Goal: Information Seeking & Learning: Find specific fact

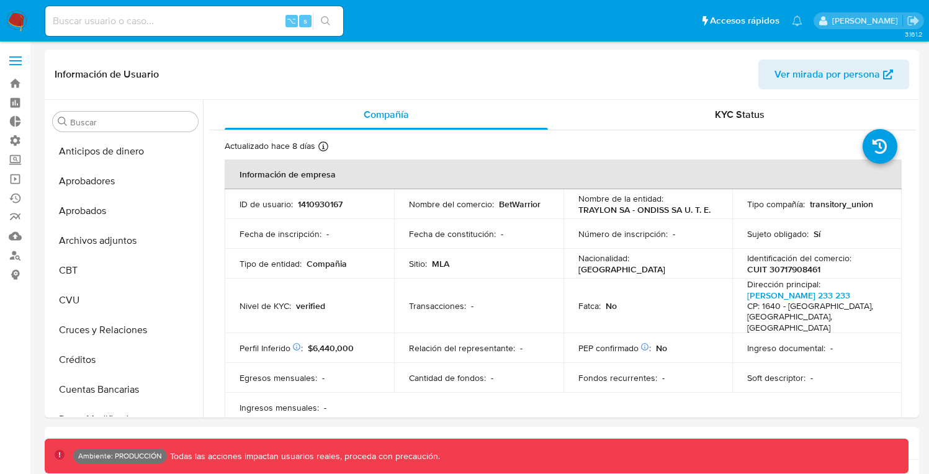
select select "10"
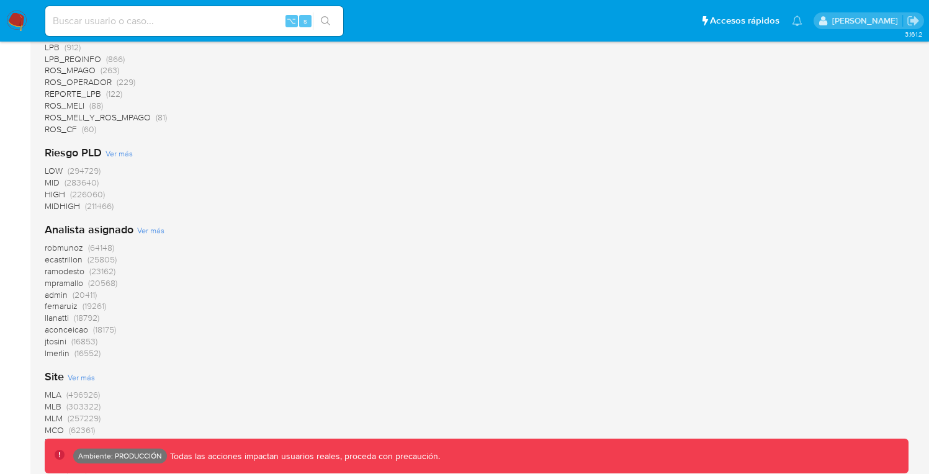
scroll to position [1073, 0]
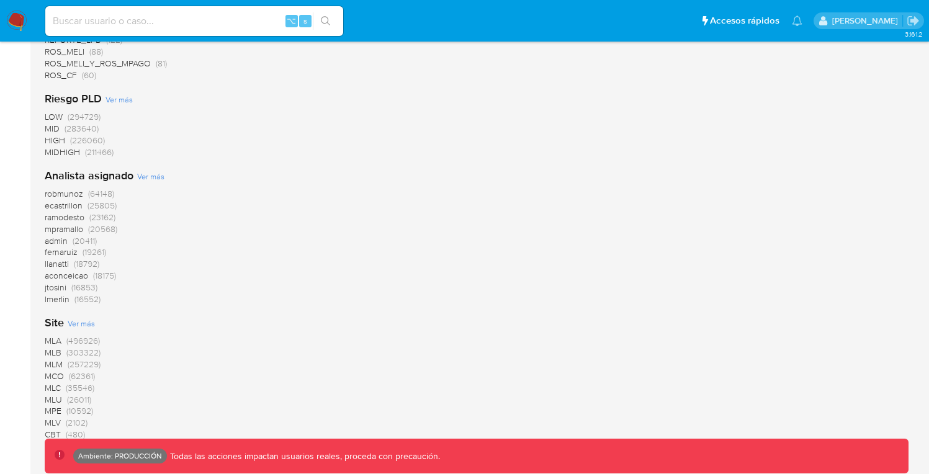
click at [56, 353] on span "MLB" at bounding box center [53, 352] width 17 height 12
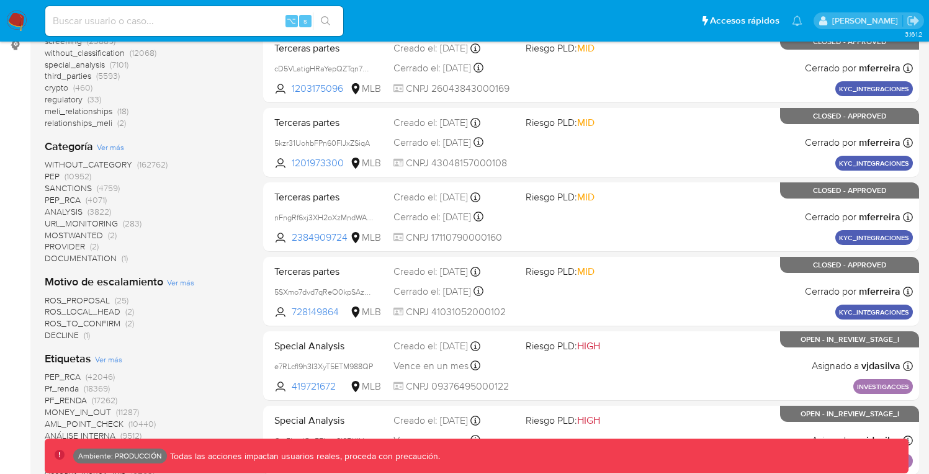
scroll to position [58, 0]
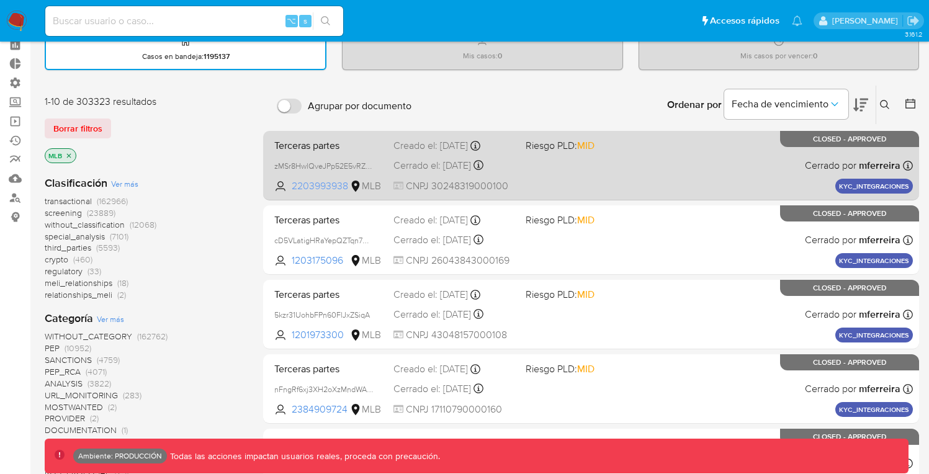
click at [320, 186] on span "2203993938" at bounding box center [320, 186] width 56 height 14
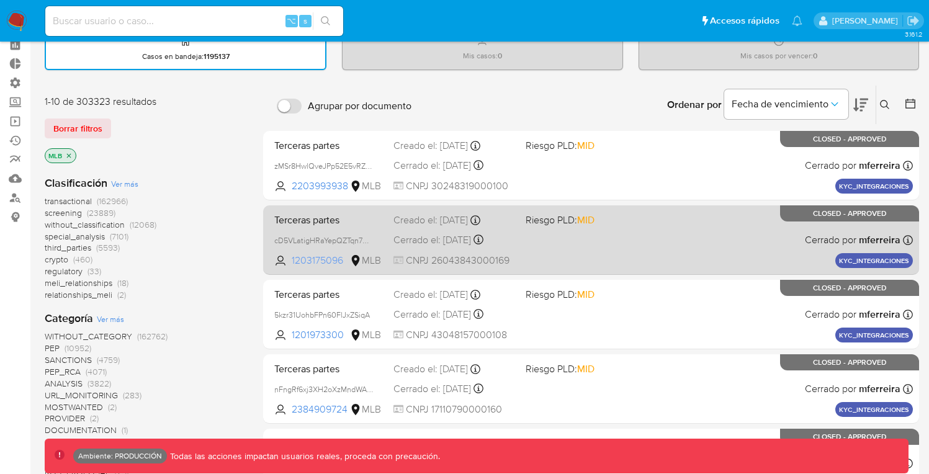
click at [306, 263] on span "1203175096" at bounding box center [320, 261] width 56 height 14
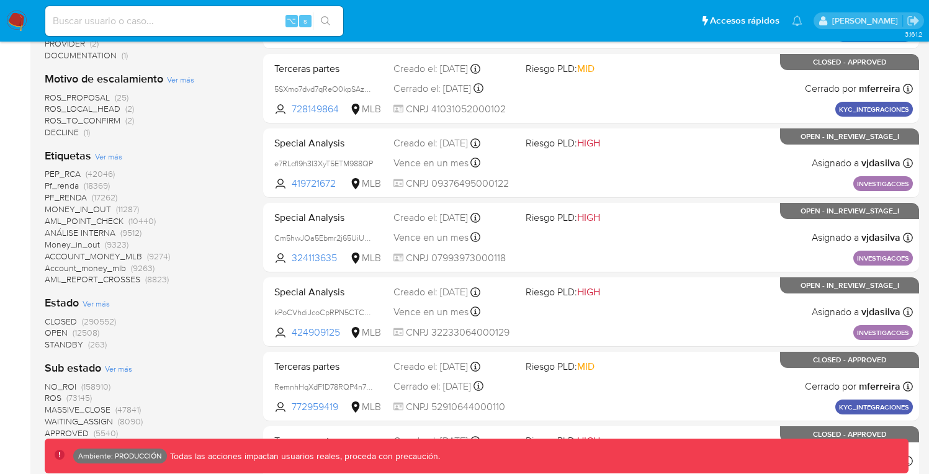
scroll to position [528, 0]
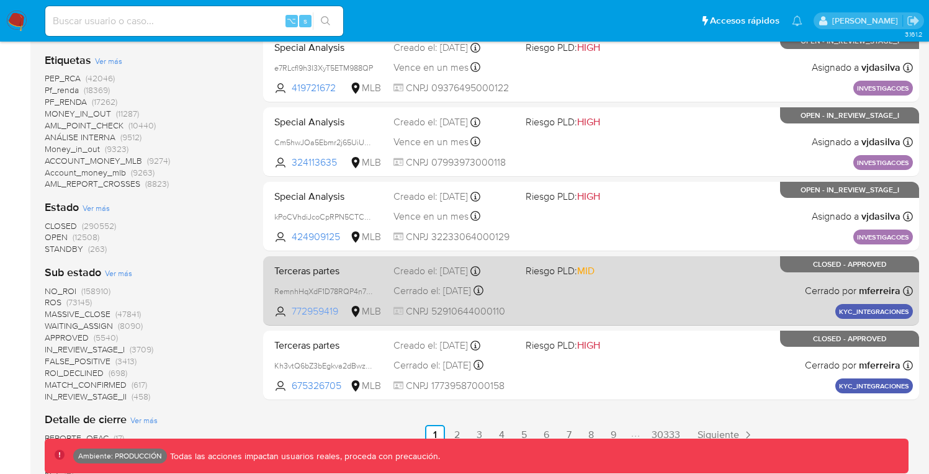
click at [315, 312] on span "772959419" at bounding box center [320, 312] width 56 height 14
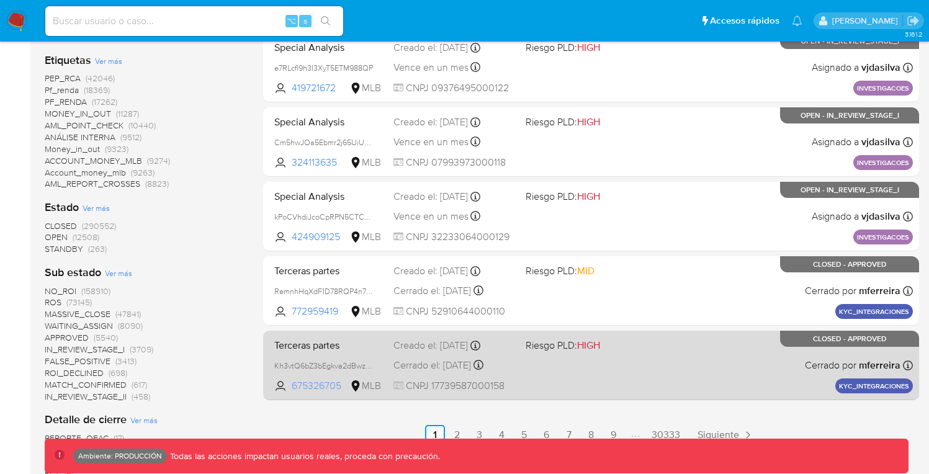
click at [315, 385] on span "675326705" at bounding box center [320, 386] width 56 height 14
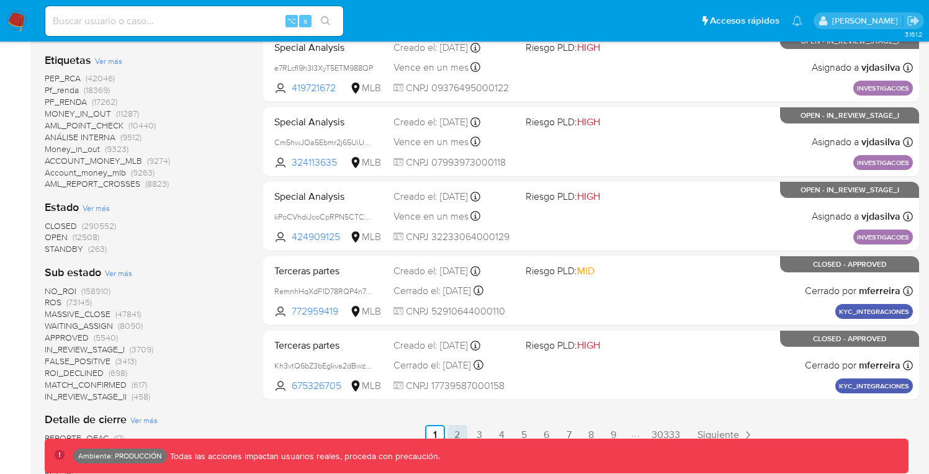
click at [462, 433] on link "2" at bounding box center [458, 435] width 20 height 20
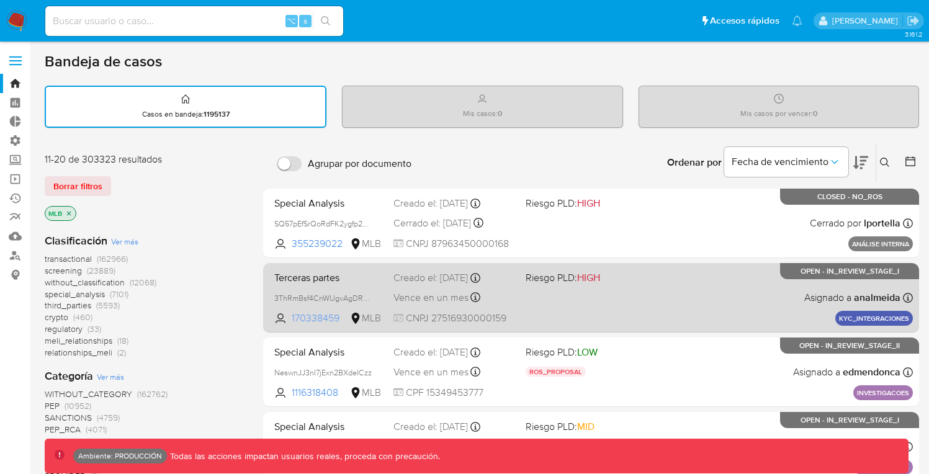
click at [318, 320] on span "170338459" at bounding box center [320, 319] width 56 height 14
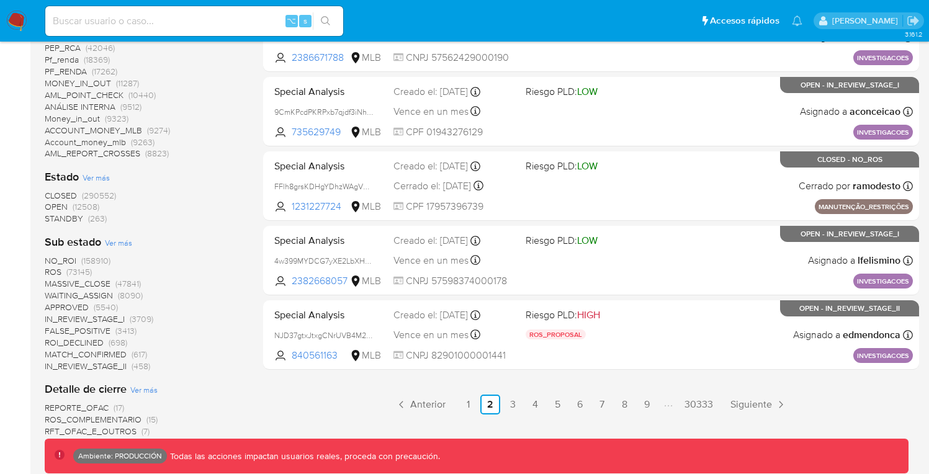
scroll to position [555, 0]
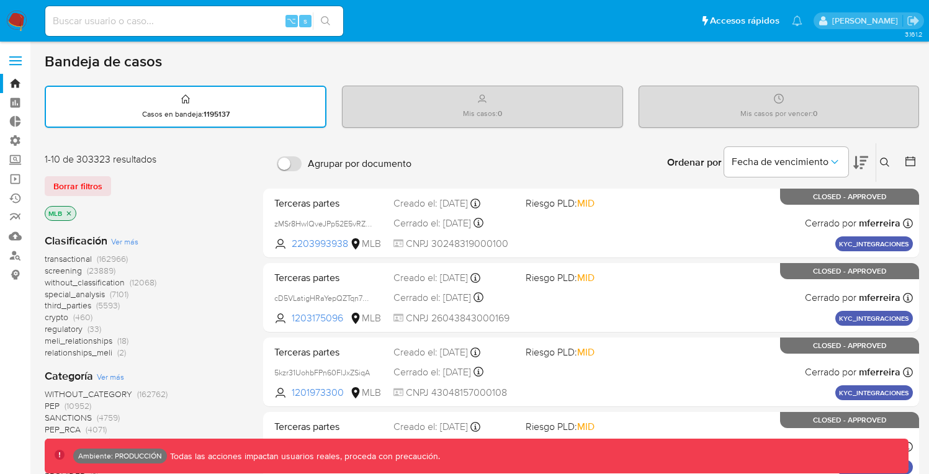
click at [68, 212] on icon "close-filter" at bounding box center [69, 213] width 4 height 4
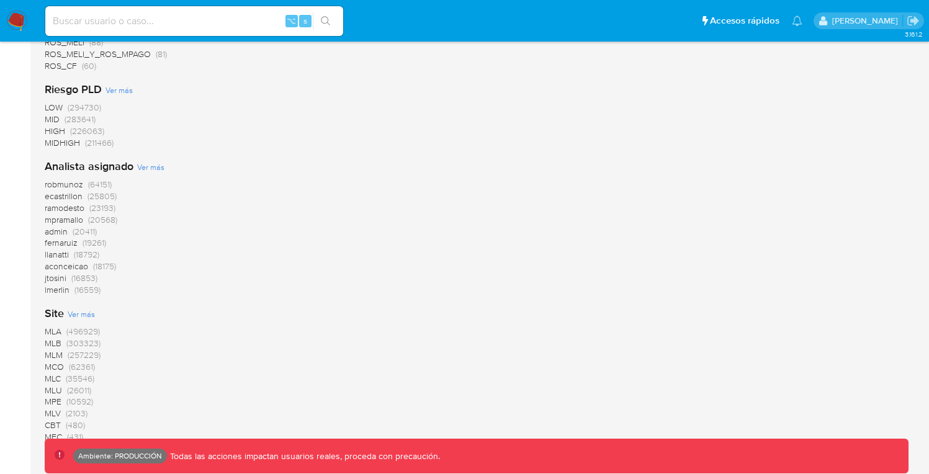
scroll to position [1163, 0]
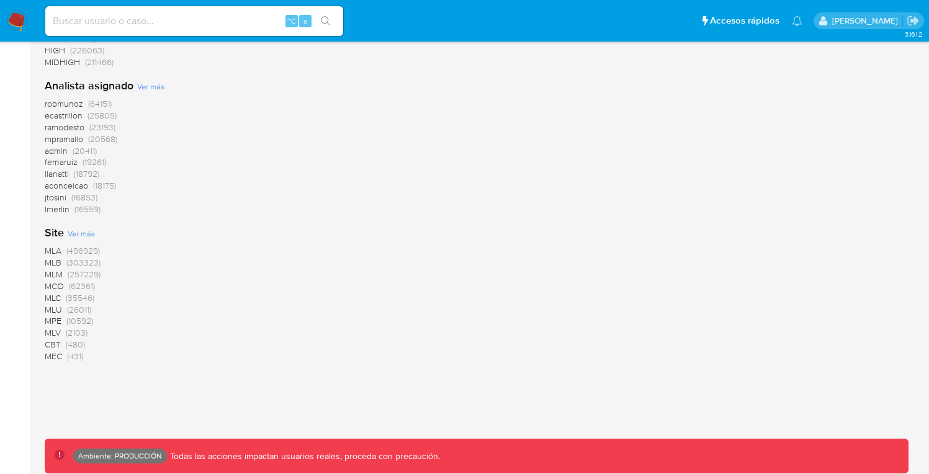
click at [72, 272] on span "(257229)" at bounding box center [84, 274] width 33 height 12
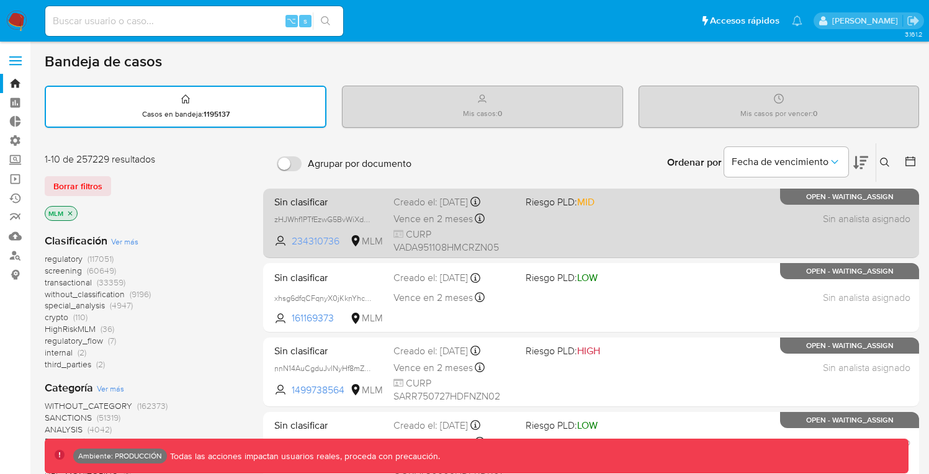
click at [308, 241] on span "234310736" at bounding box center [320, 242] width 56 height 14
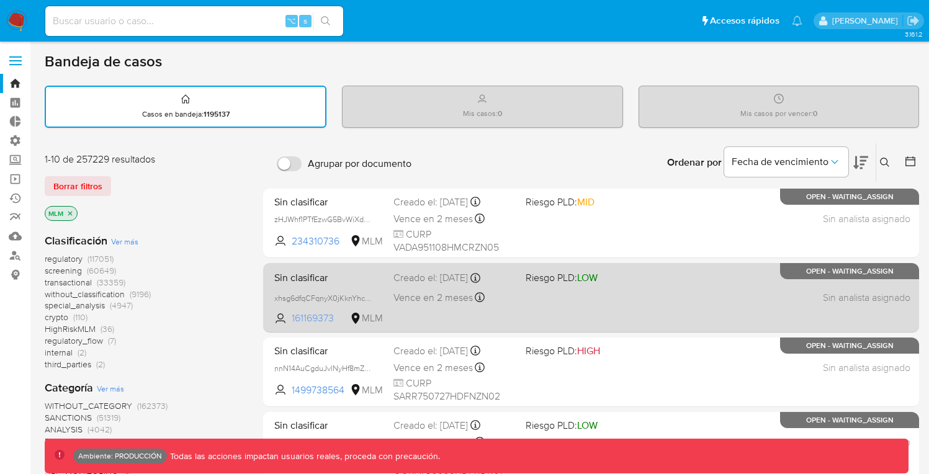
click at [310, 317] on span "161169373" at bounding box center [320, 319] width 56 height 14
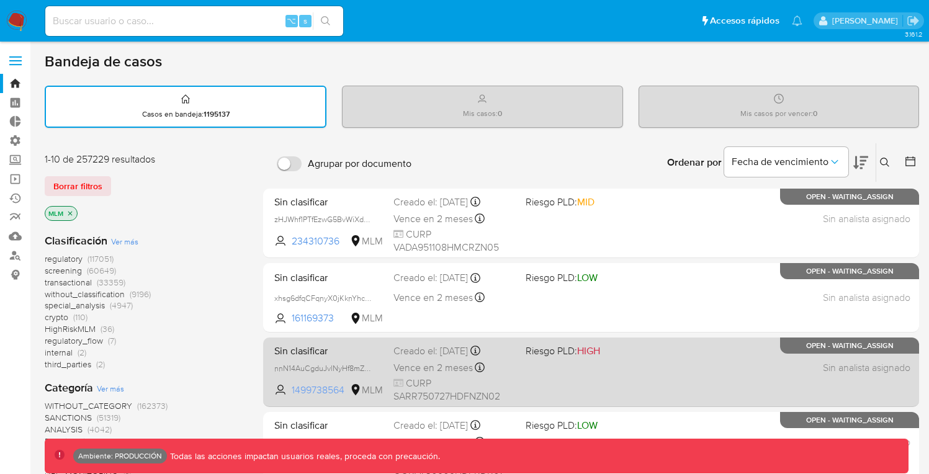
click at [307, 388] on span "1499738564" at bounding box center [320, 391] width 56 height 14
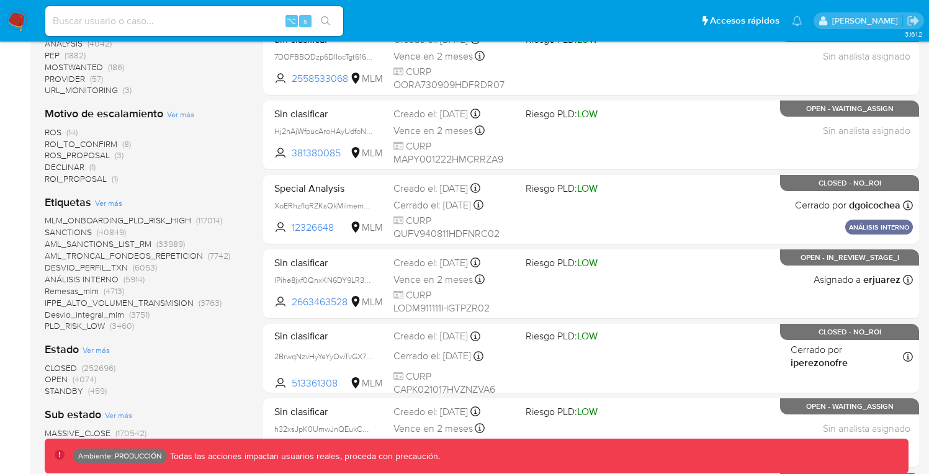
scroll to position [408, 0]
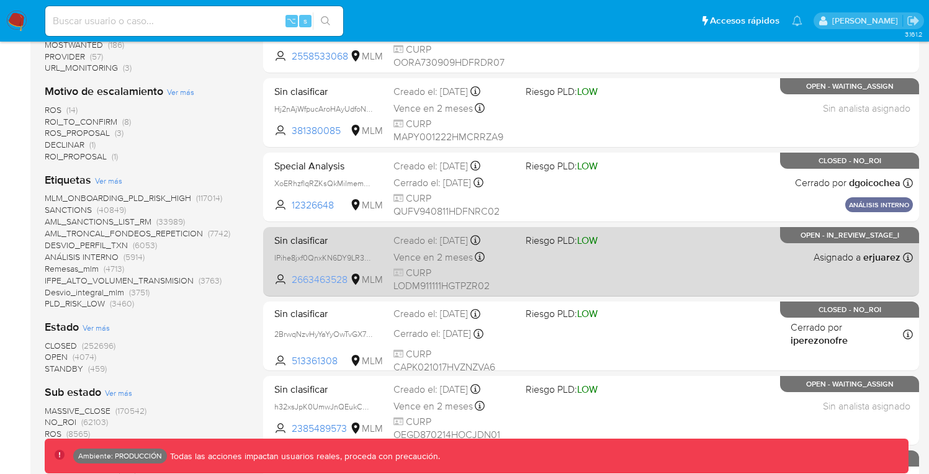
click at [320, 279] on span "2663463528" at bounding box center [320, 280] width 56 height 14
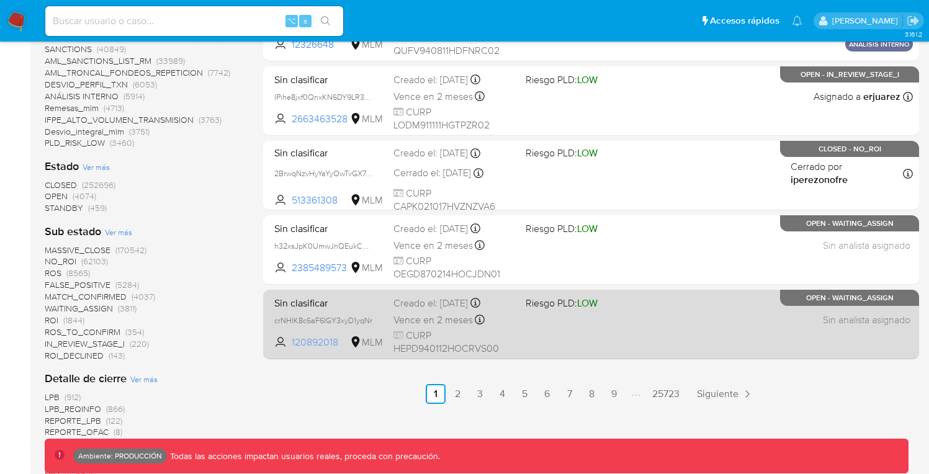
click at [318, 336] on span "120892018" at bounding box center [320, 343] width 56 height 14
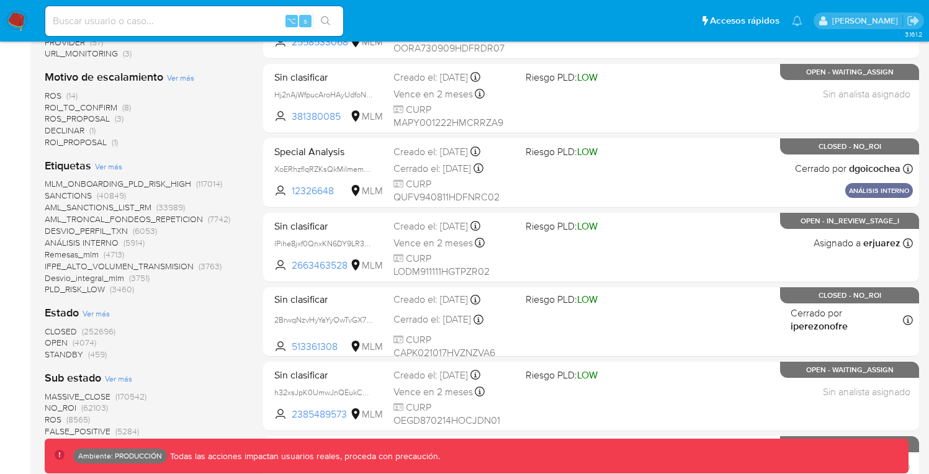
scroll to position [0, 0]
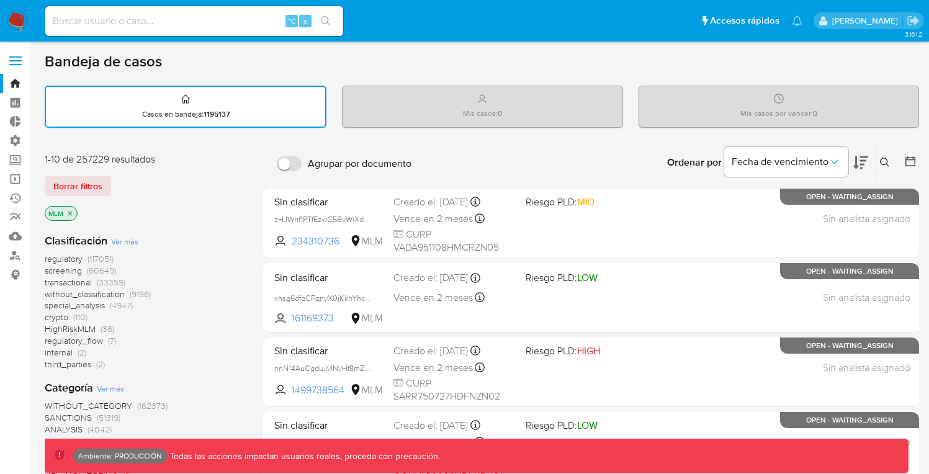
click at [71, 214] on icon "close-filter" at bounding box center [69, 213] width 7 height 7
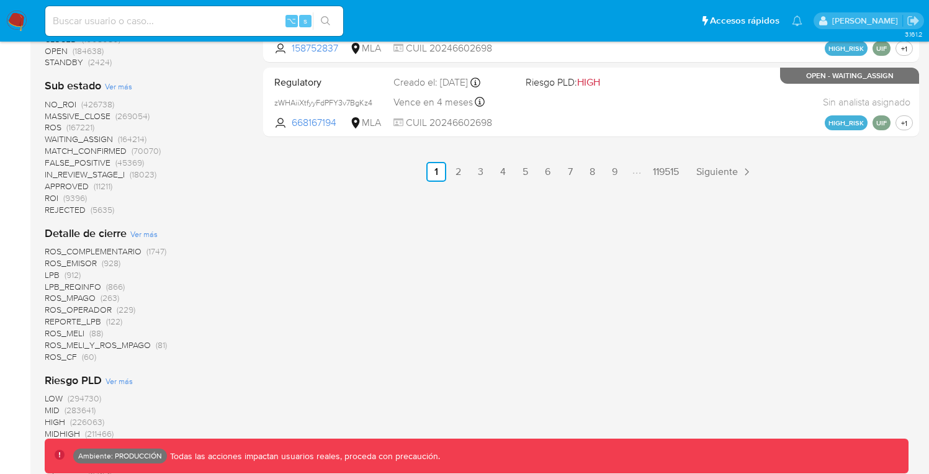
scroll to position [1163, 0]
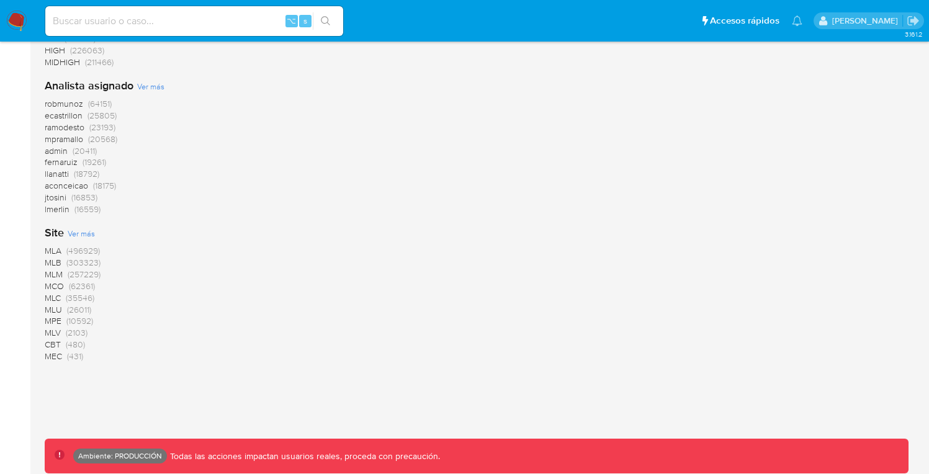
click at [54, 286] on span "MCO" at bounding box center [54, 286] width 19 height 12
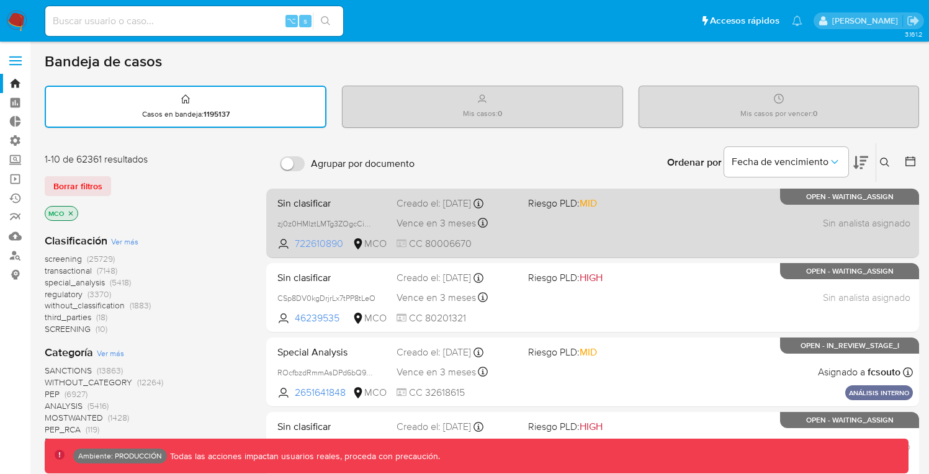
click at [319, 244] on span "722610890" at bounding box center [322, 244] width 55 height 14
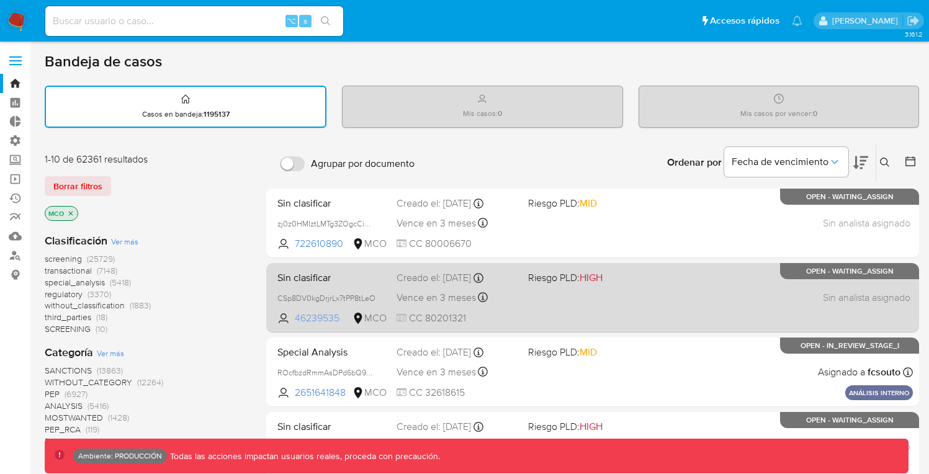
click at [316, 321] on span "46239535" at bounding box center [322, 319] width 55 height 14
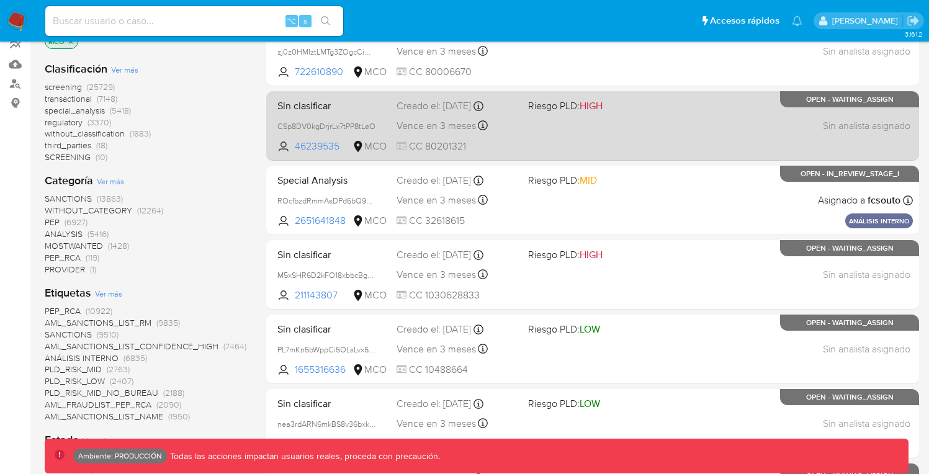
scroll to position [207, 0]
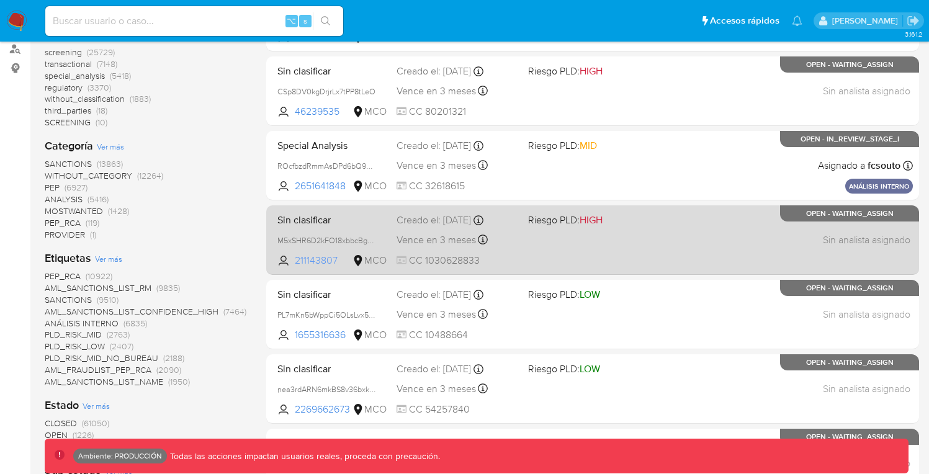
click at [316, 257] on span "211143807" at bounding box center [322, 261] width 55 height 14
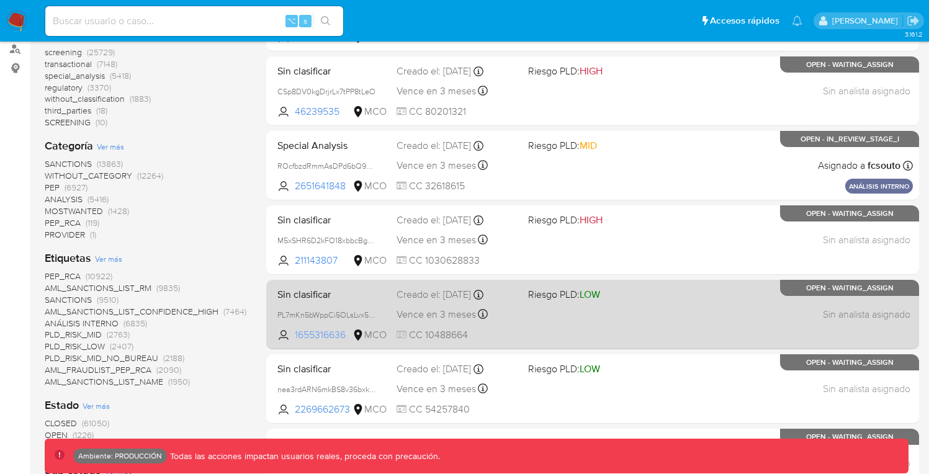
click at [327, 335] on span "1655316636" at bounding box center [322, 335] width 55 height 14
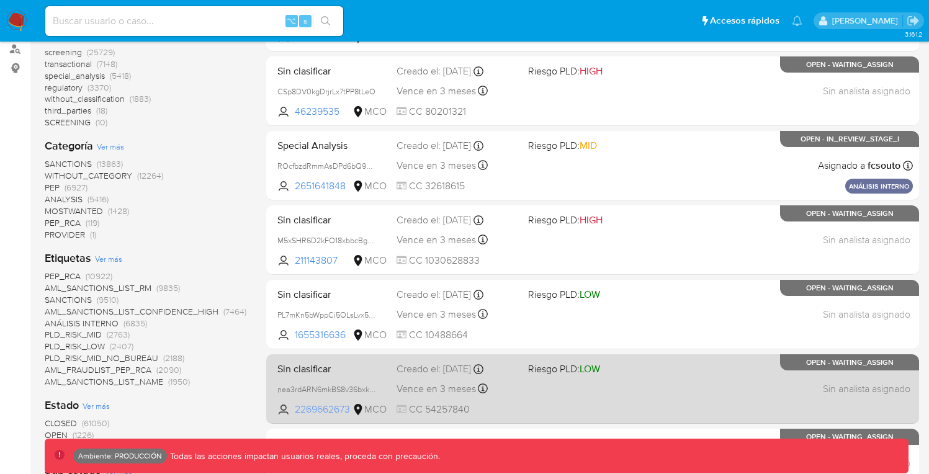
click at [327, 408] on span "2269662673" at bounding box center [322, 410] width 55 height 14
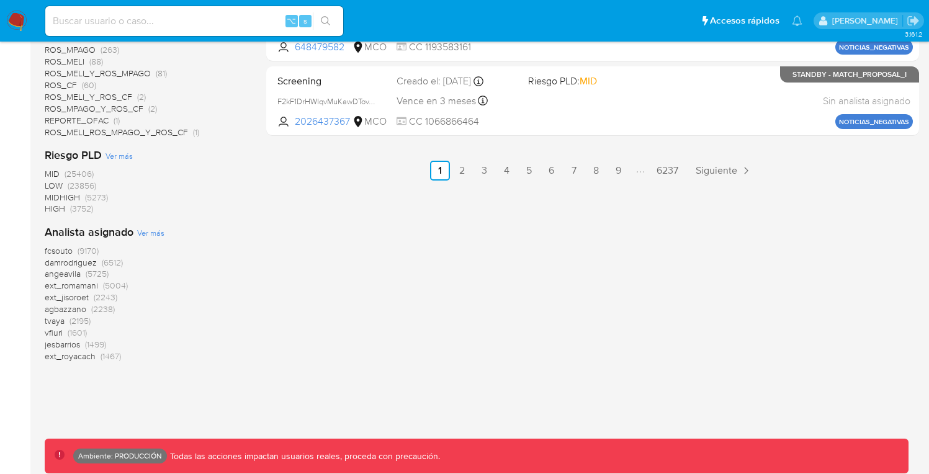
scroll to position [0, 0]
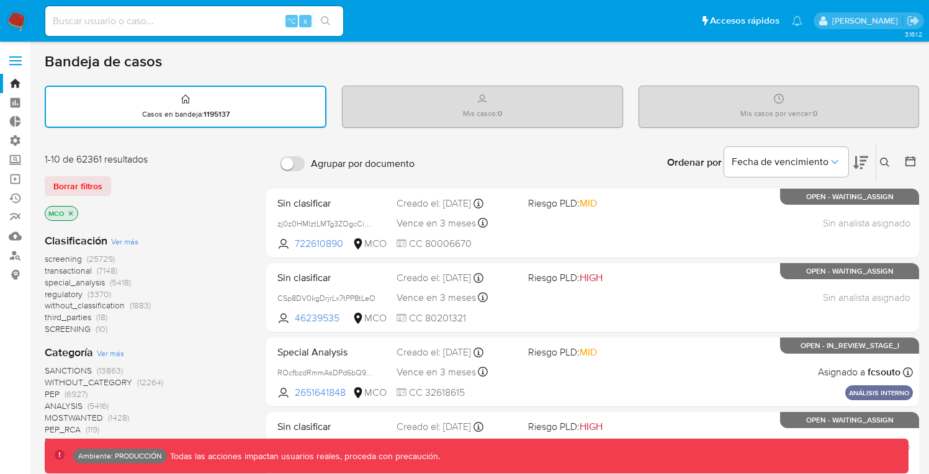
click at [70, 211] on icon "close-filter" at bounding box center [70, 213] width 7 height 7
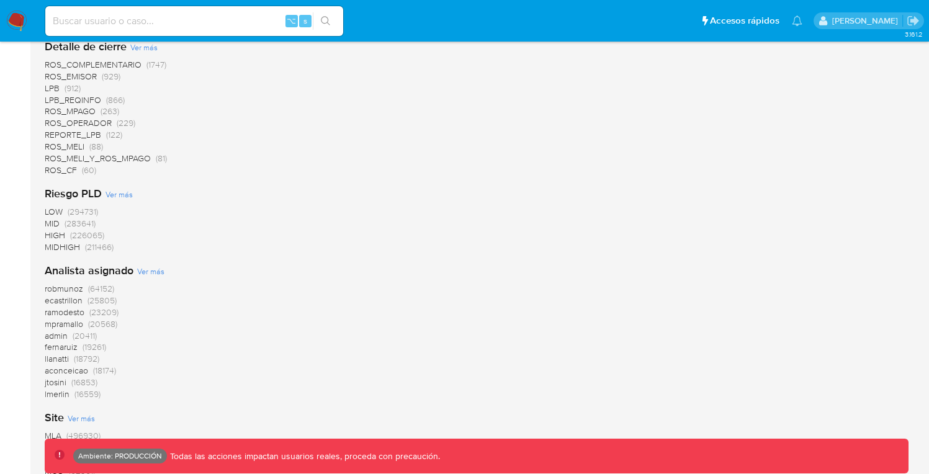
scroll to position [1163, 0]
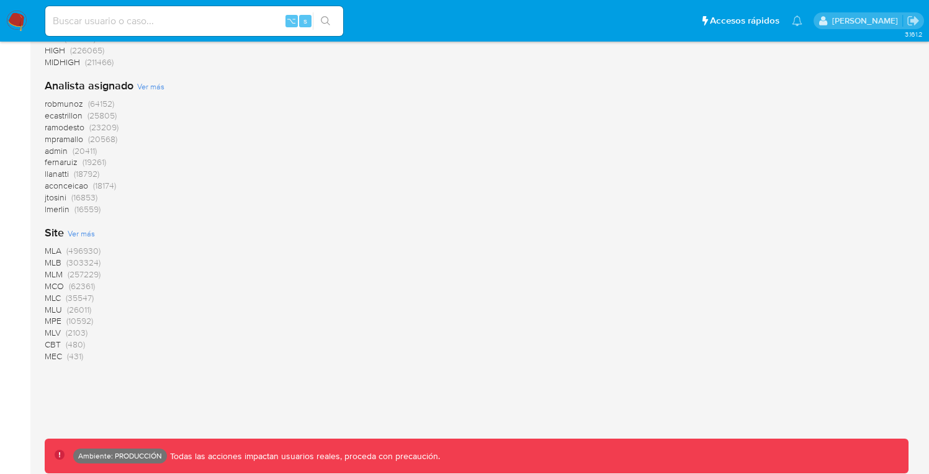
click at [54, 299] on span "MLC" at bounding box center [53, 298] width 16 height 12
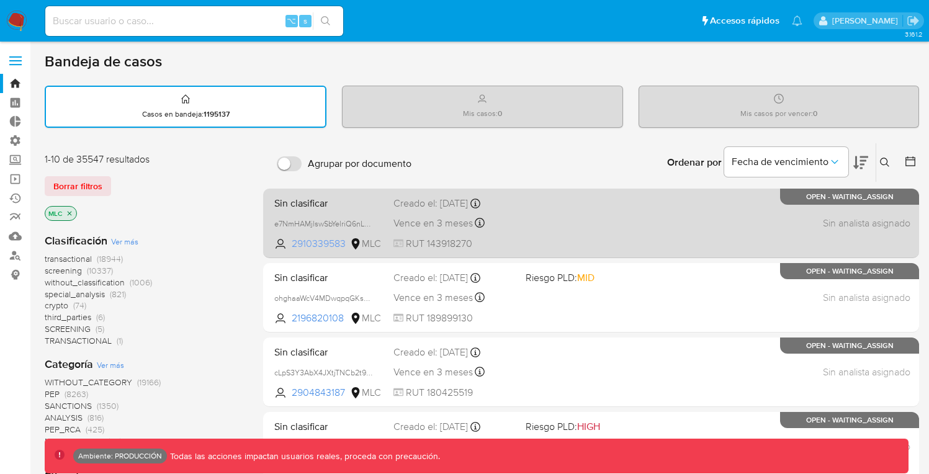
click at [326, 242] on span "2910339583" at bounding box center [320, 244] width 56 height 14
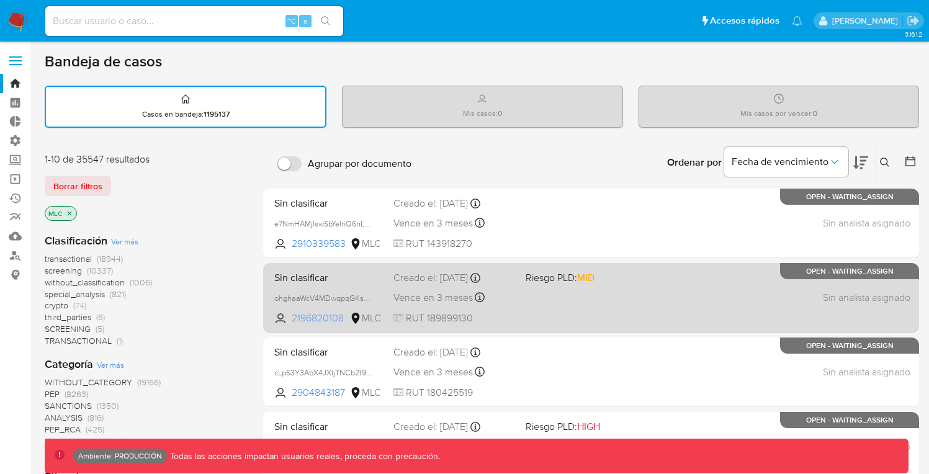
click at [329, 323] on span "2196820108" at bounding box center [320, 319] width 56 height 14
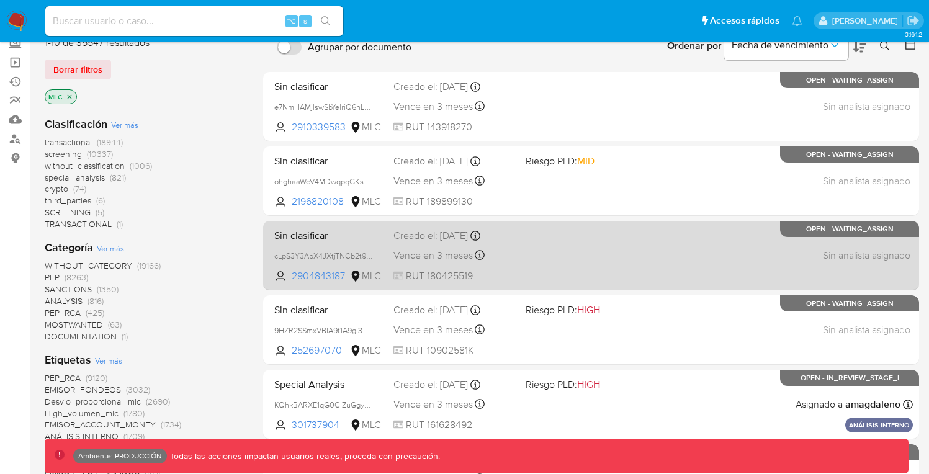
scroll to position [122, 0]
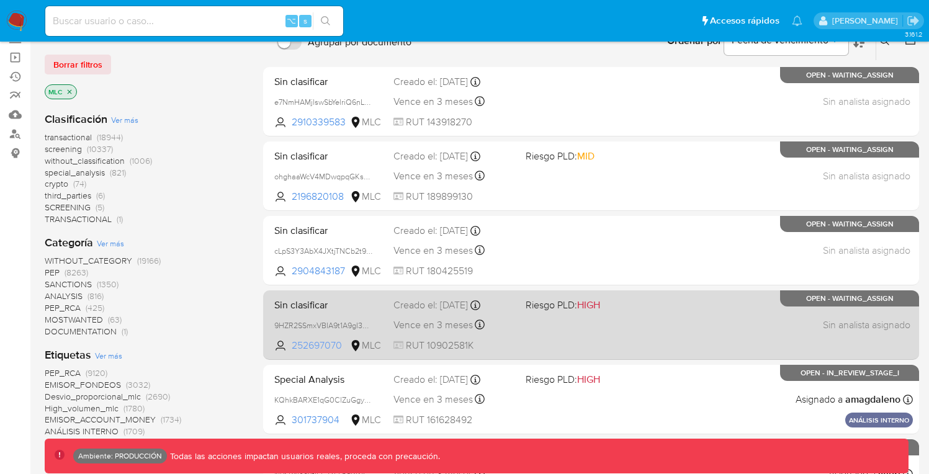
click at [313, 341] on span "252697070" at bounding box center [320, 346] width 56 height 14
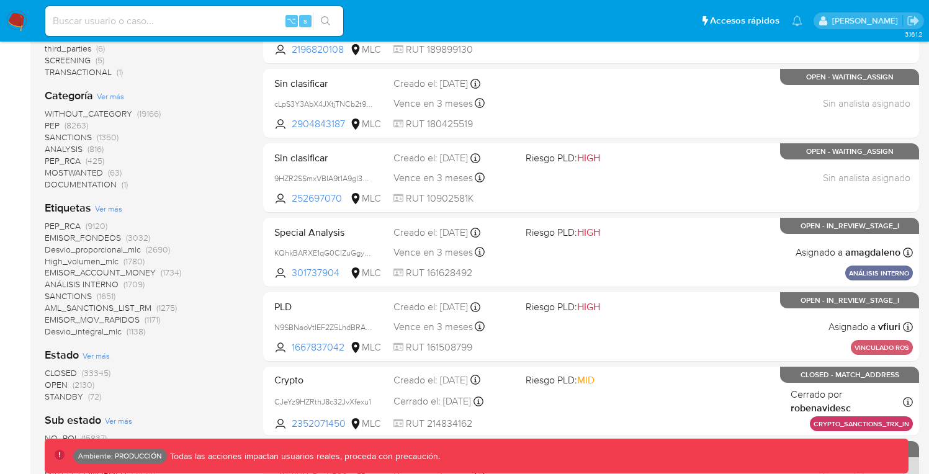
scroll to position [471, 0]
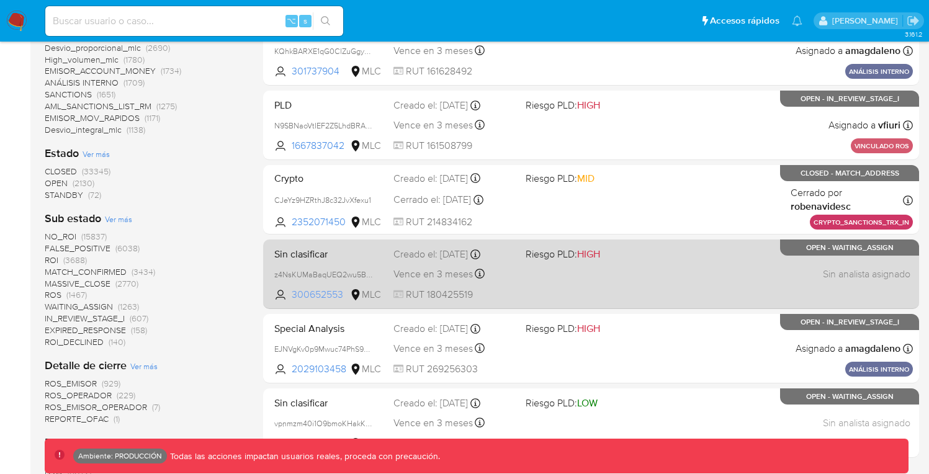
click at [307, 294] on span "300652553" at bounding box center [320, 295] width 56 height 14
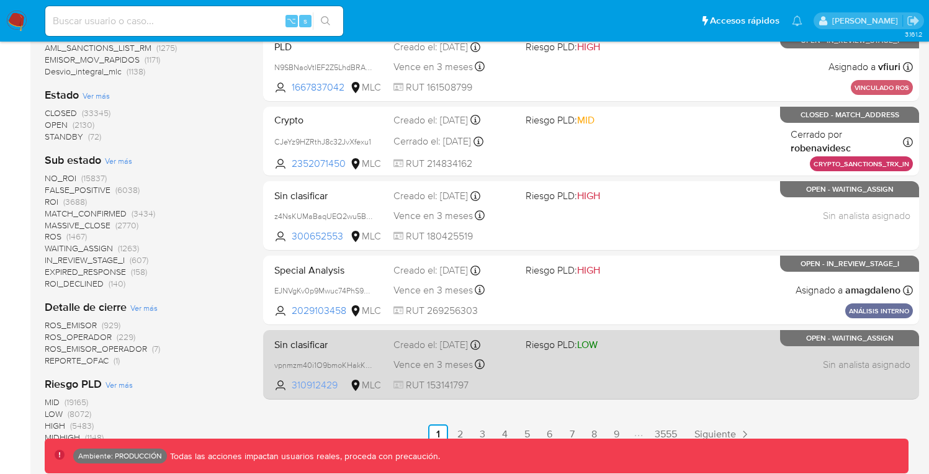
scroll to position [530, 0]
click at [323, 390] on span "310912429" at bounding box center [320, 385] width 56 height 14
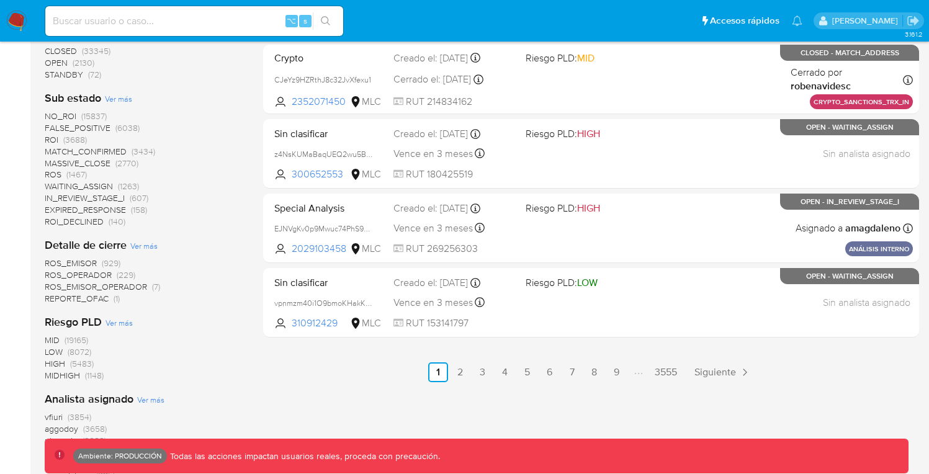
scroll to position [0, 0]
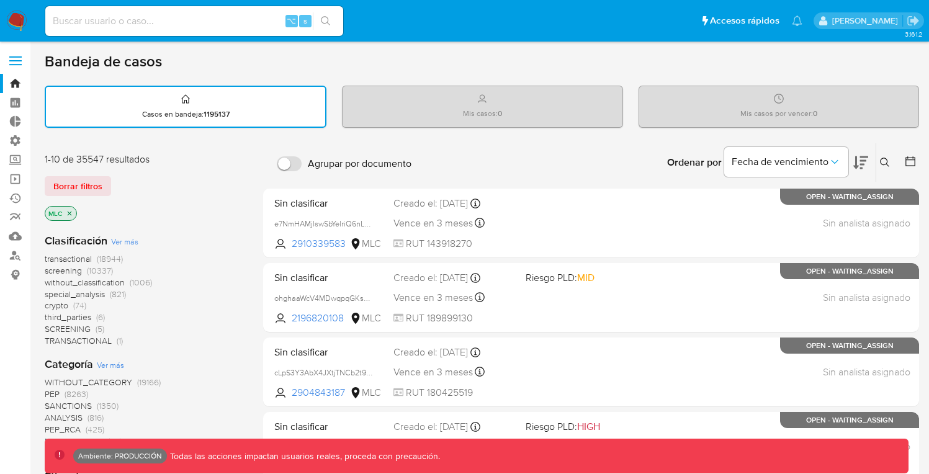
click at [68, 212] on icon "close-filter" at bounding box center [70, 213] width 4 height 4
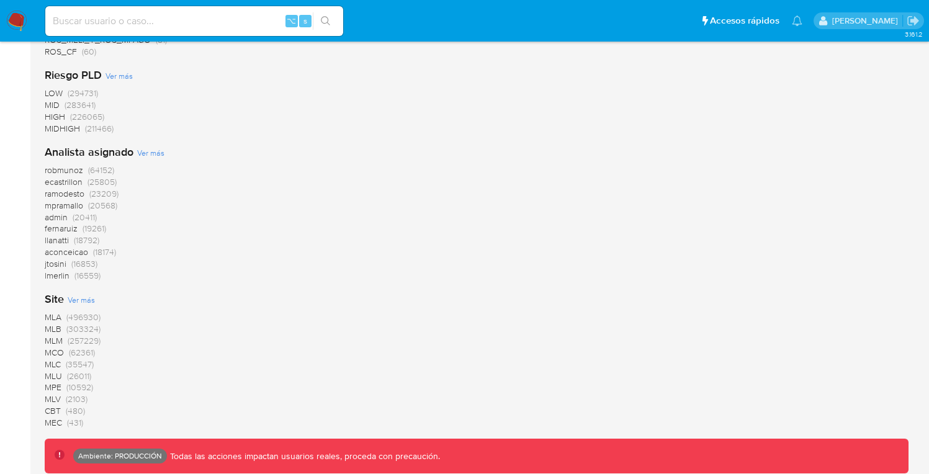
scroll to position [1099, 0]
click at [59, 374] on span "MLU" at bounding box center [53, 374] width 17 height 12
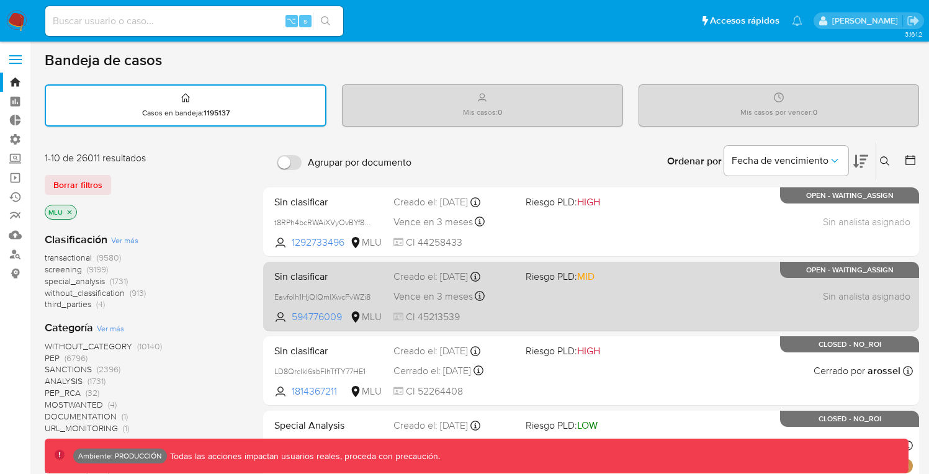
scroll to position [2, 0]
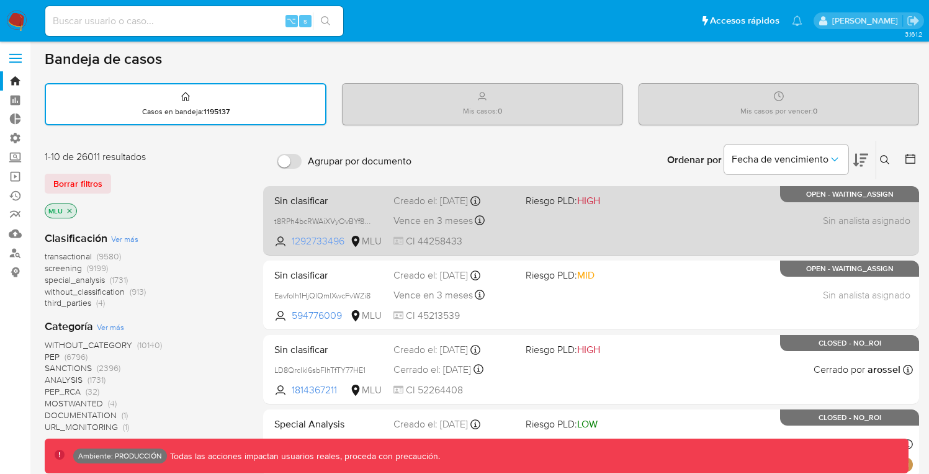
click at [311, 241] on span "1292733496" at bounding box center [320, 242] width 56 height 14
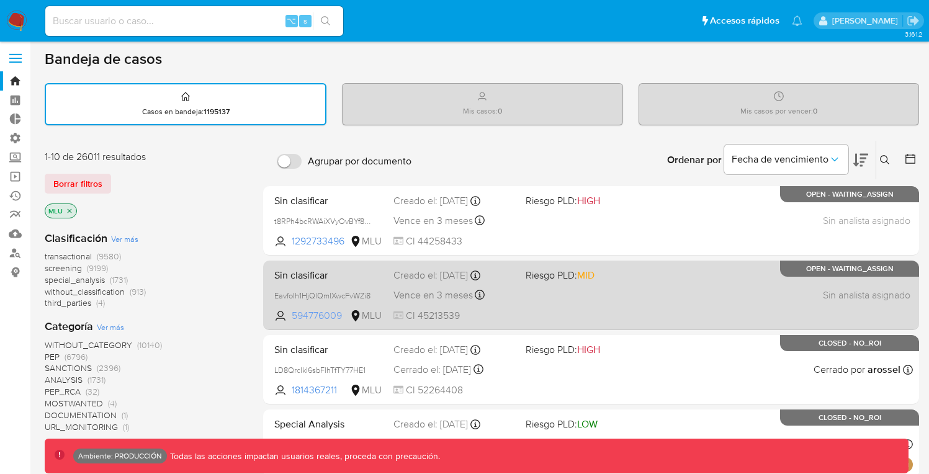
click at [325, 316] on span "594776009" at bounding box center [320, 316] width 56 height 14
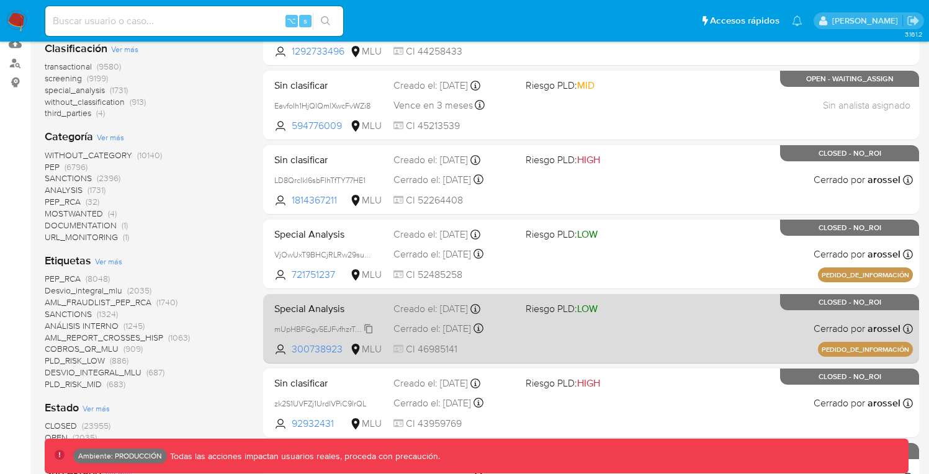
scroll to position [485, 0]
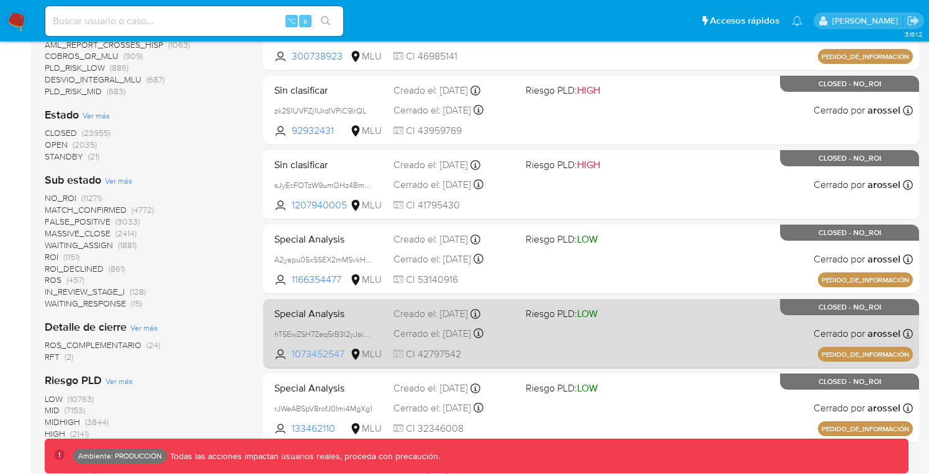
click at [321, 352] on span "1073452547" at bounding box center [320, 355] width 56 height 14
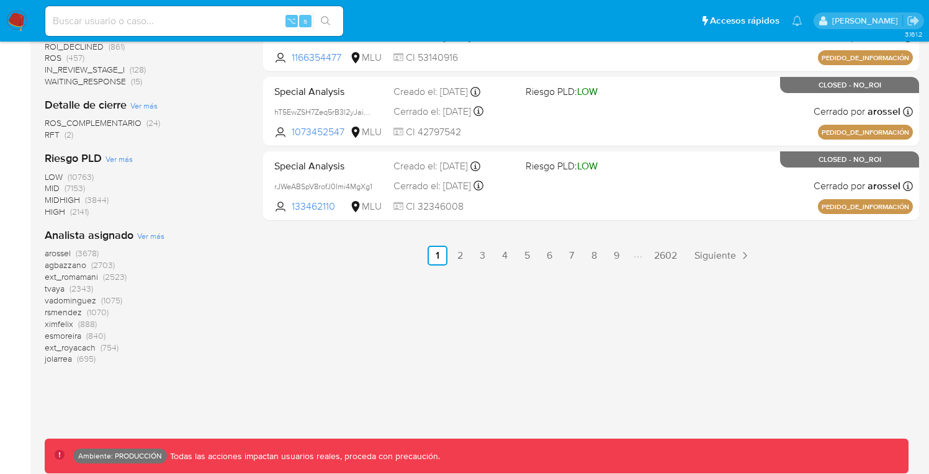
scroll to position [710, 0]
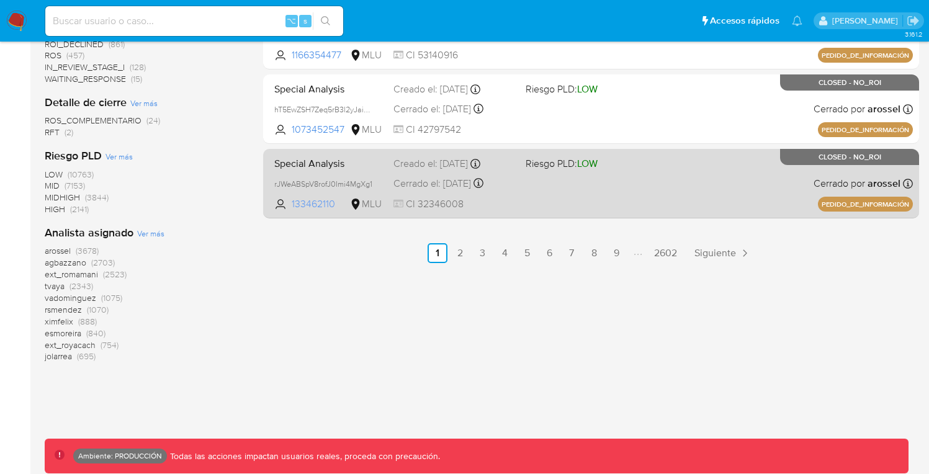
click at [313, 202] on span "133462110" at bounding box center [320, 204] width 56 height 14
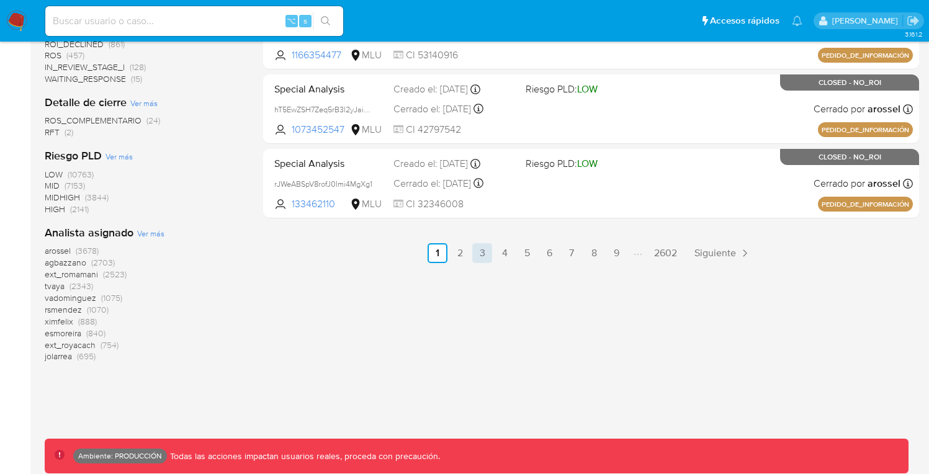
click at [484, 251] on link "3" at bounding box center [482, 253] width 20 height 20
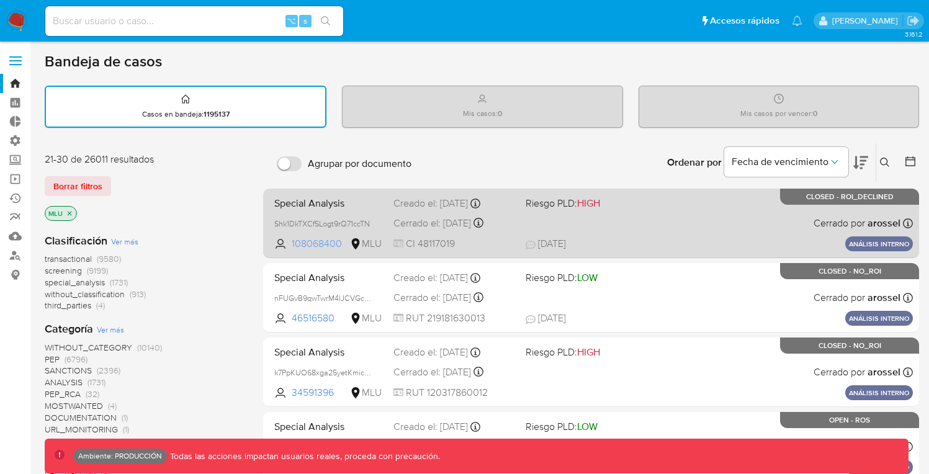
click at [325, 245] on span "108068400" at bounding box center [320, 244] width 56 height 14
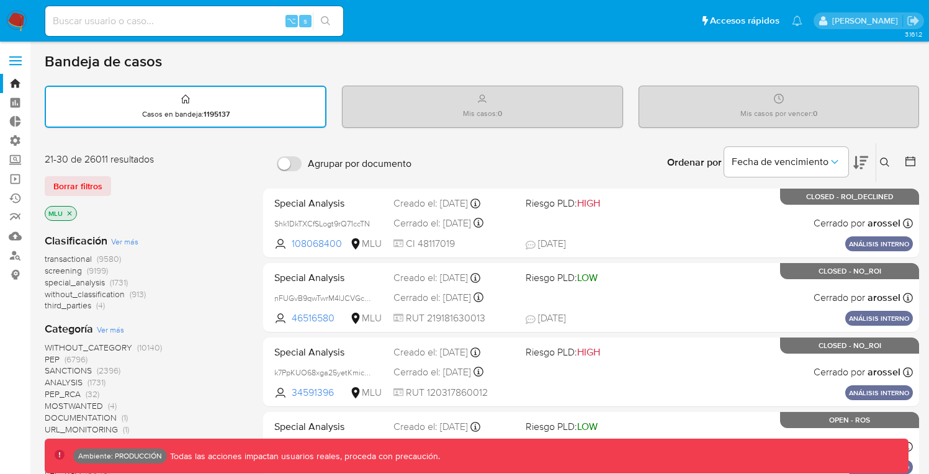
click at [70, 211] on icon "close-filter" at bounding box center [70, 213] width 4 height 4
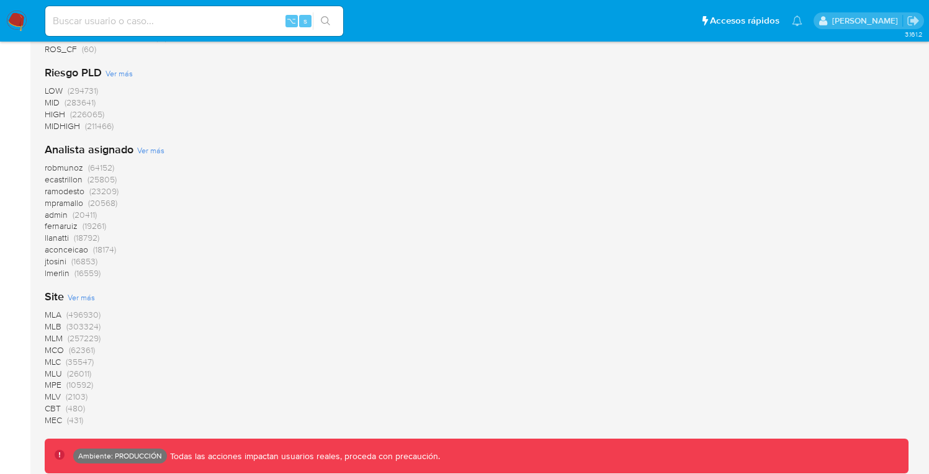
scroll to position [1163, 0]
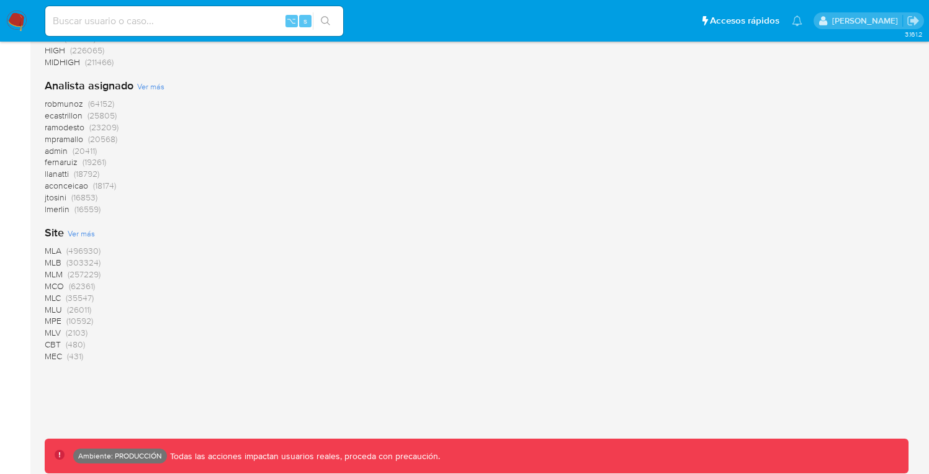
click at [80, 318] on span "(10592)" at bounding box center [79, 321] width 27 height 12
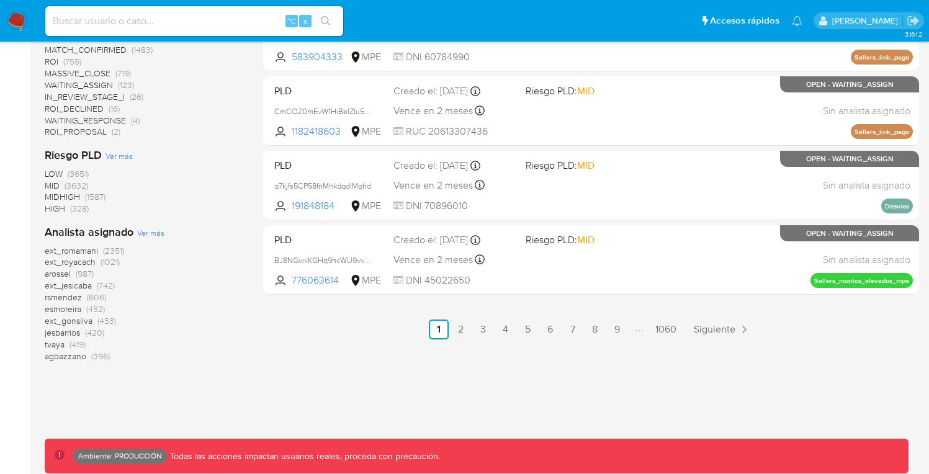
scroll to position [633, 0]
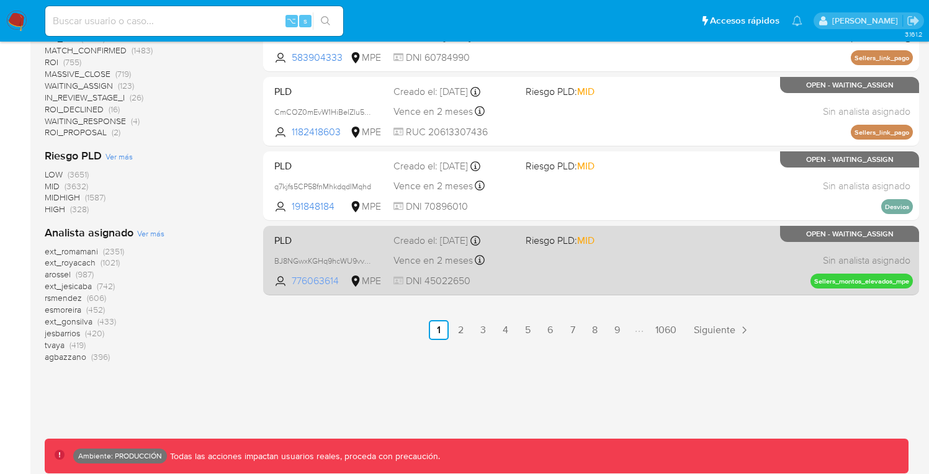
click at [315, 280] on span "776063614" at bounding box center [320, 281] width 56 height 14
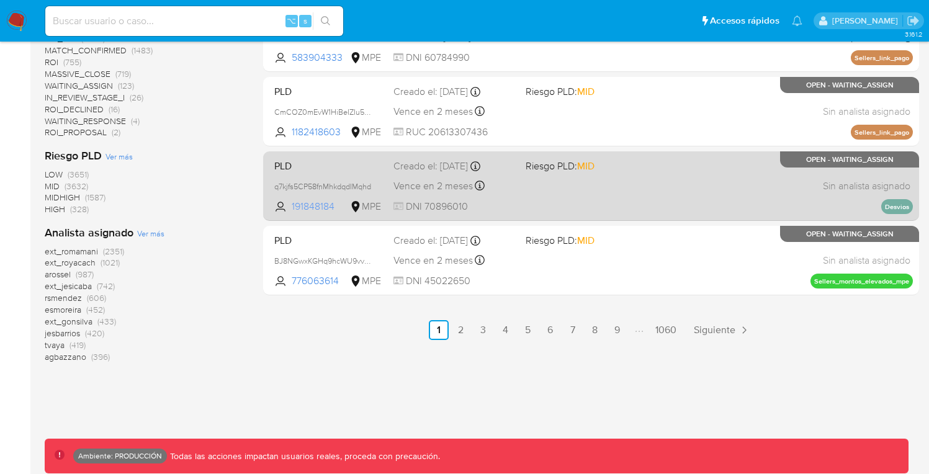
click at [314, 205] on span "191848184" at bounding box center [320, 207] width 56 height 14
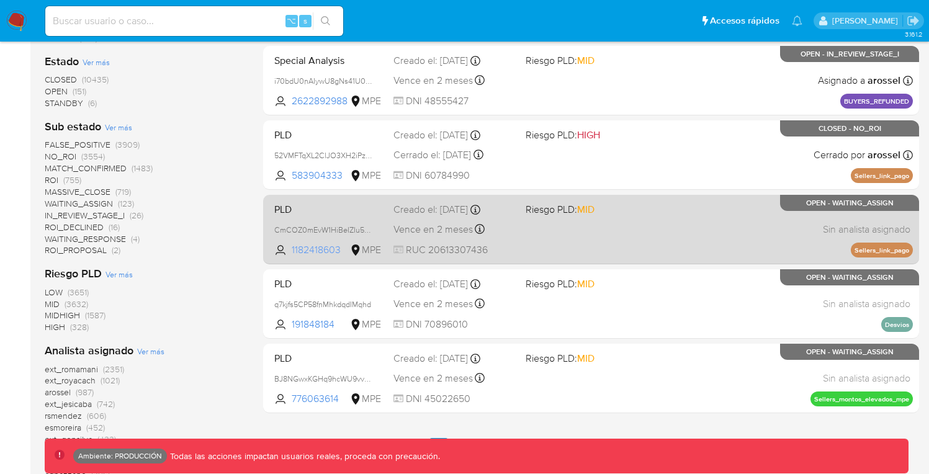
scroll to position [512, 0]
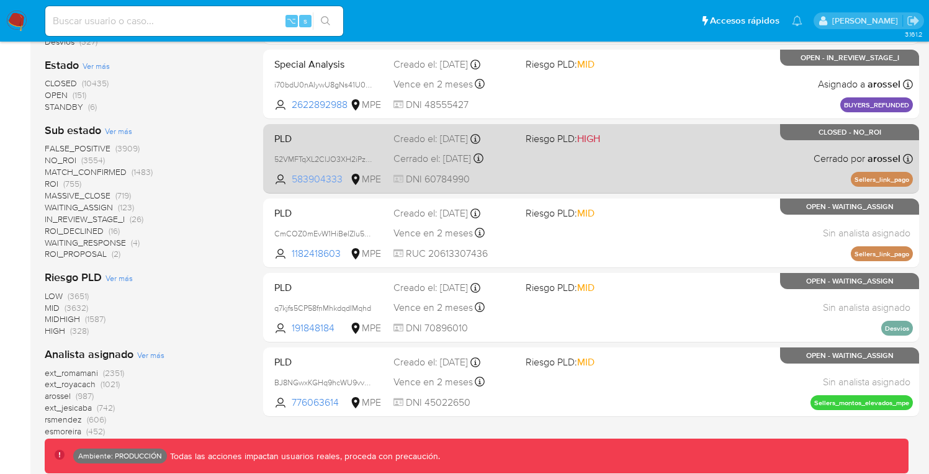
click at [323, 175] on span "583904333" at bounding box center [320, 180] width 56 height 14
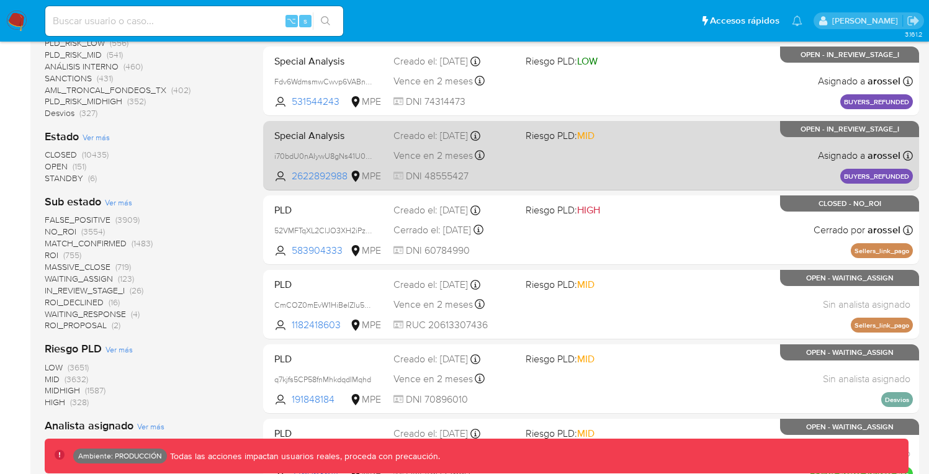
scroll to position [368, 0]
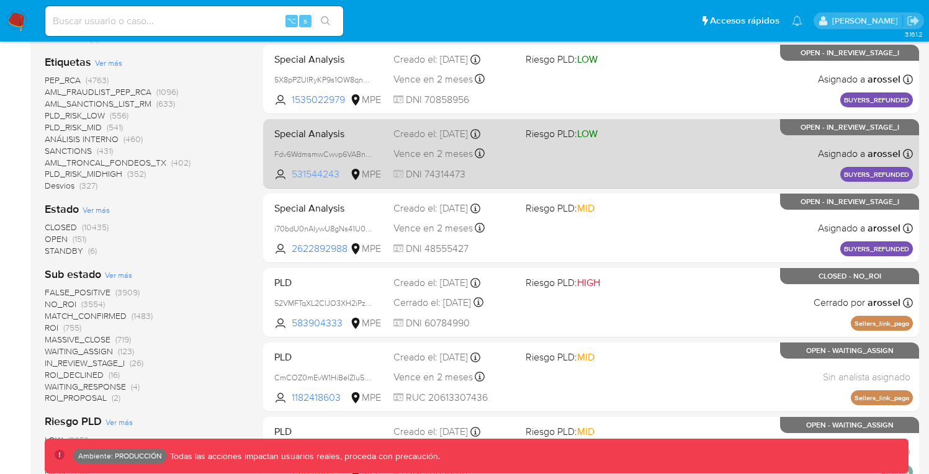
click at [321, 176] on span "531544243" at bounding box center [320, 175] width 56 height 14
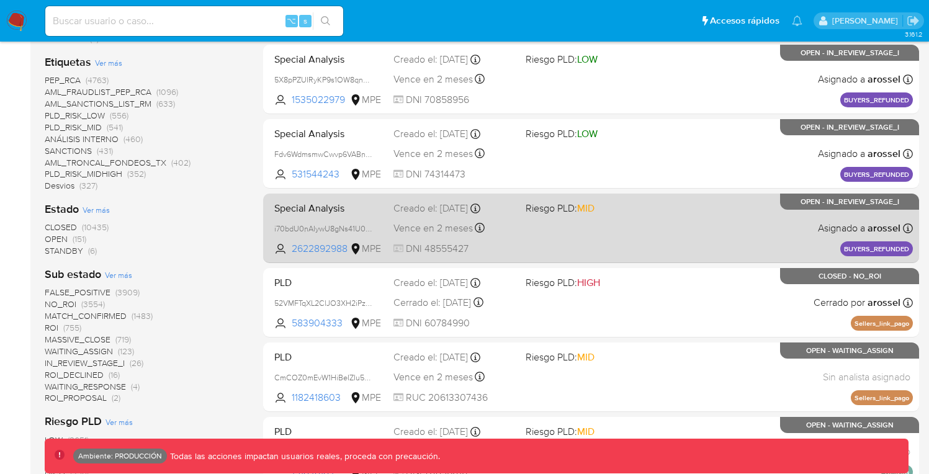
scroll to position [23, 0]
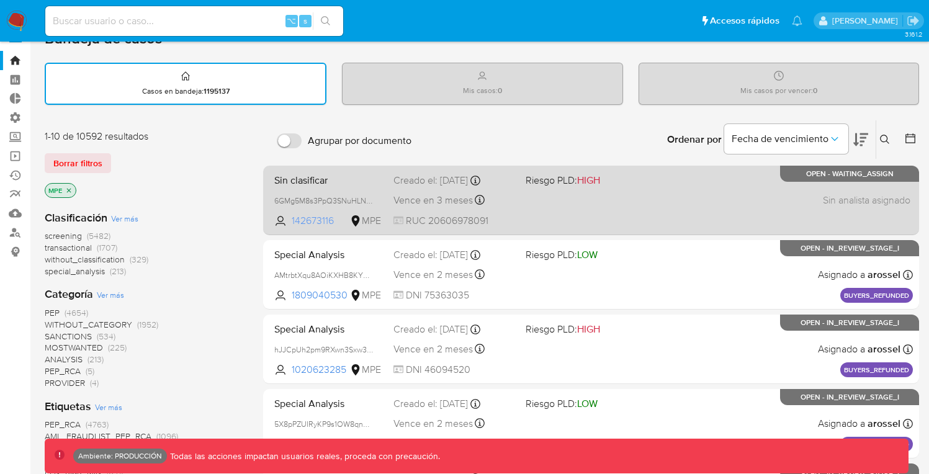
click at [315, 223] on span "142673116" at bounding box center [320, 221] width 56 height 14
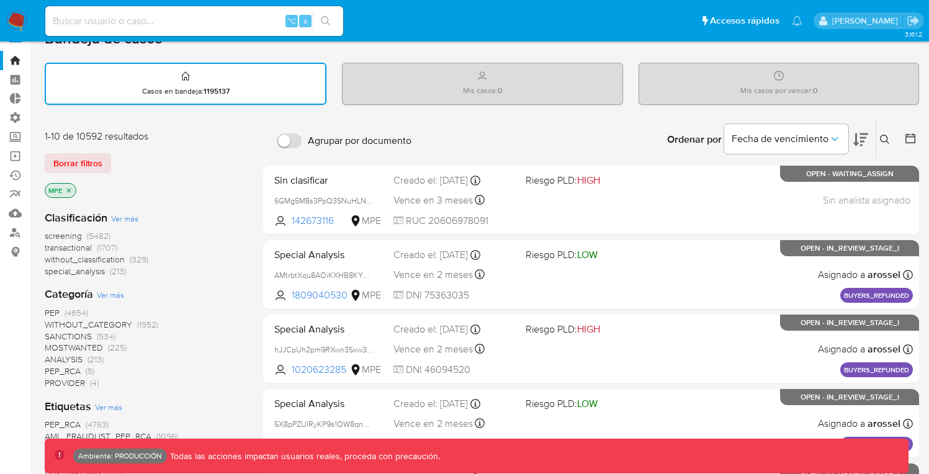
click at [68, 187] on icon "close-filter" at bounding box center [68, 190] width 7 height 7
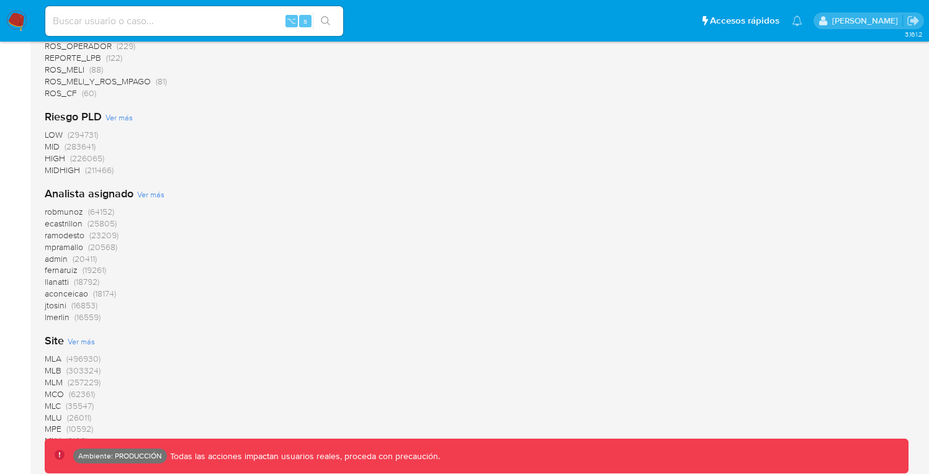
scroll to position [1163, 0]
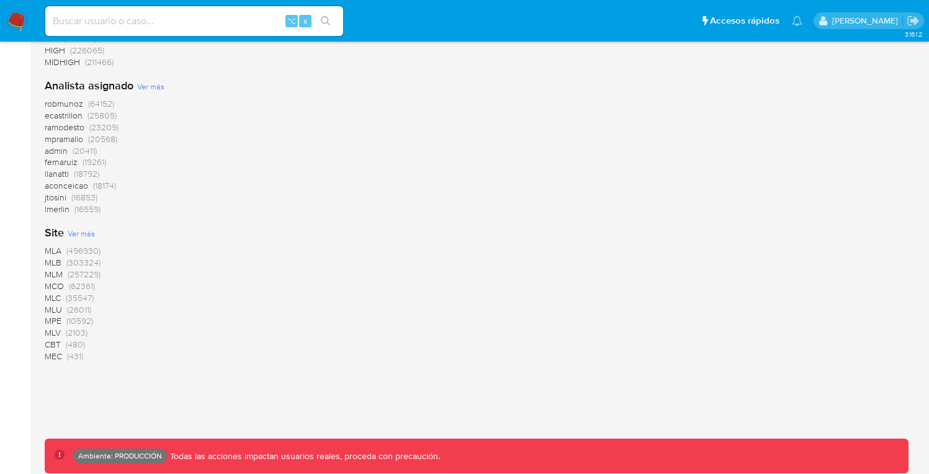
click at [57, 334] on span "MLV" at bounding box center [53, 333] width 16 height 12
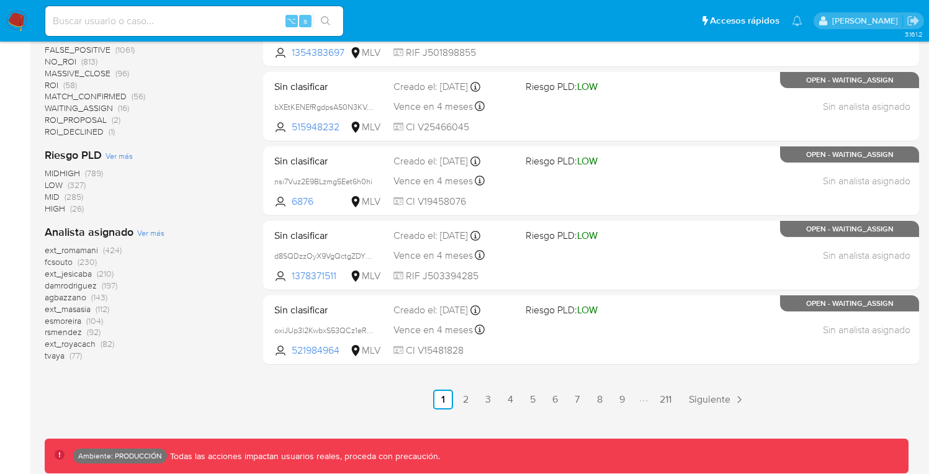
scroll to position [563, 0]
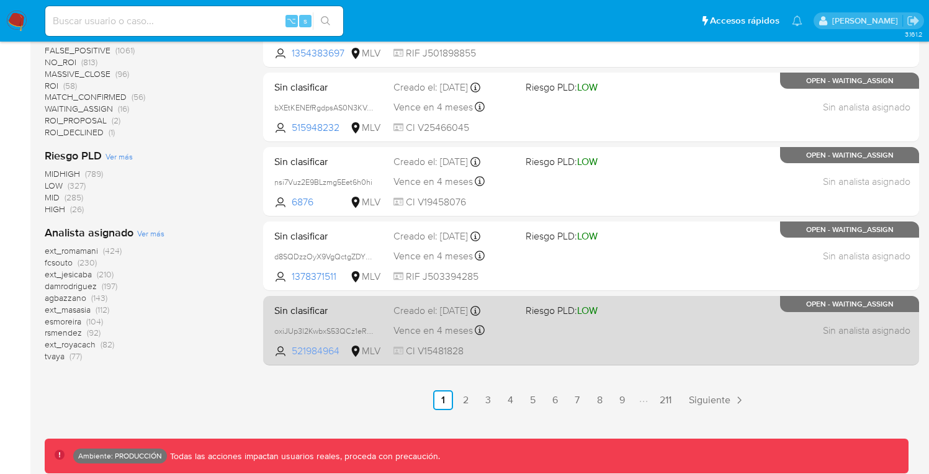
click at [314, 346] on span "521984964" at bounding box center [320, 352] width 56 height 14
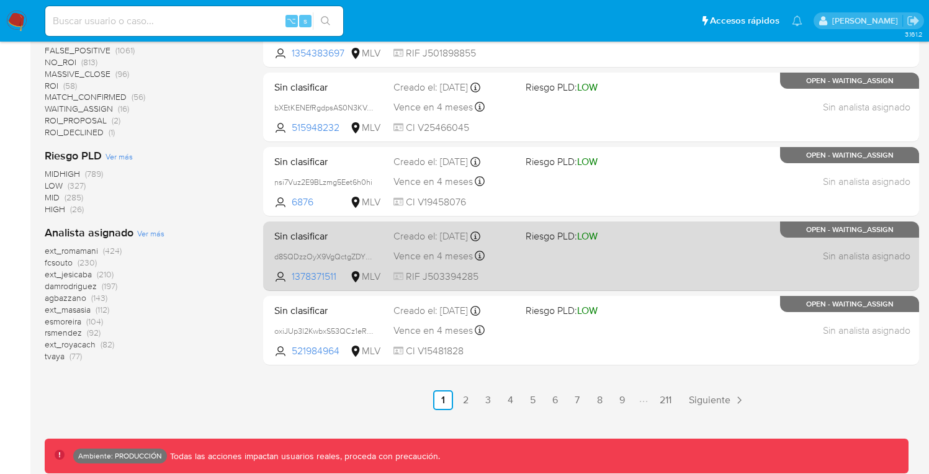
click at [322, 263] on div "Sin clasificar d8SQDzzOyX9VgQctgZDY8XM3 1378371511 MLV Riesgo PLD: LOW Creado e…" at bounding box center [591, 256] width 644 height 63
click at [314, 277] on span "1378371511" at bounding box center [320, 277] width 56 height 14
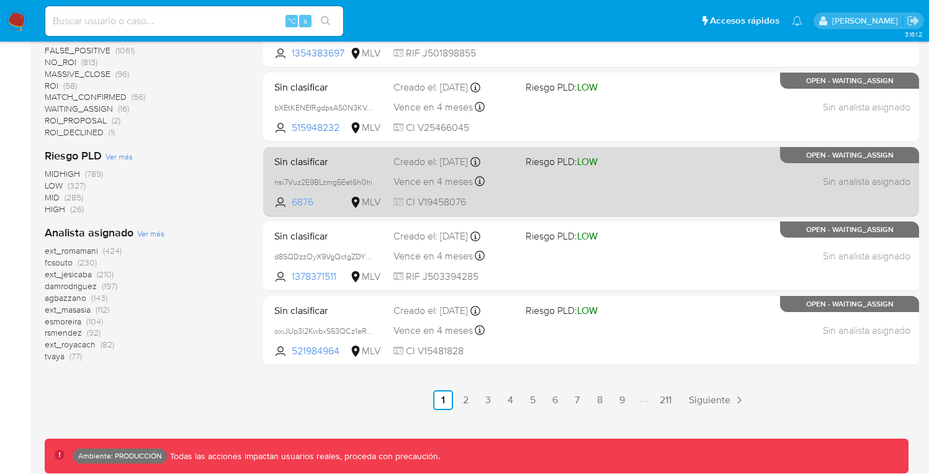
click at [306, 199] on span "6876" at bounding box center [320, 203] width 56 height 14
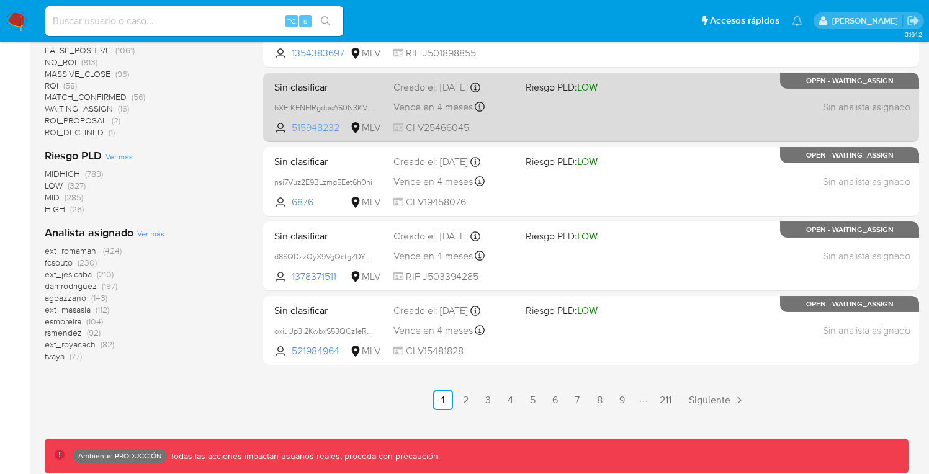
click at [327, 124] on span "515948232" at bounding box center [320, 128] width 56 height 14
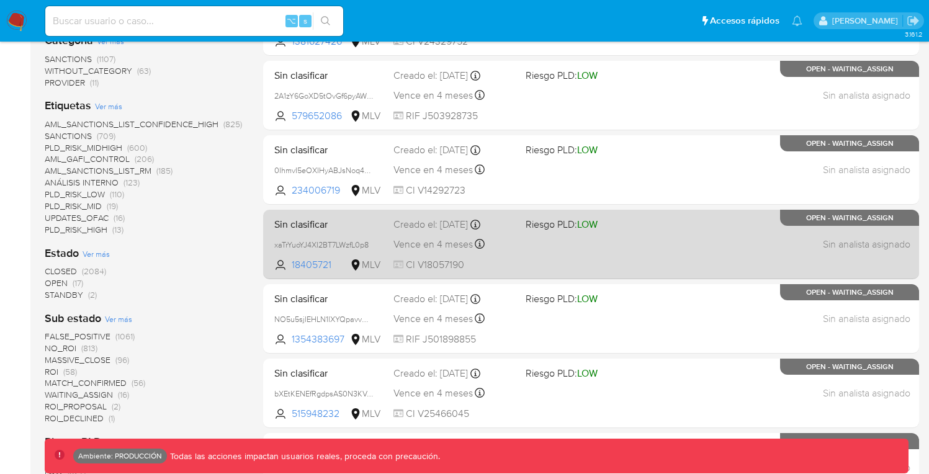
scroll to position [0, 0]
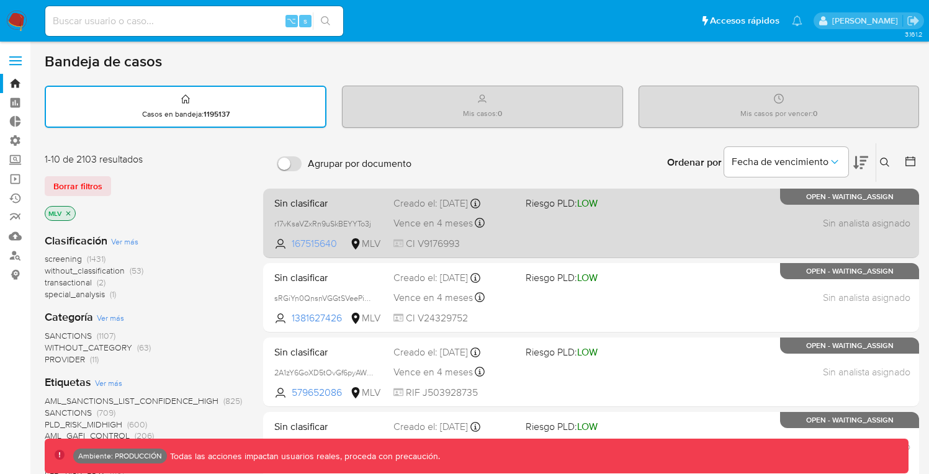
click at [302, 242] on span "167515640" at bounding box center [320, 244] width 56 height 14
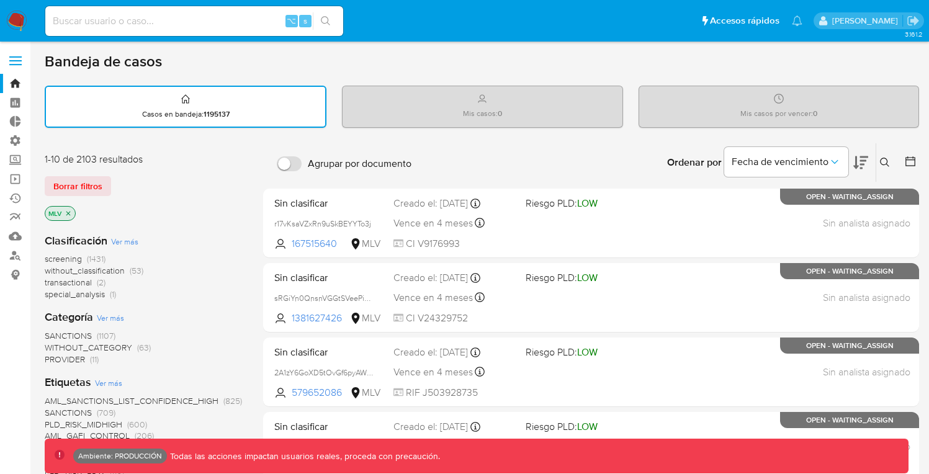
click at [70, 214] on icon "close-filter" at bounding box center [68, 213] width 7 height 7
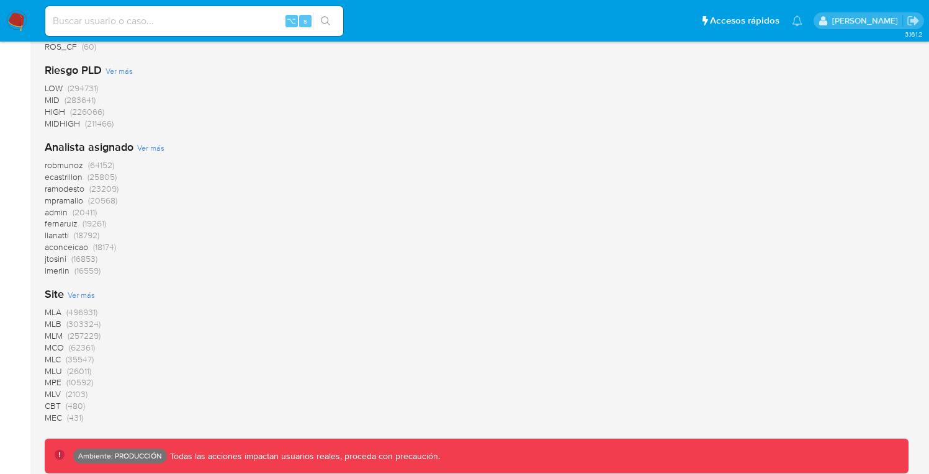
scroll to position [1163, 0]
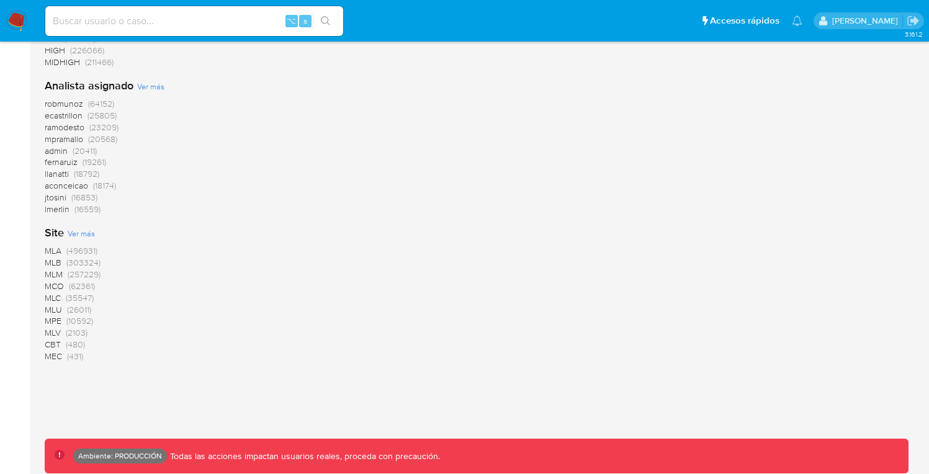
click at [57, 344] on span "CBT" at bounding box center [53, 344] width 16 height 12
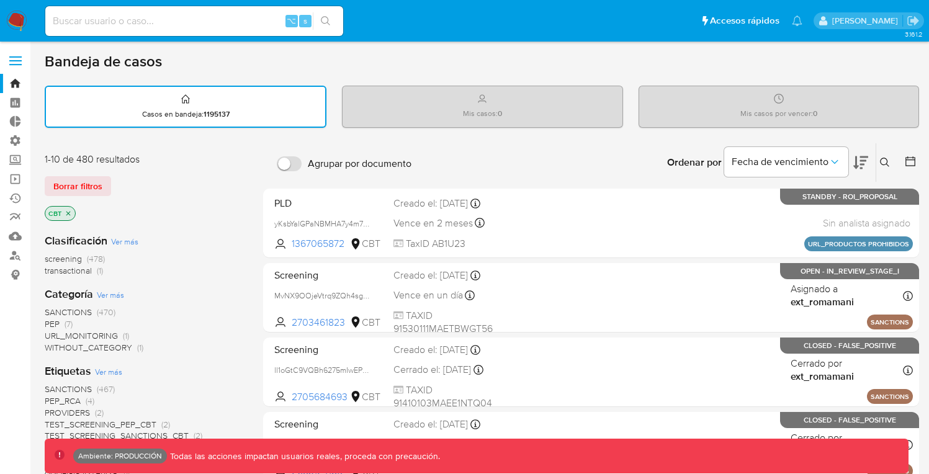
scroll to position [551, 0]
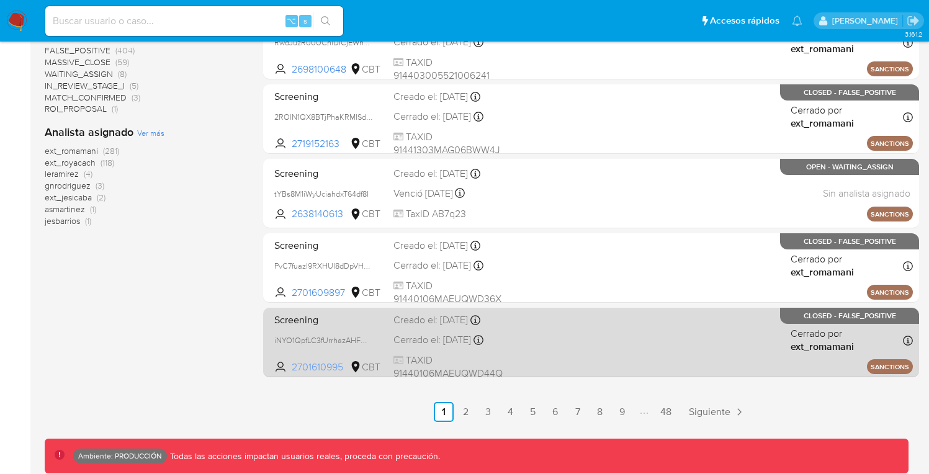
click at [319, 367] on span "2701610995" at bounding box center [320, 368] width 56 height 14
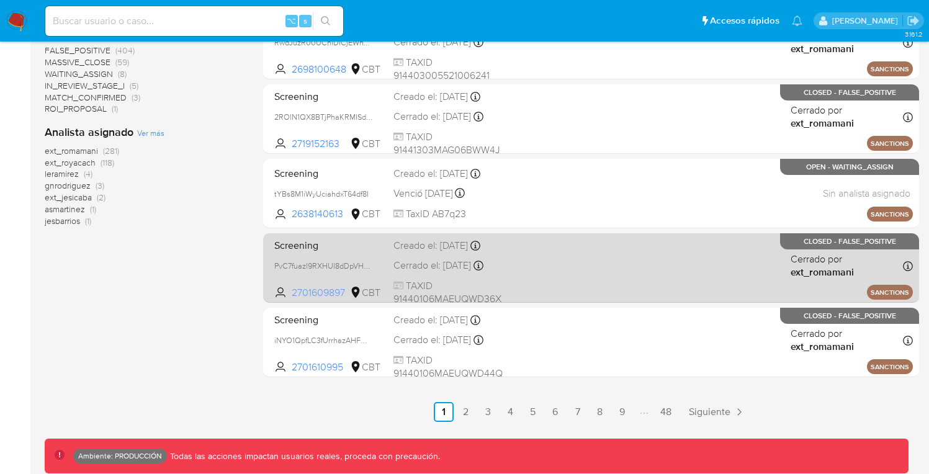
click at [322, 290] on span "2701609897" at bounding box center [320, 293] width 56 height 14
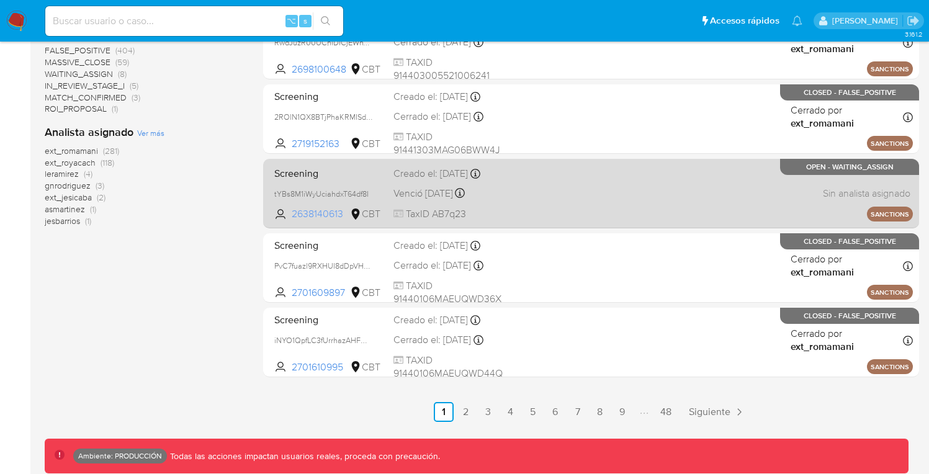
click at [315, 214] on span "2638140613" at bounding box center [320, 214] width 56 height 14
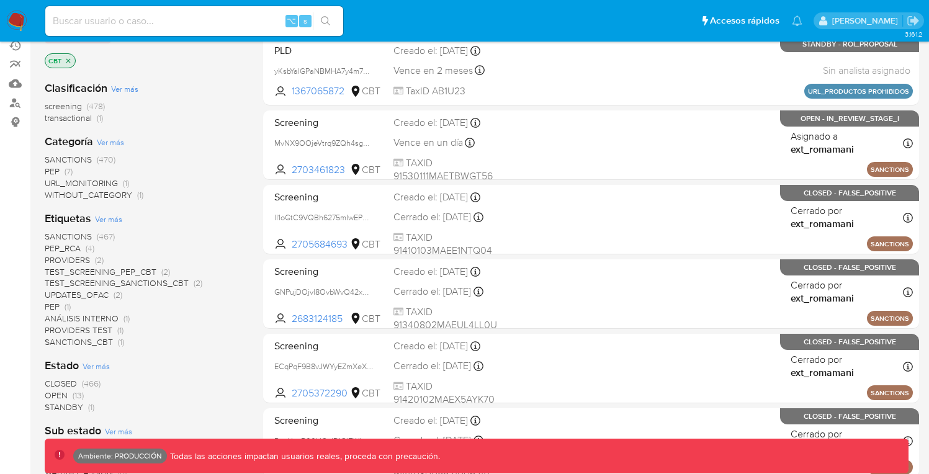
scroll to position [0, 0]
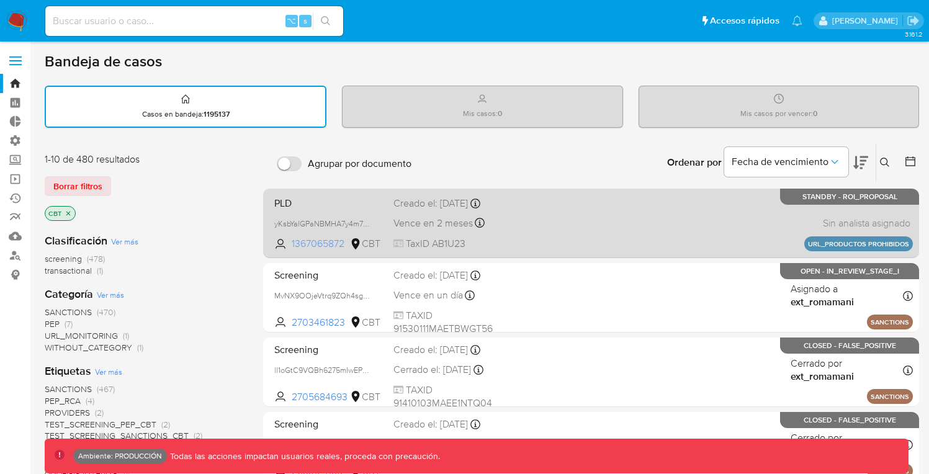
click at [330, 246] on span "1367065872" at bounding box center [320, 244] width 56 height 14
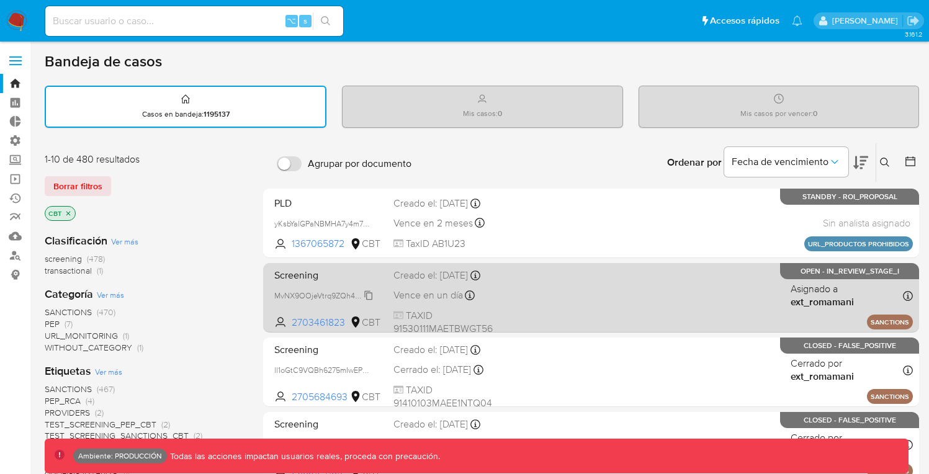
click at [326, 290] on span "MvNX9OOjeVtrq9ZQh4sgaIh3" at bounding box center [326, 295] width 104 height 14
click at [324, 322] on span "2703461823" at bounding box center [320, 323] width 56 height 14
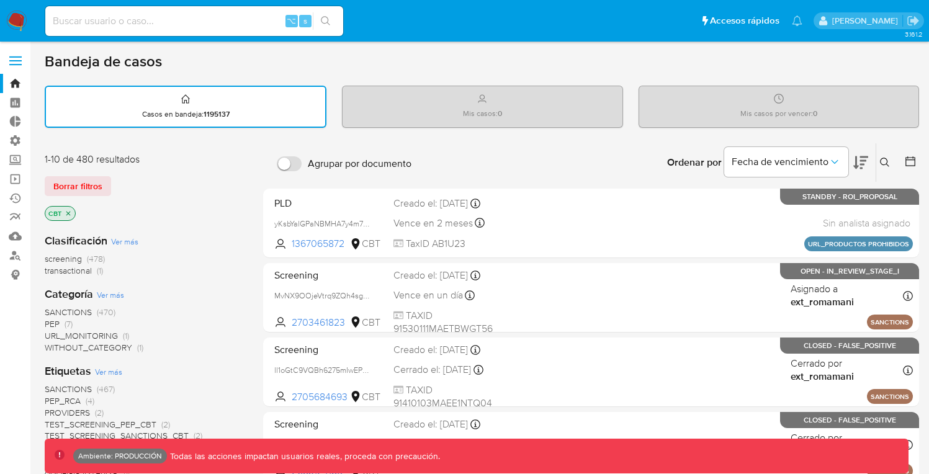
click at [70, 212] on icon "close-filter" at bounding box center [68, 213] width 7 height 7
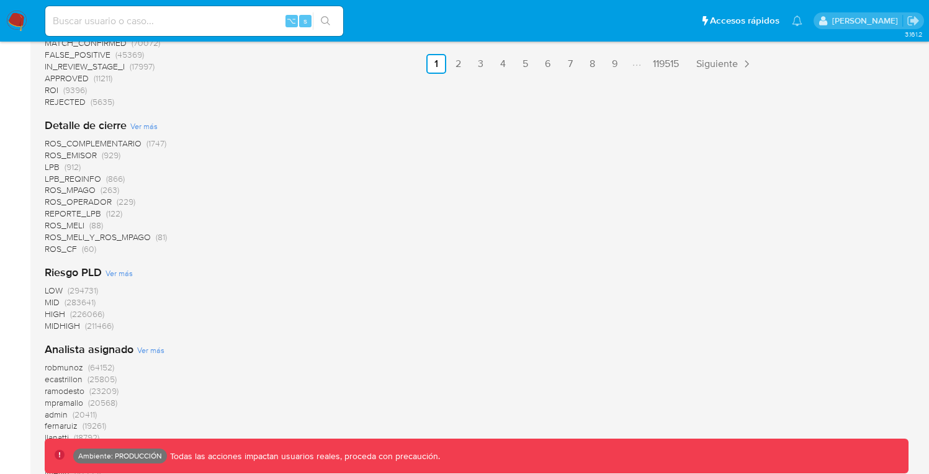
scroll to position [1163, 0]
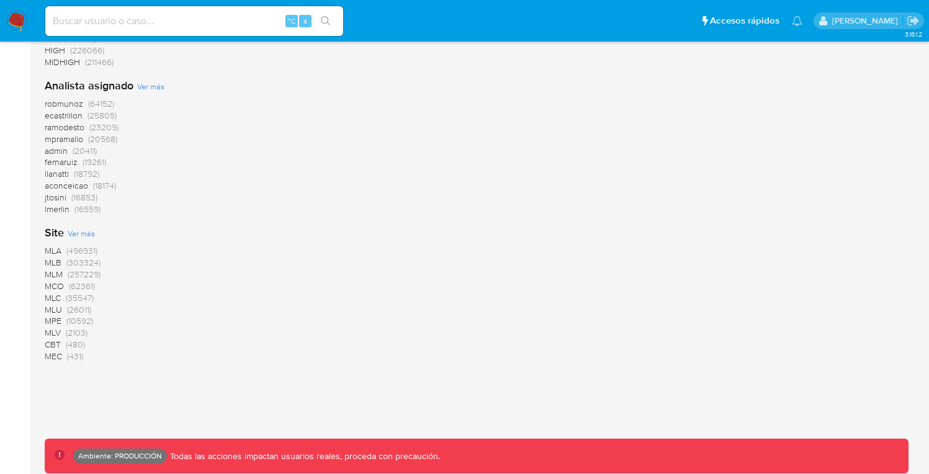
click at [50, 352] on span "MEC" at bounding box center [53, 356] width 17 height 12
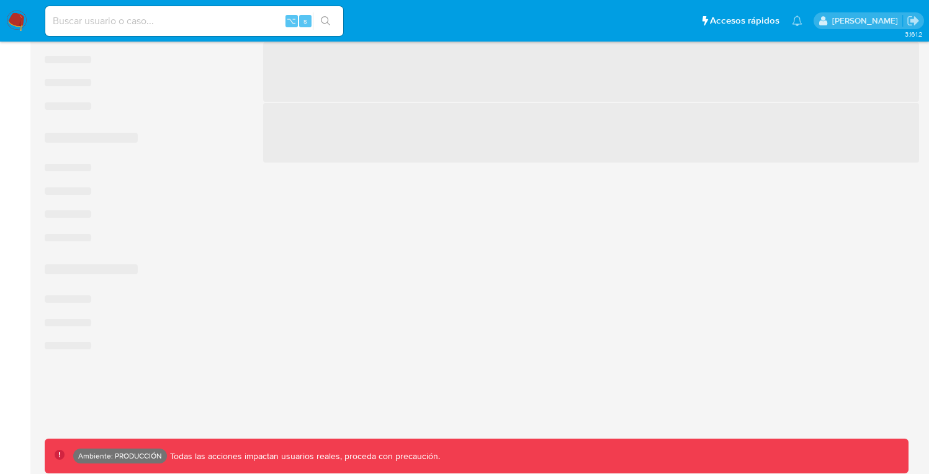
scroll to position [598, 0]
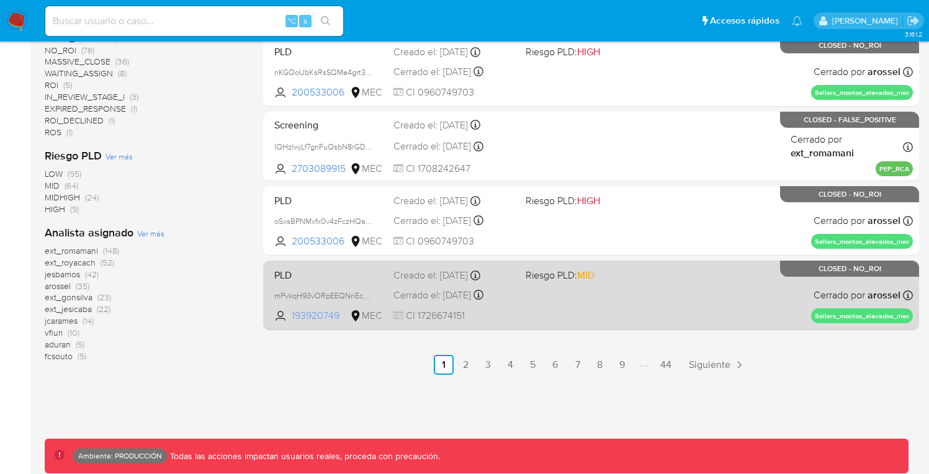
click at [320, 311] on span "193920749" at bounding box center [320, 316] width 56 height 14
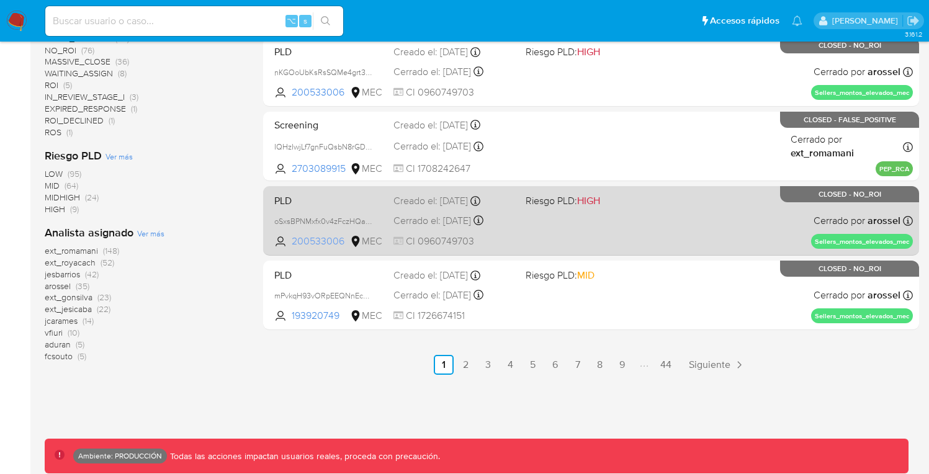
click at [312, 245] on span "200533006" at bounding box center [320, 242] width 56 height 14
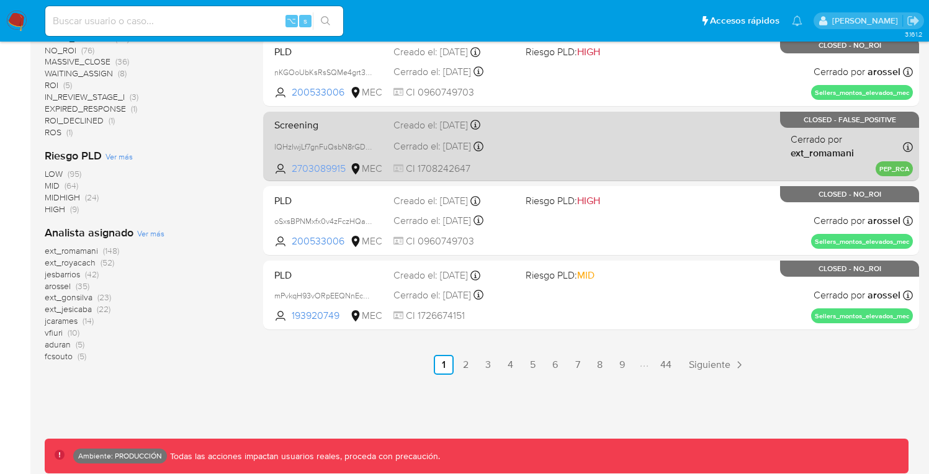
click at [317, 166] on span "2703089915" at bounding box center [320, 169] width 56 height 14
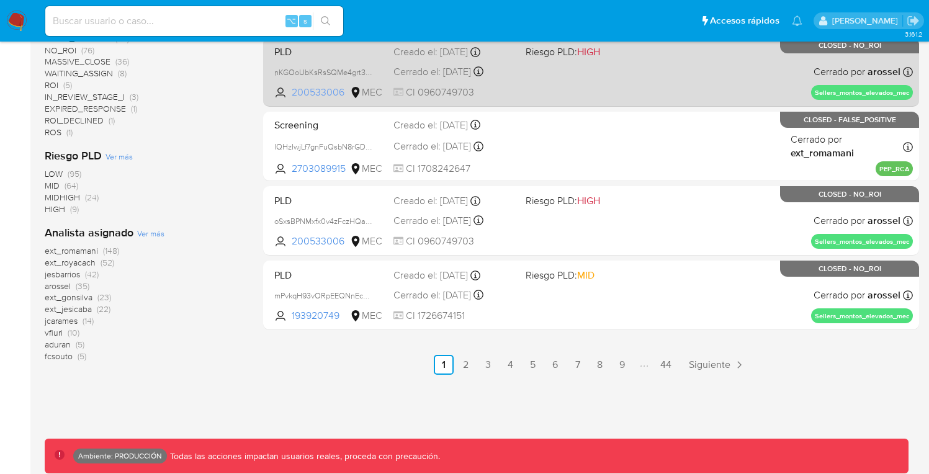
click at [315, 89] on span "200533006" at bounding box center [320, 93] width 56 height 14
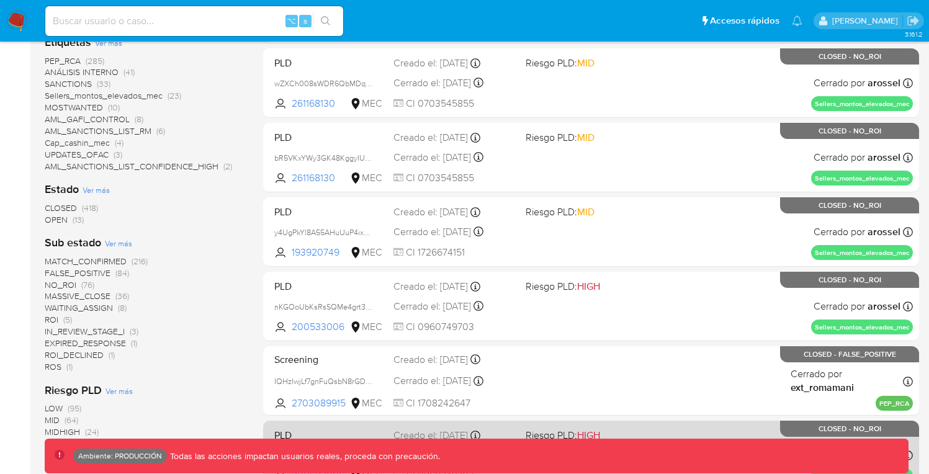
scroll to position [0, 0]
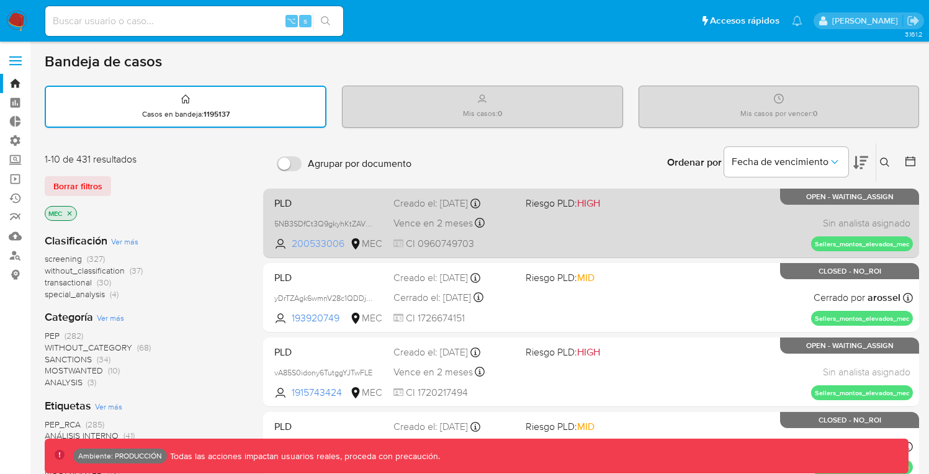
click at [323, 240] on span "200533006" at bounding box center [320, 244] width 56 height 14
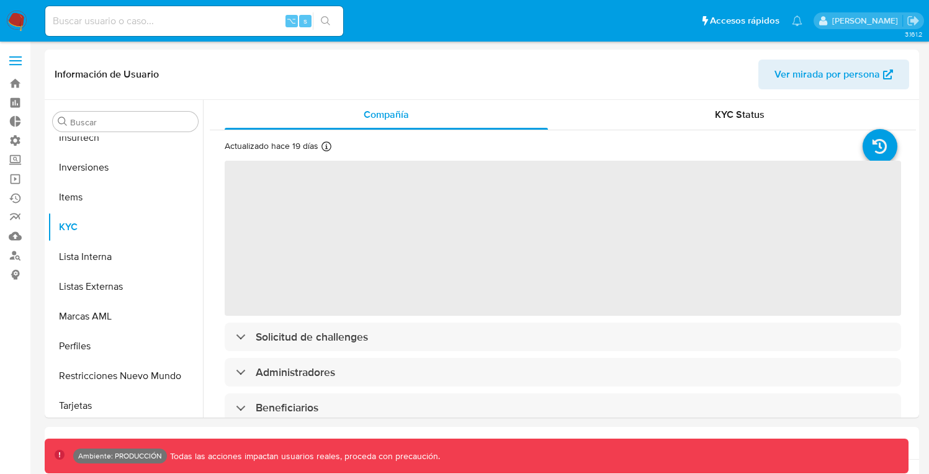
scroll to position [644, 0]
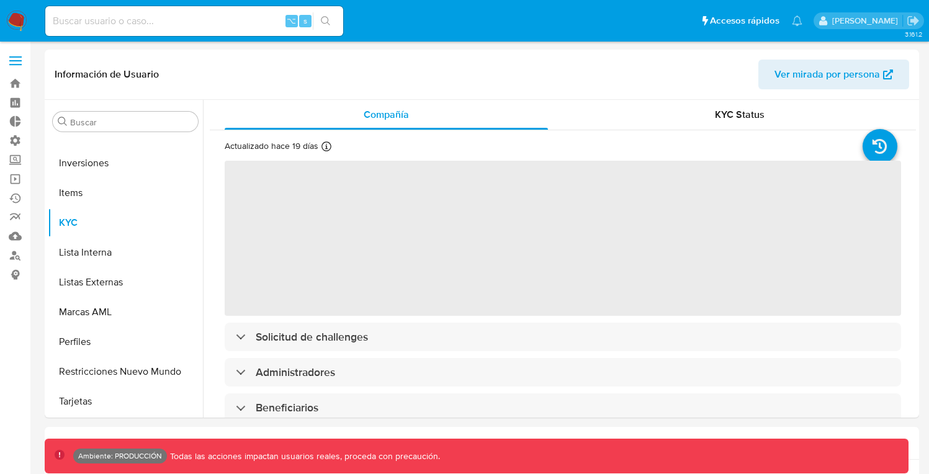
select select "10"
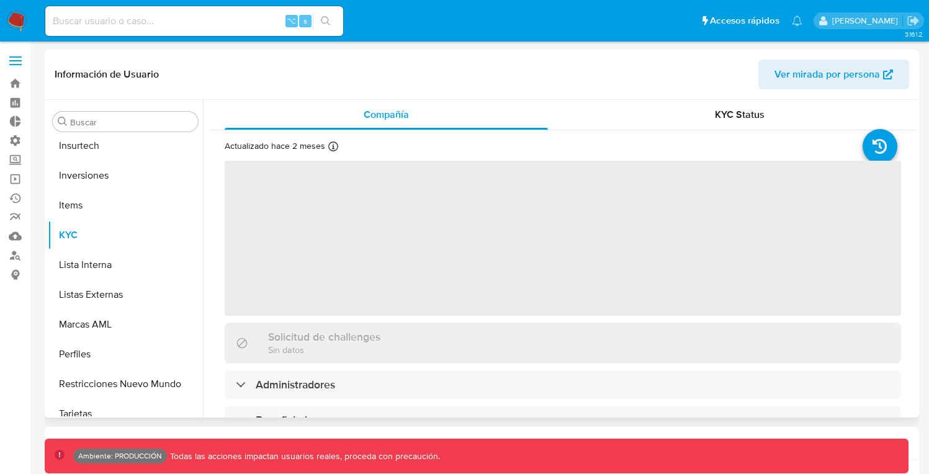
scroll to position [644, 0]
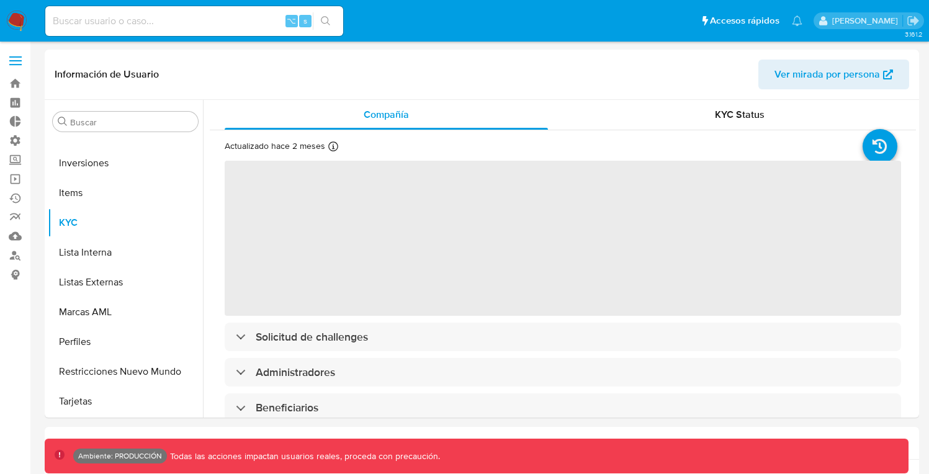
select select "10"
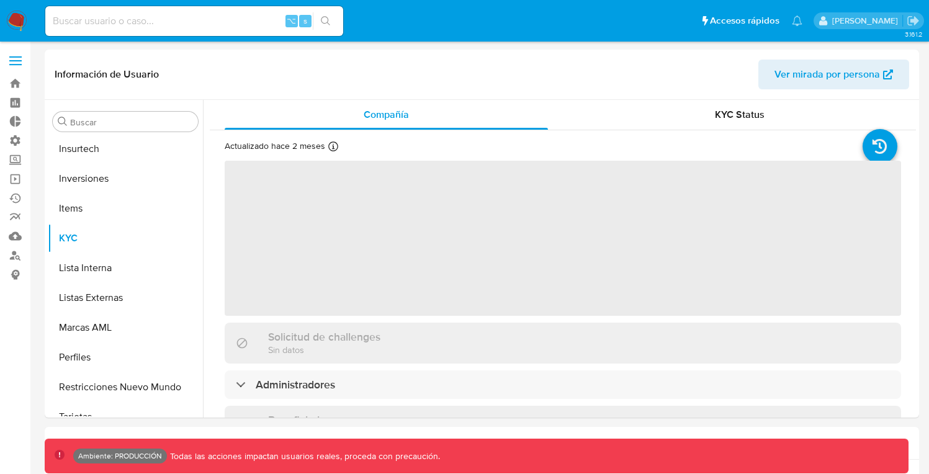
scroll to position [644, 0]
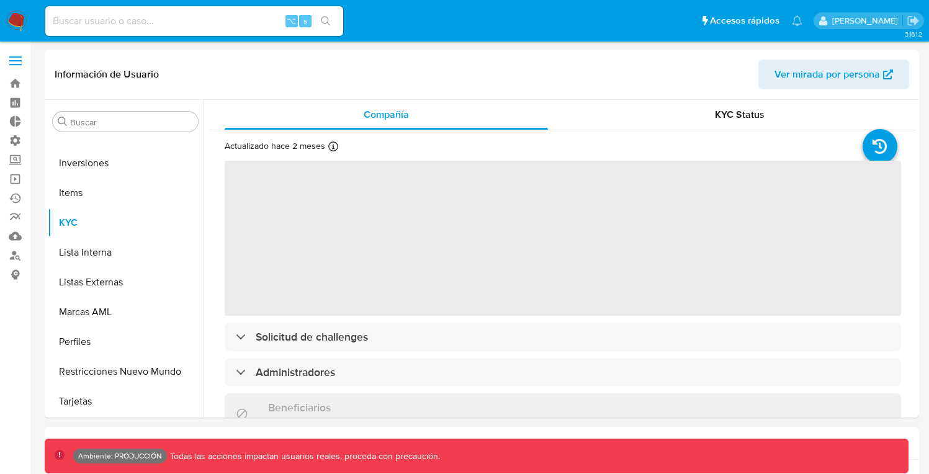
select select "10"
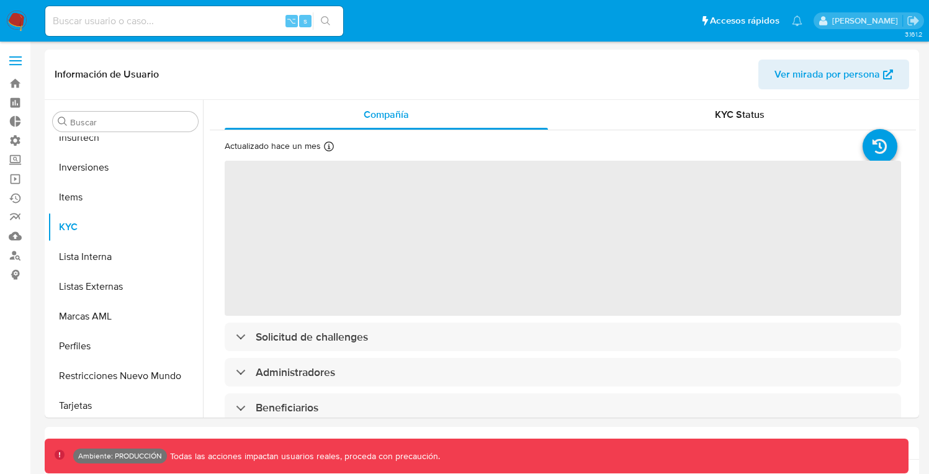
scroll to position [644, 0]
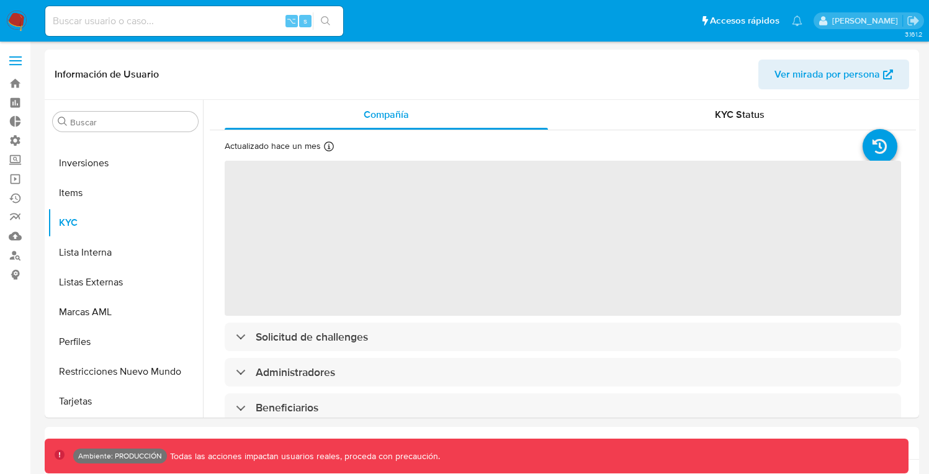
select select "10"
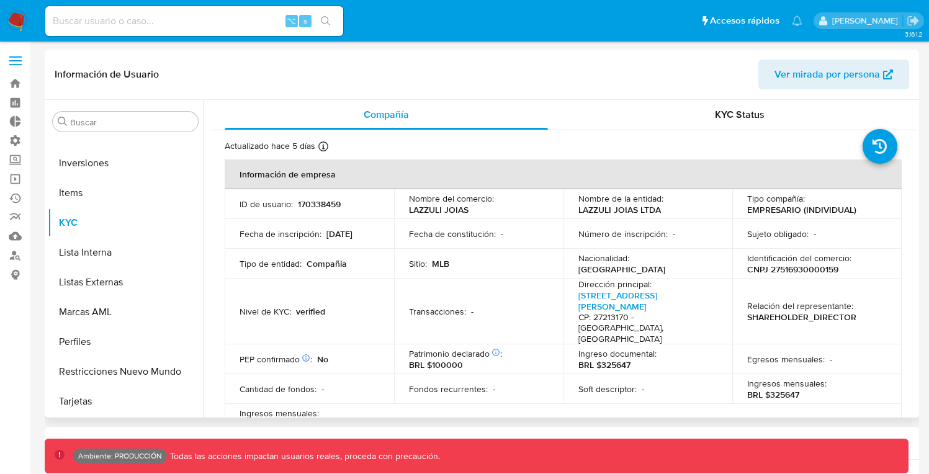
click at [314, 206] on p "170338459" at bounding box center [319, 204] width 43 height 11
copy p "170338459"
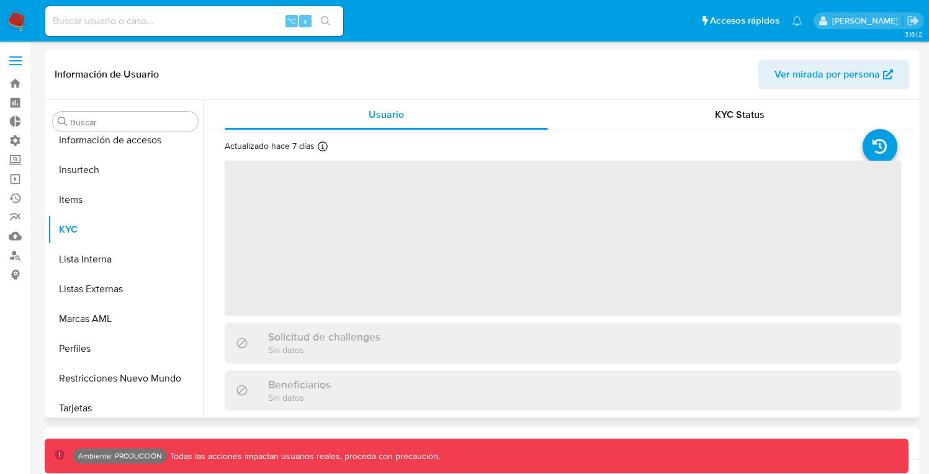
scroll to position [584, 0]
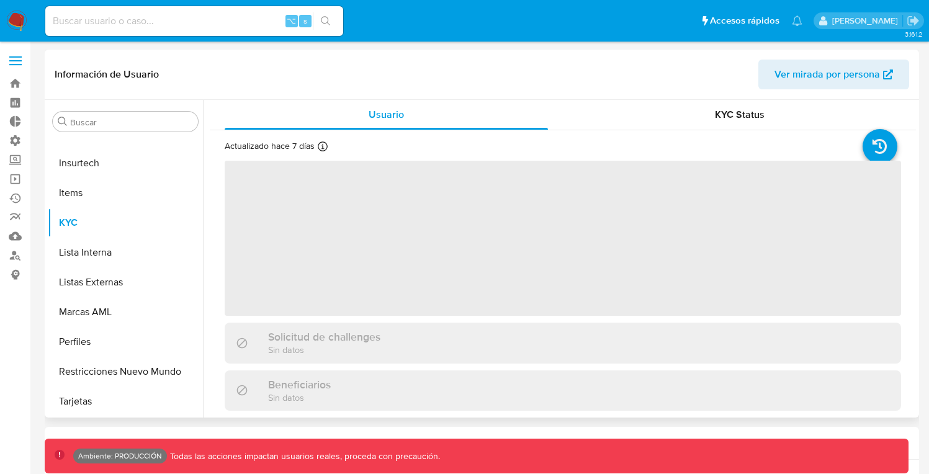
select select "10"
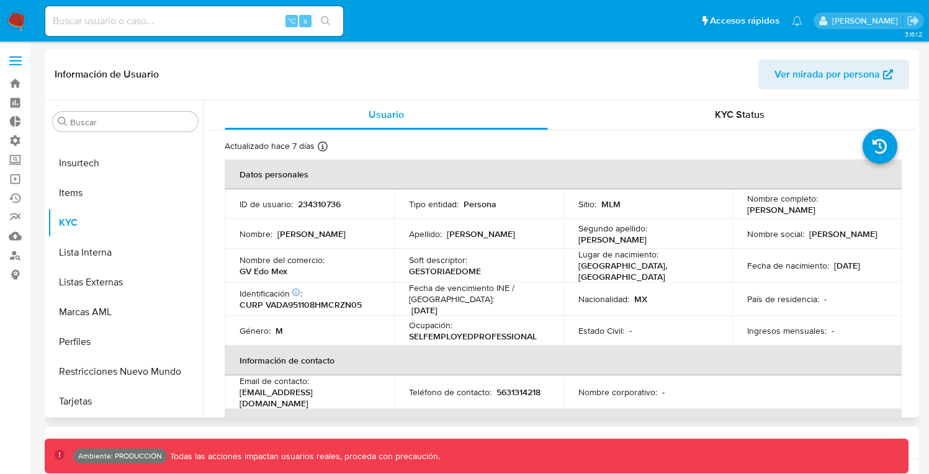
click at [330, 205] on p "234310736" at bounding box center [319, 204] width 43 height 11
copy p "234310736"
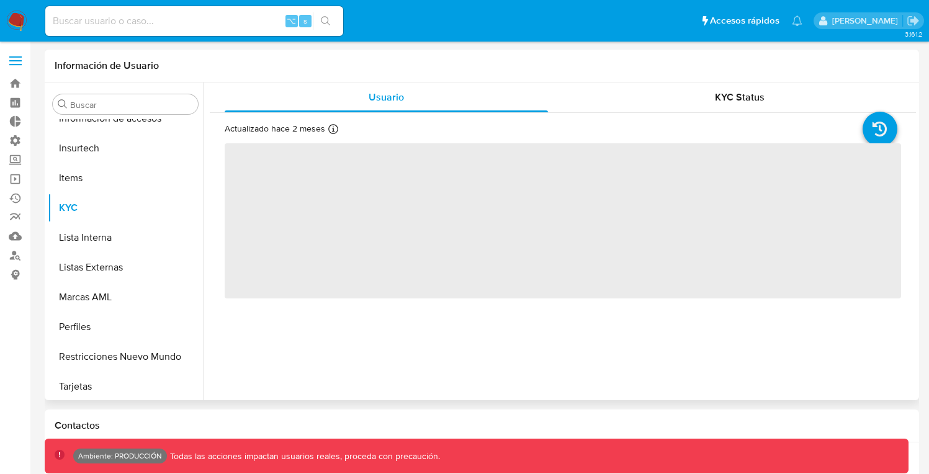
scroll to position [584, 0]
select select "10"
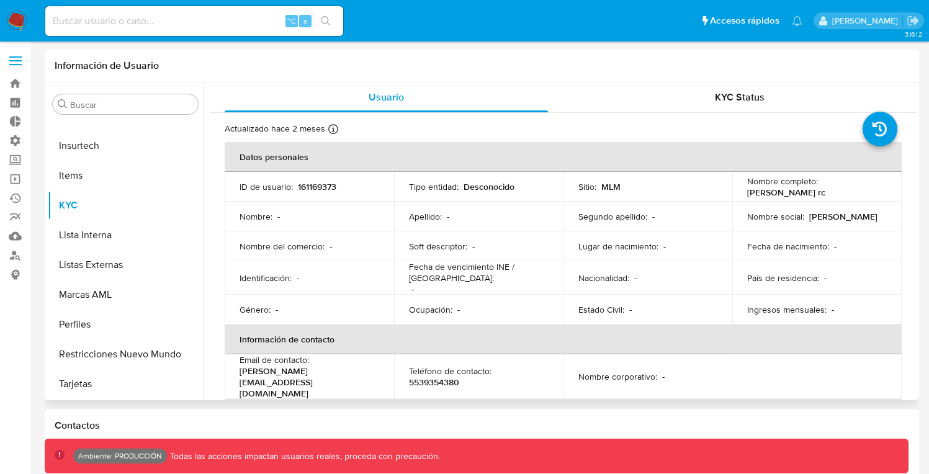
click at [325, 188] on p "161169373" at bounding box center [317, 186] width 38 height 11
copy p "161169373"
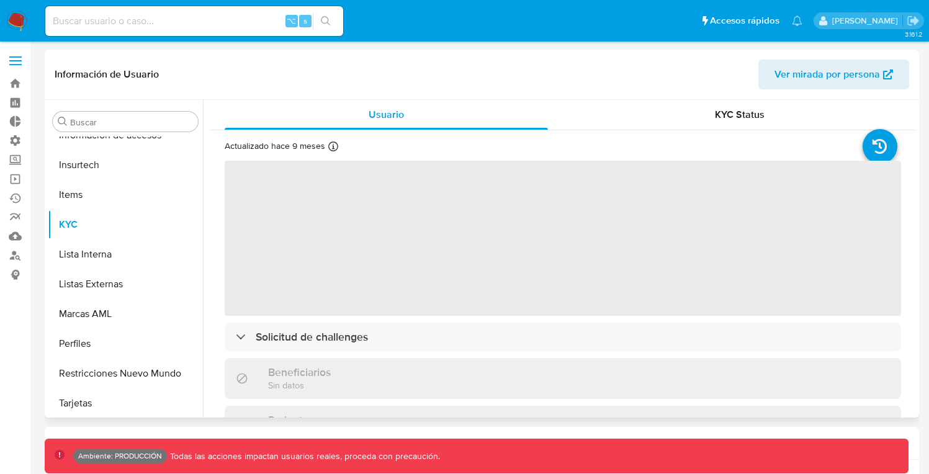
scroll to position [584, 0]
select select "10"
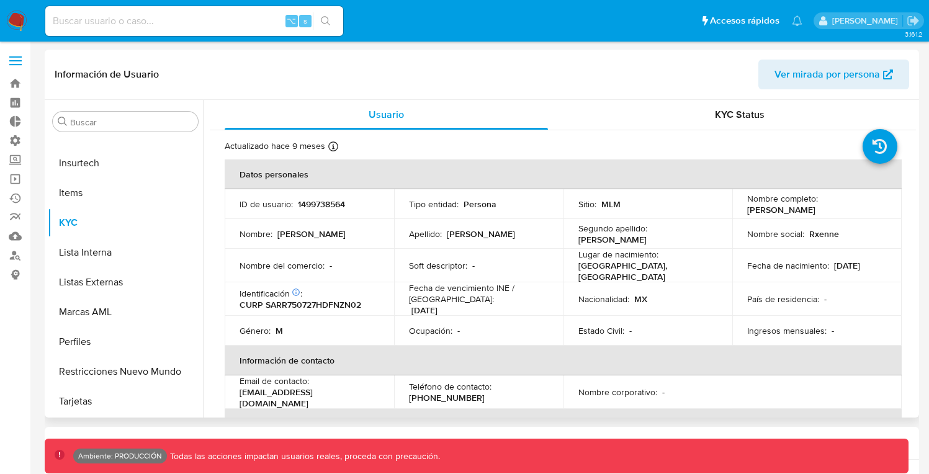
click at [329, 205] on p "1499738564" at bounding box center [321, 204] width 47 height 11
click at [328, 205] on p "1499738564" at bounding box center [321, 204] width 47 height 11
copy p "1499738564"
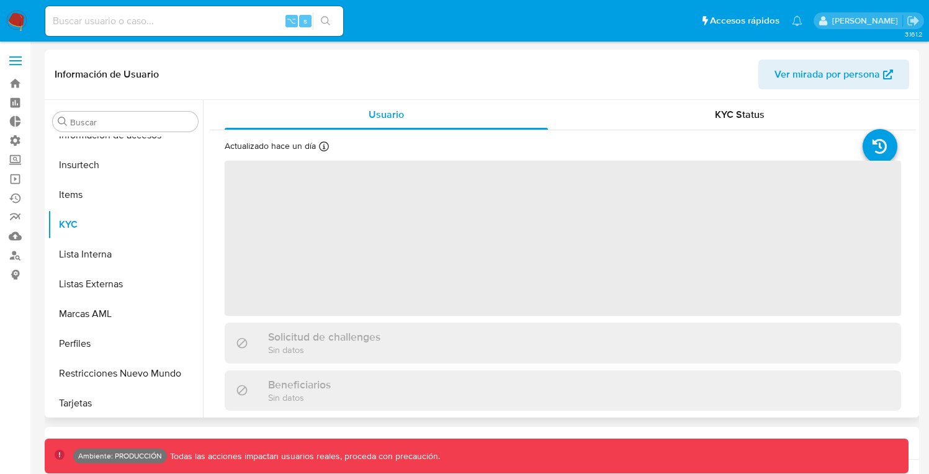
scroll to position [584, 0]
select select "10"
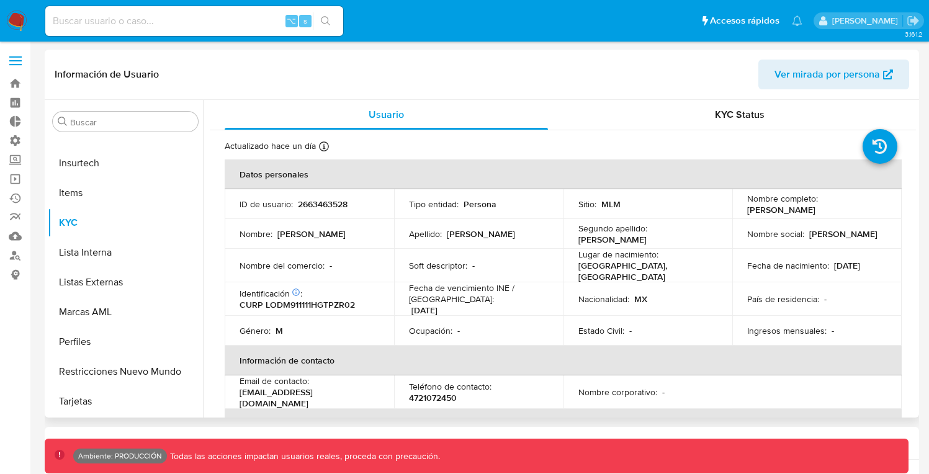
click at [317, 200] on p "2663463528" at bounding box center [323, 204] width 50 height 11
copy p "2663463528"
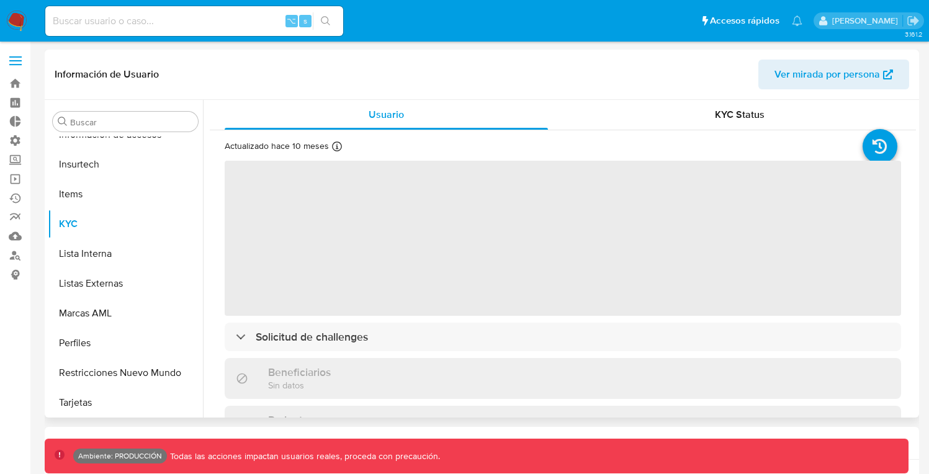
scroll to position [584, 0]
select select "10"
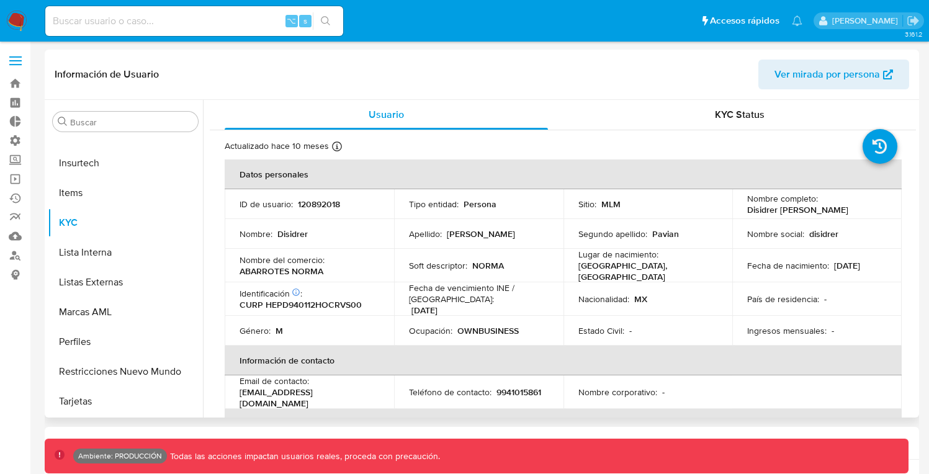
click at [328, 204] on p "120892018" at bounding box center [319, 204] width 42 height 11
copy p "120892018"
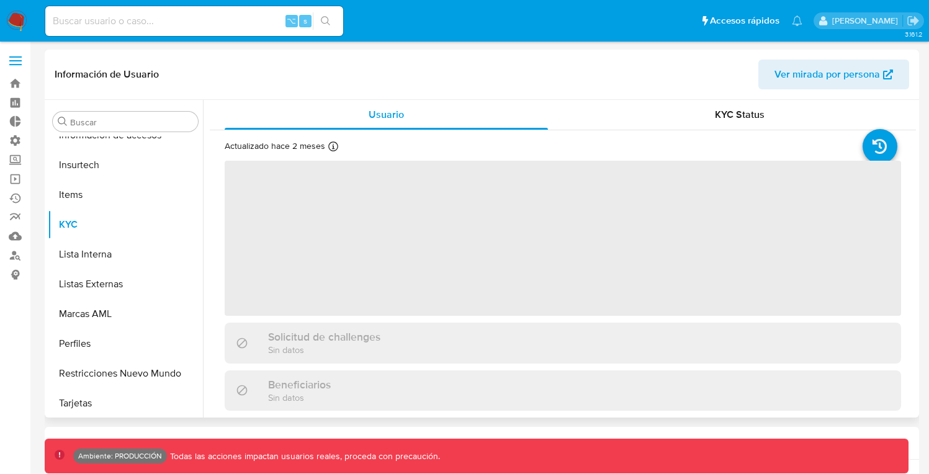
scroll to position [584, 0]
select select "10"
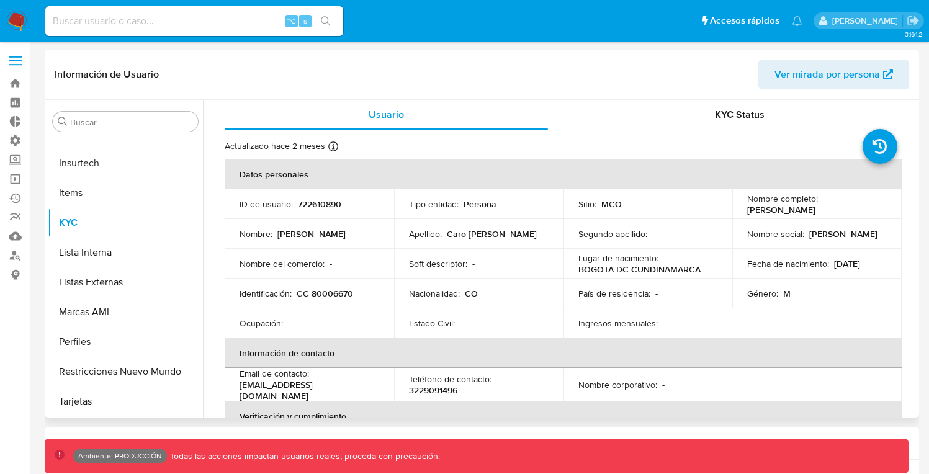
click at [309, 206] on p "722610890" at bounding box center [319, 204] width 43 height 11
copy p "722610890"
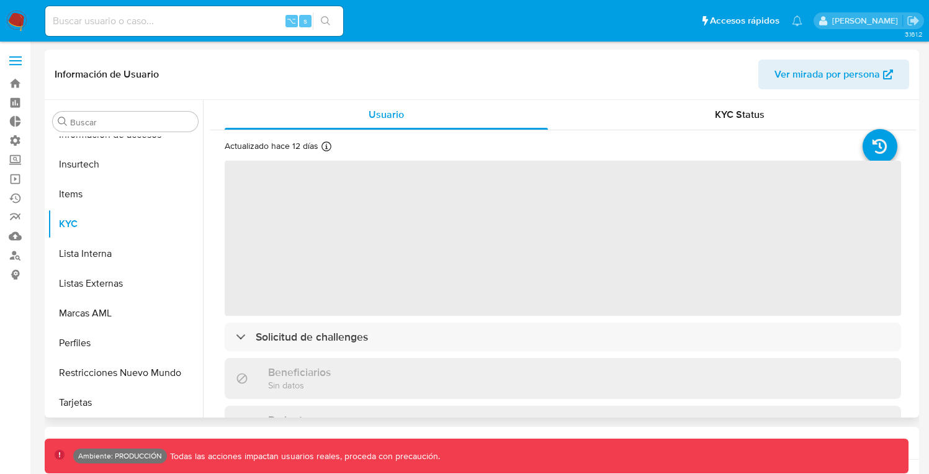
scroll to position [584, 0]
select select "10"
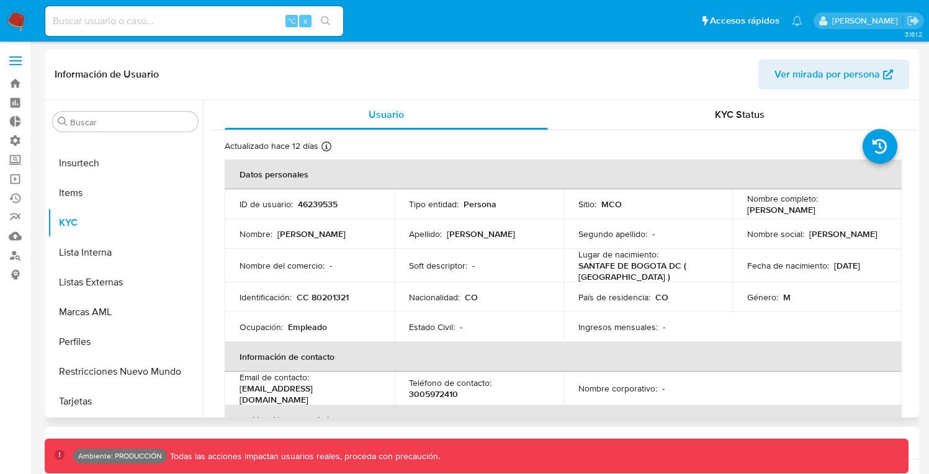
click at [312, 205] on p "46239535" at bounding box center [318, 204] width 40 height 11
copy p "46239535"
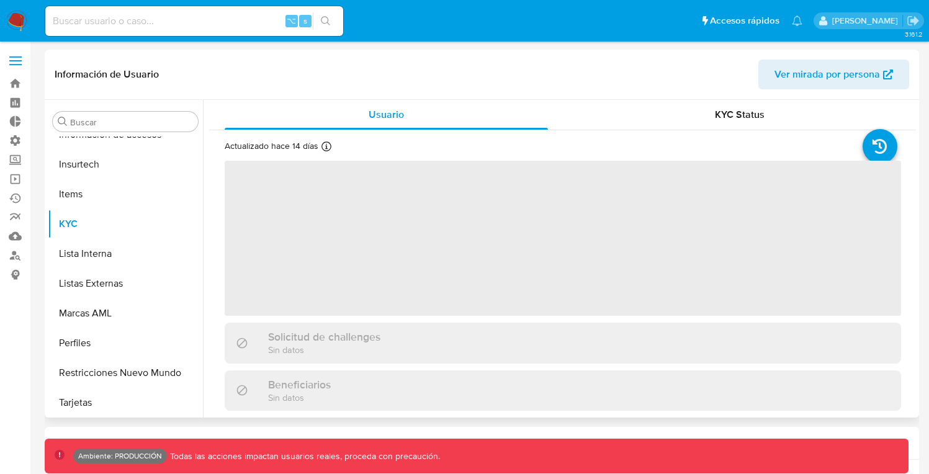
scroll to position [584, 0]
select select "10"
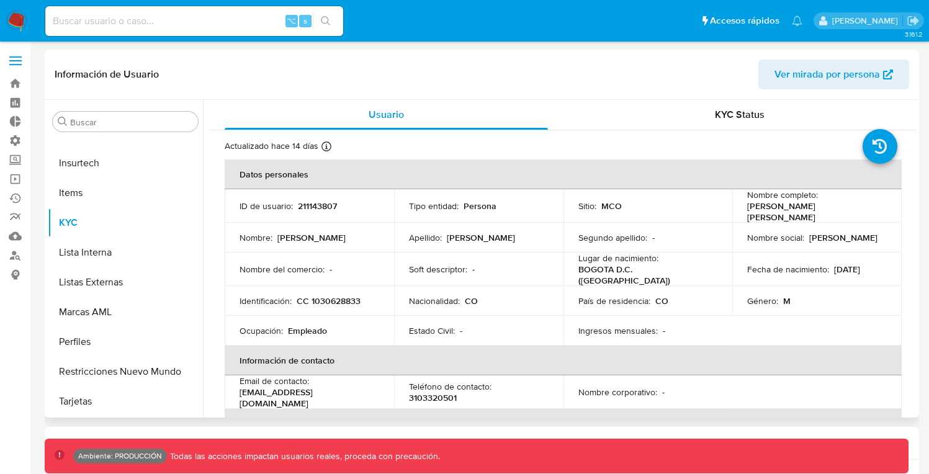
click at [309, 206] on p "211143807" at bounding box center [317, 206] width 39 height 11
copy p "211143807"
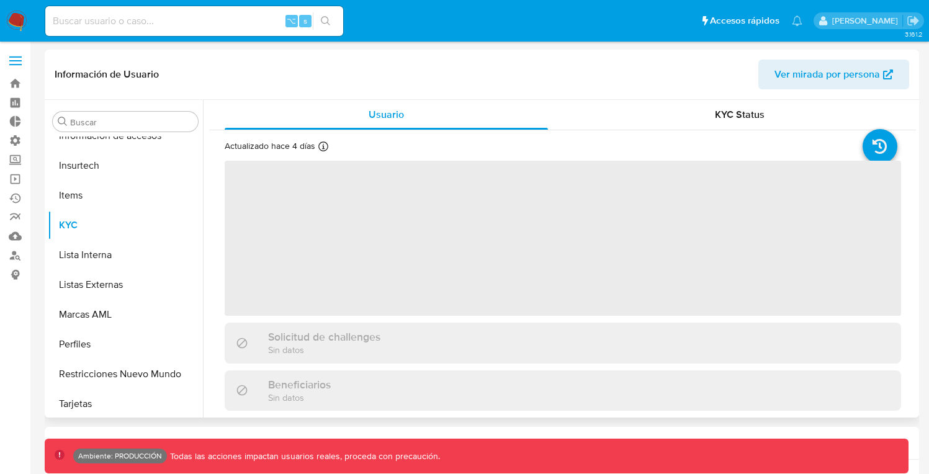
scroll to position [584, 0]
select select "10"
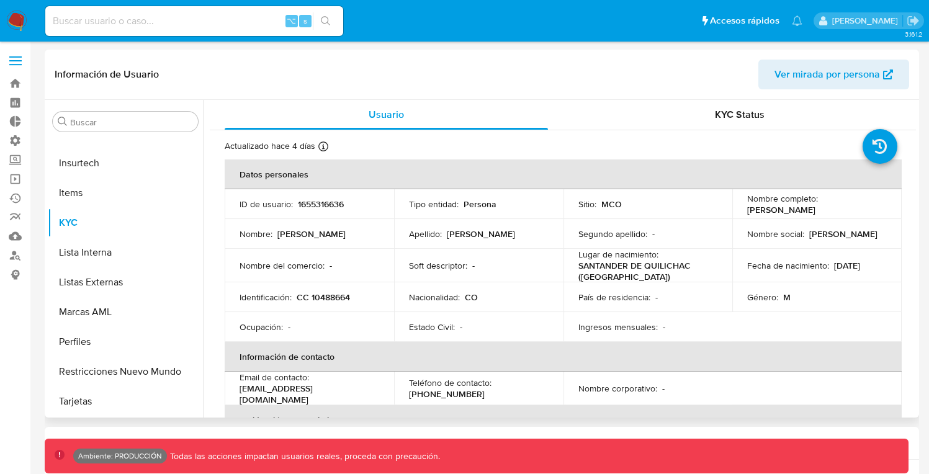
click at [325, 207] on p "1655316636" at bounding box center [321, 204] width 46 height 11
click at [324, 207] on p "1655316636" at bounding box center [321, 204] width 46 height 11
copy p "1655316636"
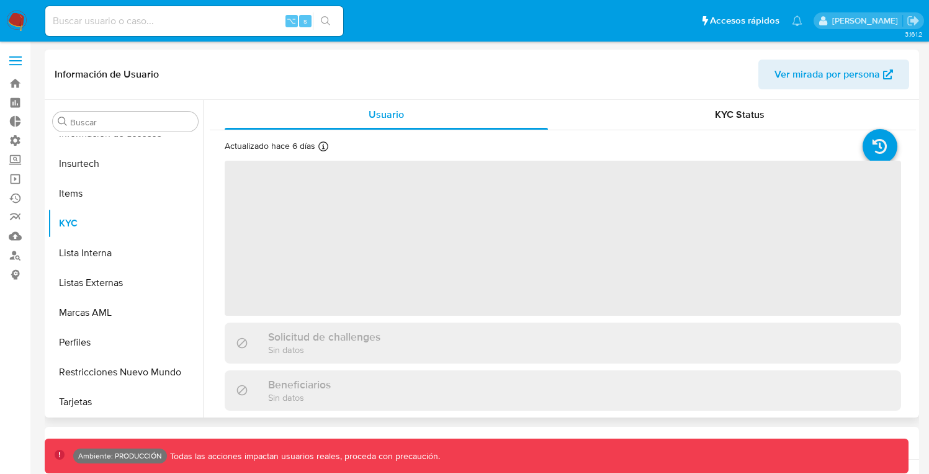
scroll to position [584, 0]
select select "10"
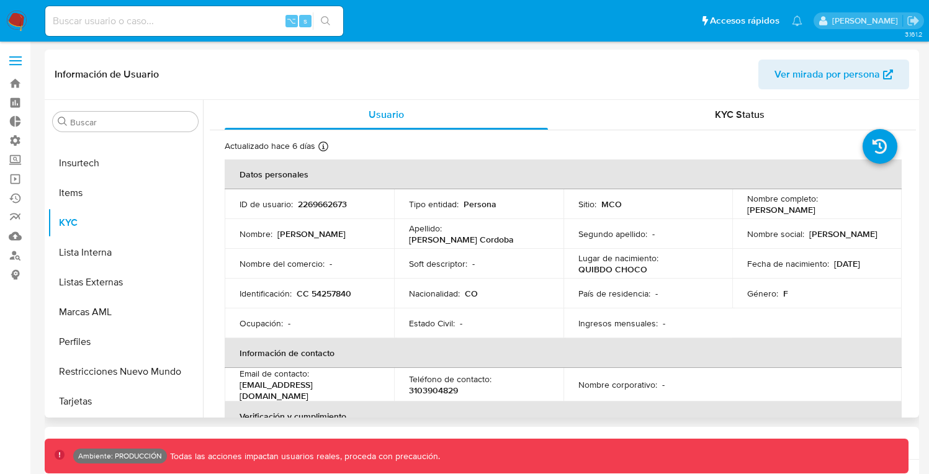
click at [337, 201] on p "2269662673" at bounding box center [322, 204] width 49 height 11
click at [336, 201] on p "2269662673" at bounding box center [322, 204] width 49 height 11
copy p "2269662673"
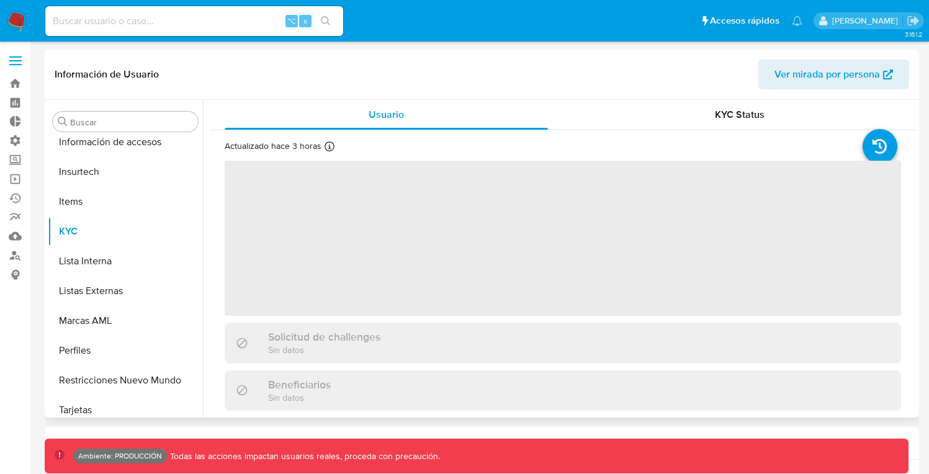
scroll to position [584, 0]
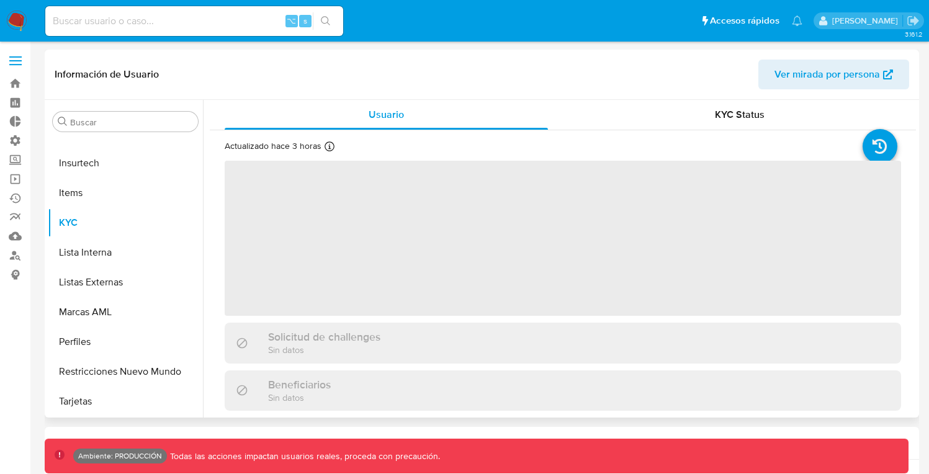
select select "10"
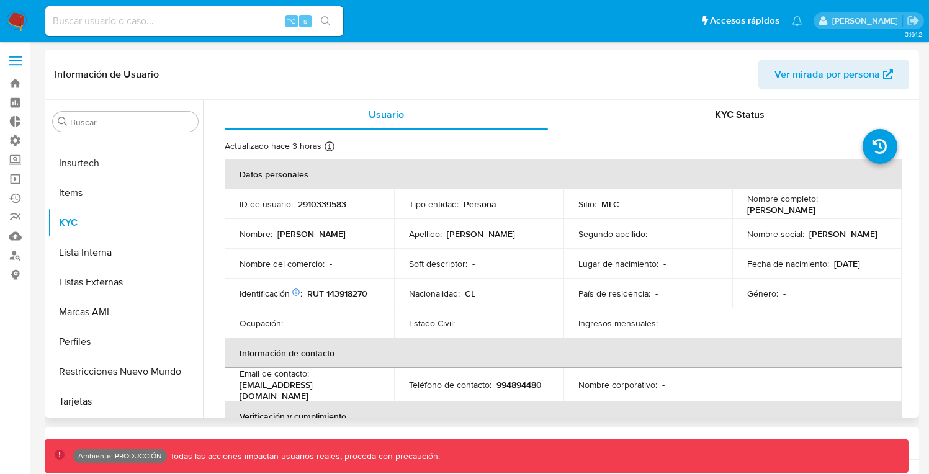
click at [325, 207] on p "2910339583" at bounding box center [322, 204] width 48 height 11
copy p "2910339583"
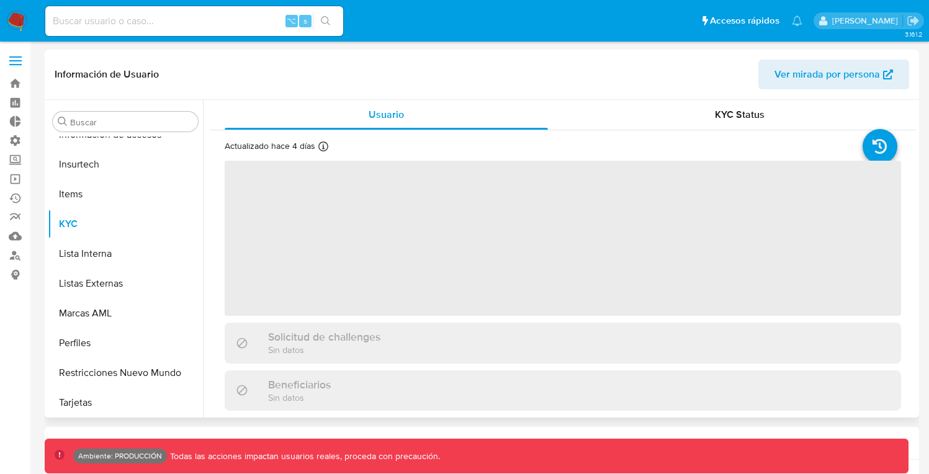
scroll to position [584, 0]
select select "10"
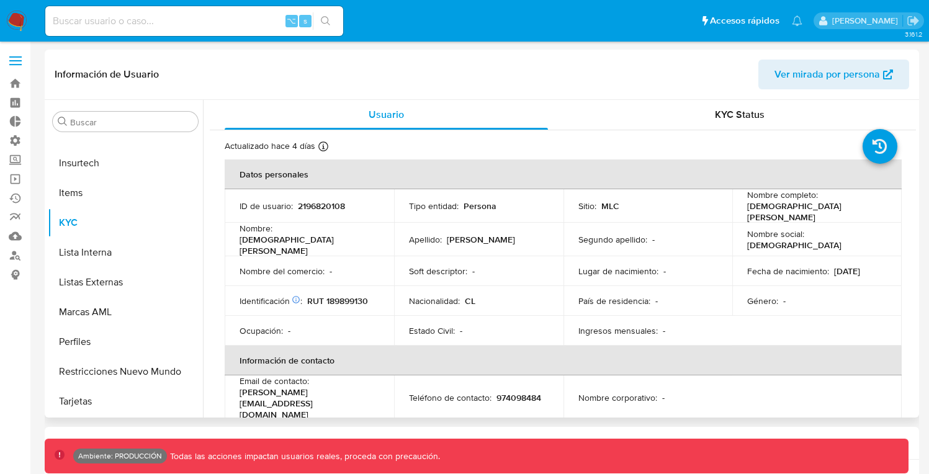
click at [335, 207] on p "2196820108" at bounding box center [321, 206] width 47 height 11
click at [335, 206] on p "2196820108" at bounding box center [321, 206] width 47 height 11
copy p "2196820108"
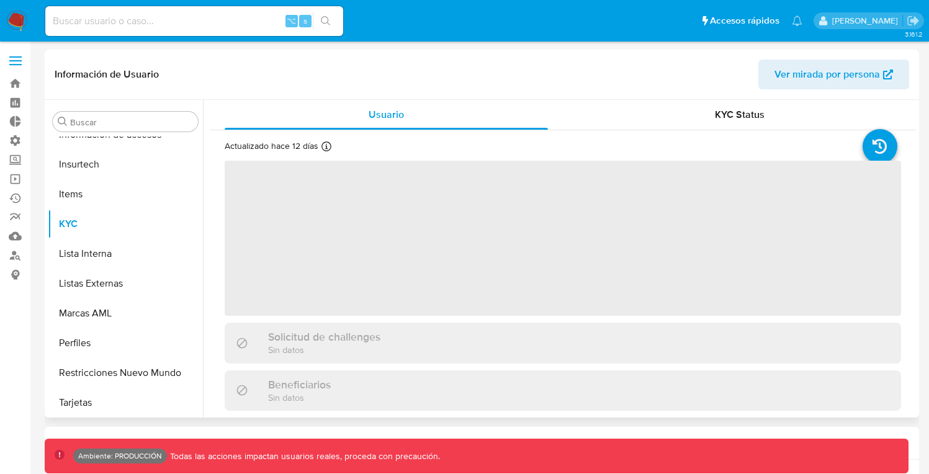
scroll to position [584, 0]
select select "10"
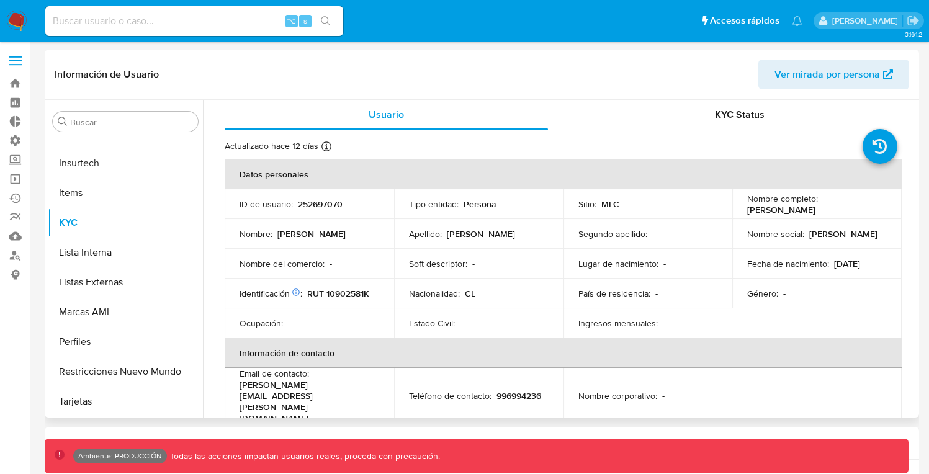
click at [313, 204] on p "252697070" at bounding box center [320, 204] width 45 height 11
copy p "252697070"
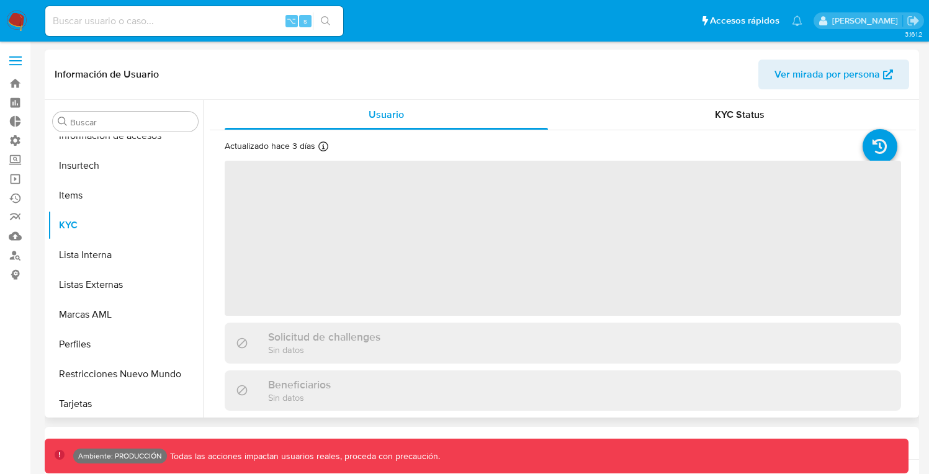
scroll to position [584, 0]
select select "10"
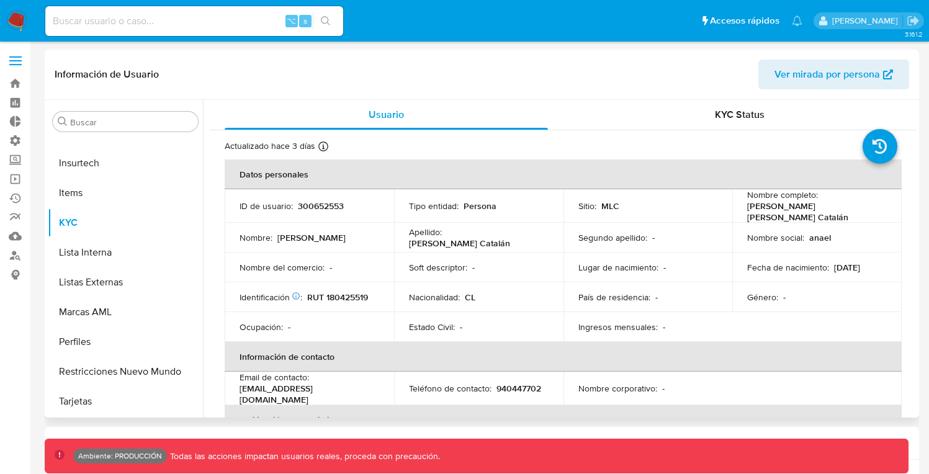
click at [327, 205] on p "300652553" at bounding box center [321, 206] width 46 height 11
copy p "300652553"
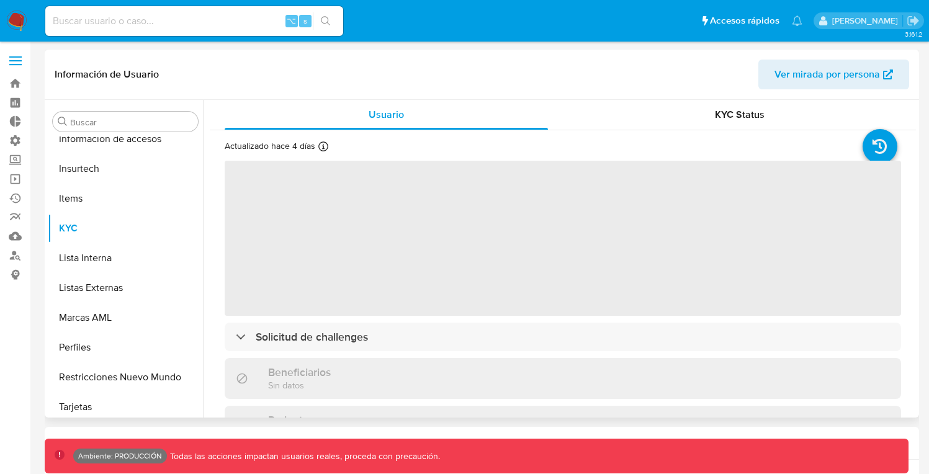
scroll to position [584, 0]
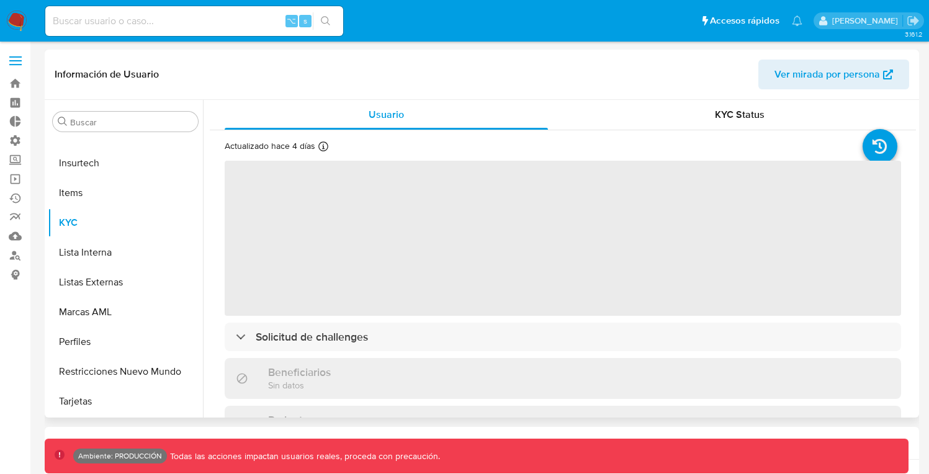
select select "10"
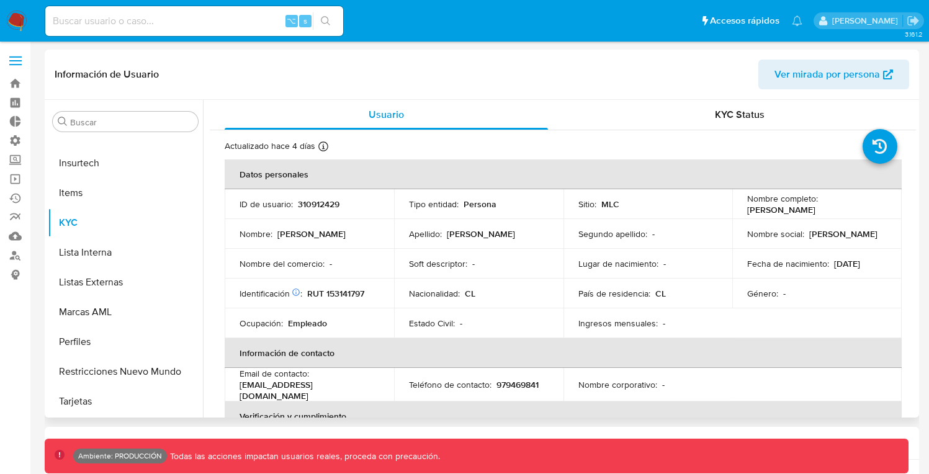
click at [307, 206] on p "310912429" at bounding box center [319, 204] width 42 height 11
click at [308, 205] on p "310912429" at bounding box center [319, 204] width 42 height 11
copy p "310912429"
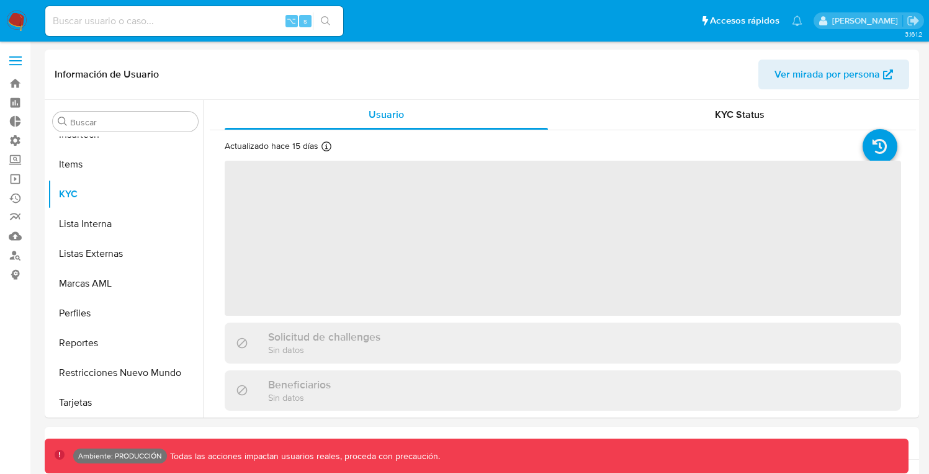
scroll to position [614, 0]
select select "10"
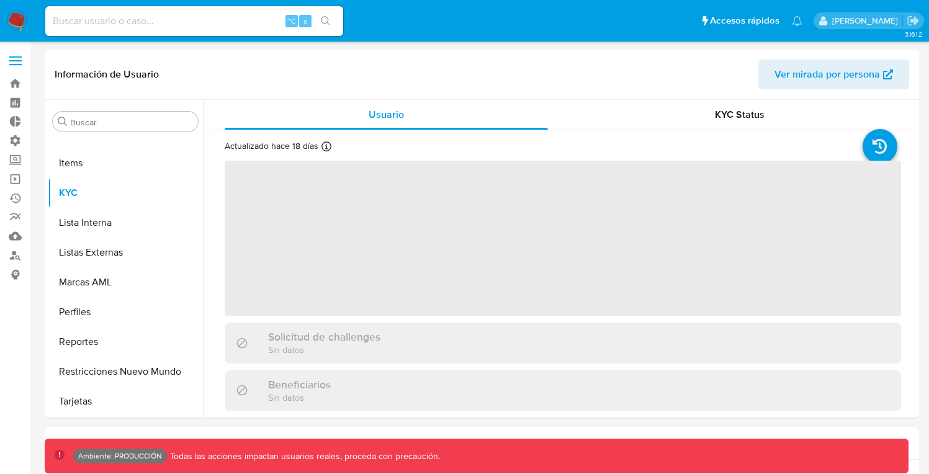
select select "10"
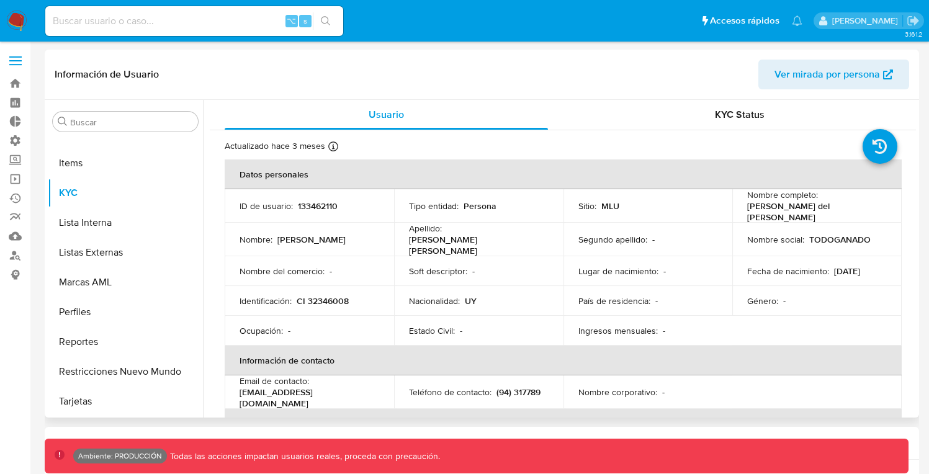
click at [317, 202] on p "133462110" at bounding box center [318, 206] width 40 height 11
copy p "133462110"
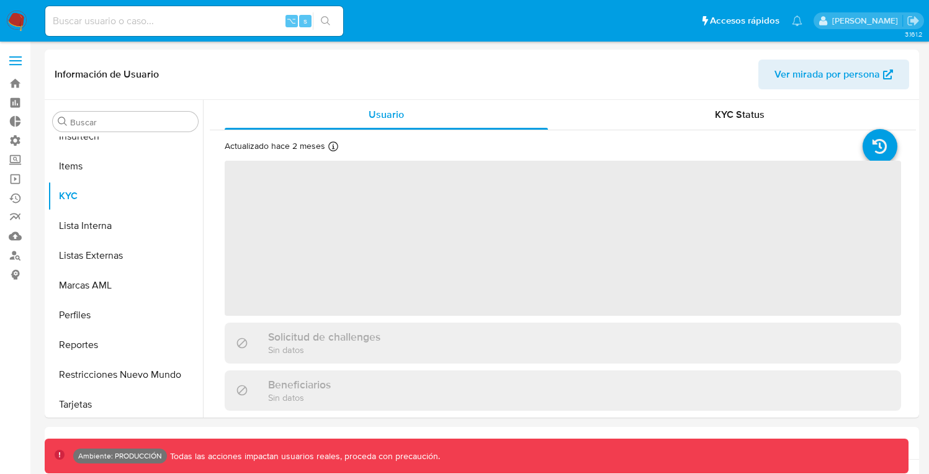
scroll to position [614, 0]
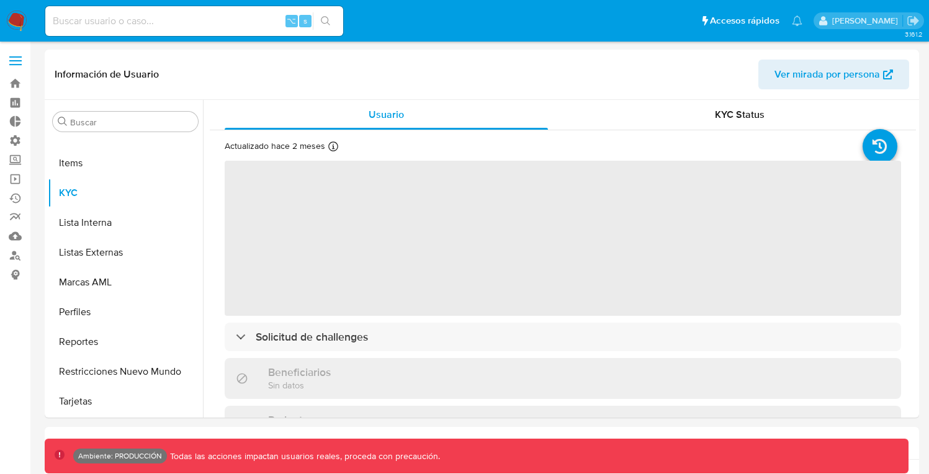
select select "10"
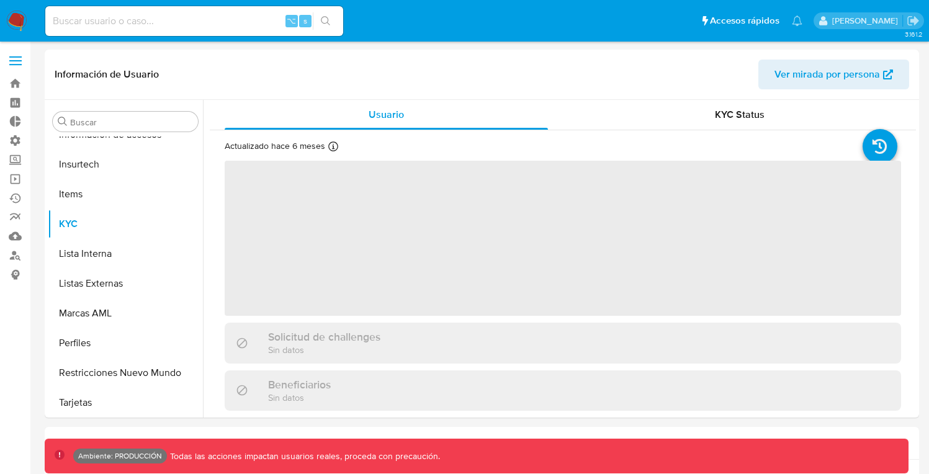
scroll to position [584, 0]
select select "10"
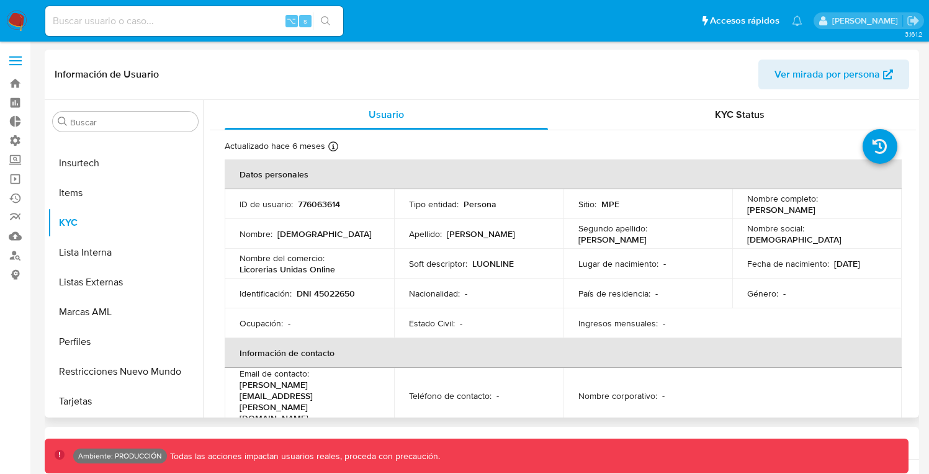
click at [314, 205] on p "776063614" at bounding box center [319, 204] width 42 height 11
copy p "776063614"
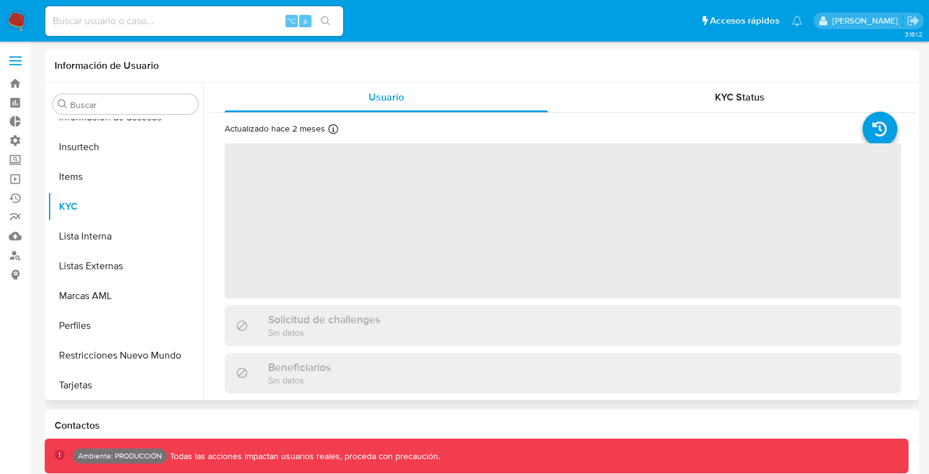
scroll to position [584, 0]
select select "10"
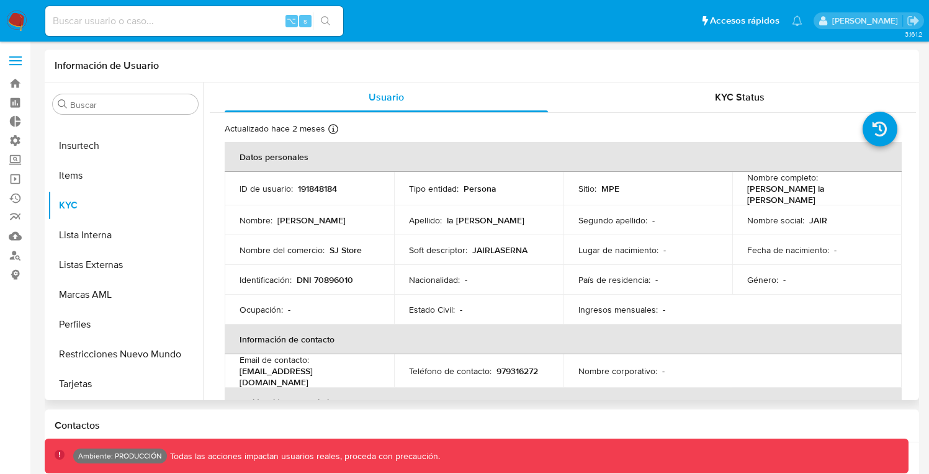
click at [326, 187] on p "191848184" at bounding box center [317, 188] width 39 height 11
copy p "191848184"
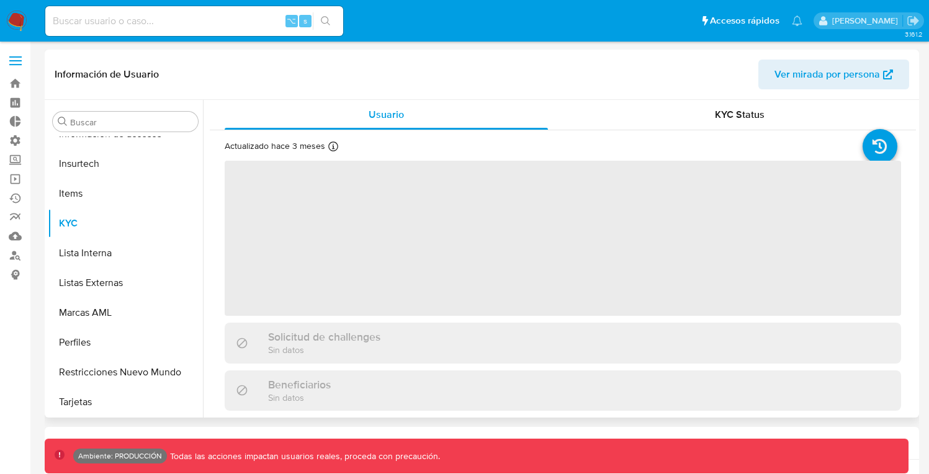
scroll to position [584, 0]
select select "10"
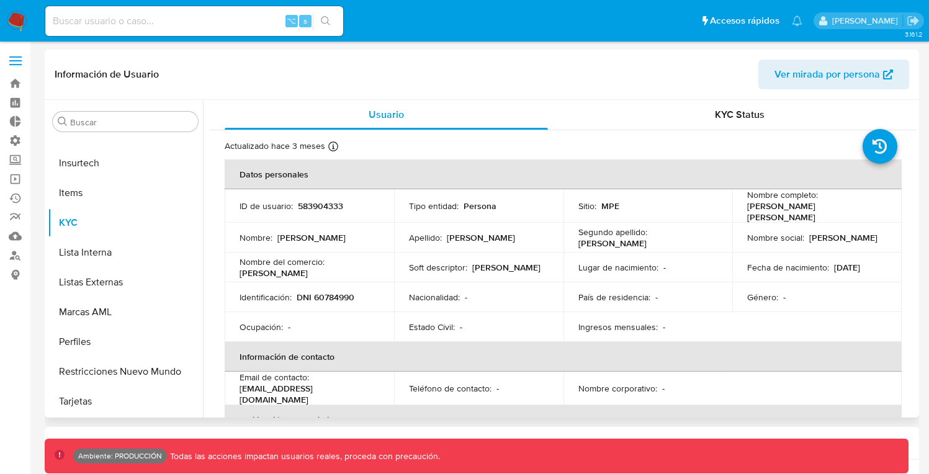
click at [318, 205] on p "583904333" at bounding box center [320, 206] width 45 height 11
copy p "583904333"
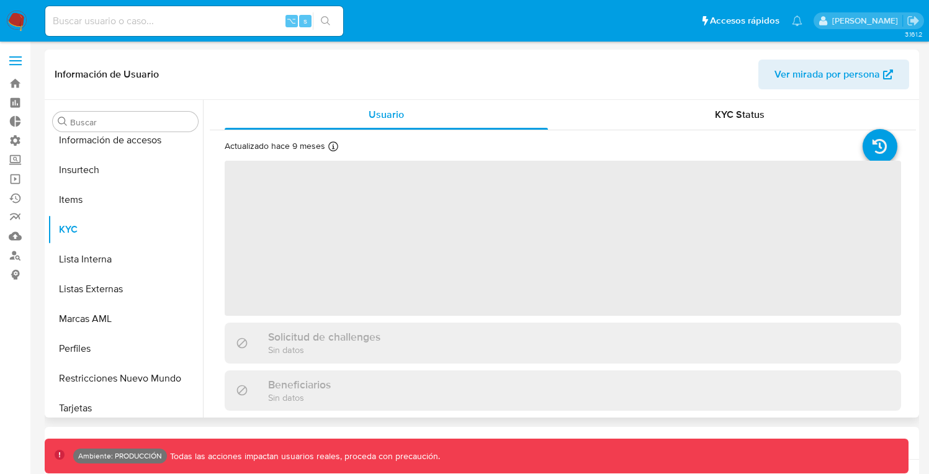
scroll to position [584, 0]
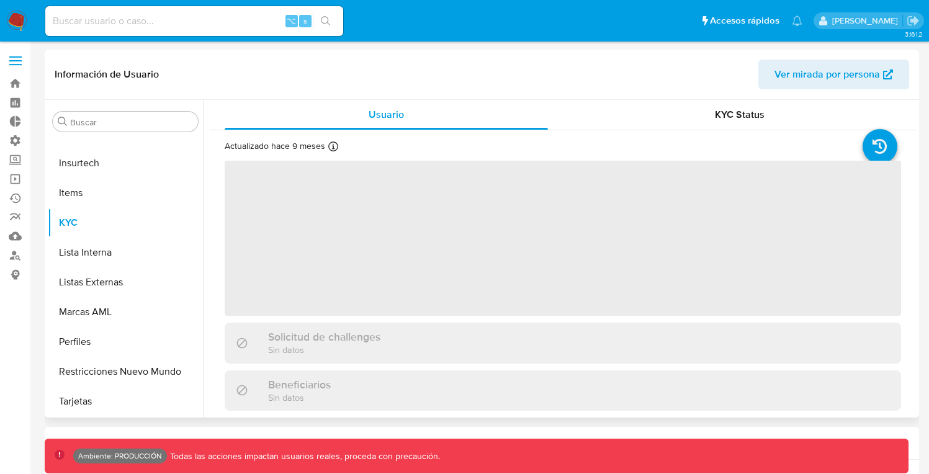
select select "10"
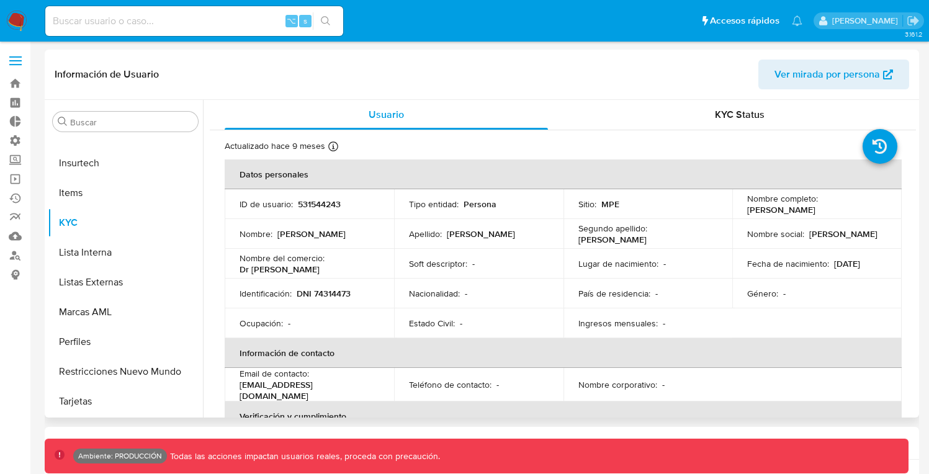
click at [317, 202] on p "531544243" at bounding box center [319, 204] width 43 height 11
copy p "531544243"
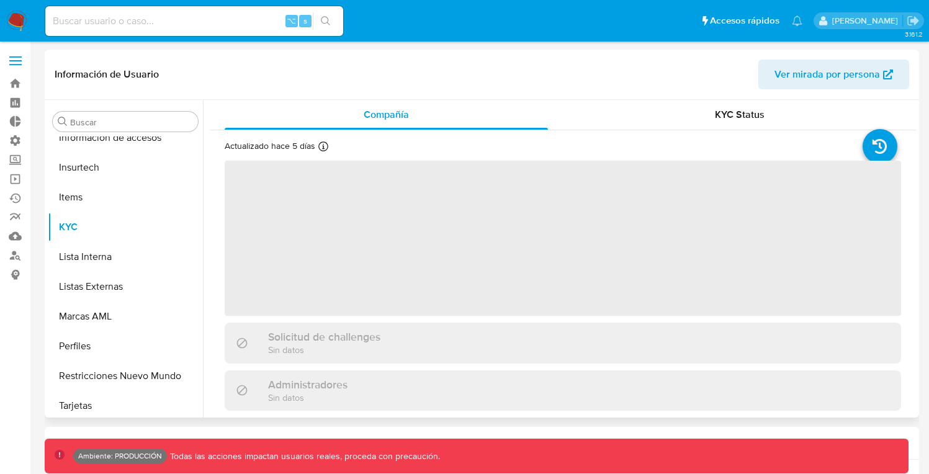
scroll to position [584, 0]
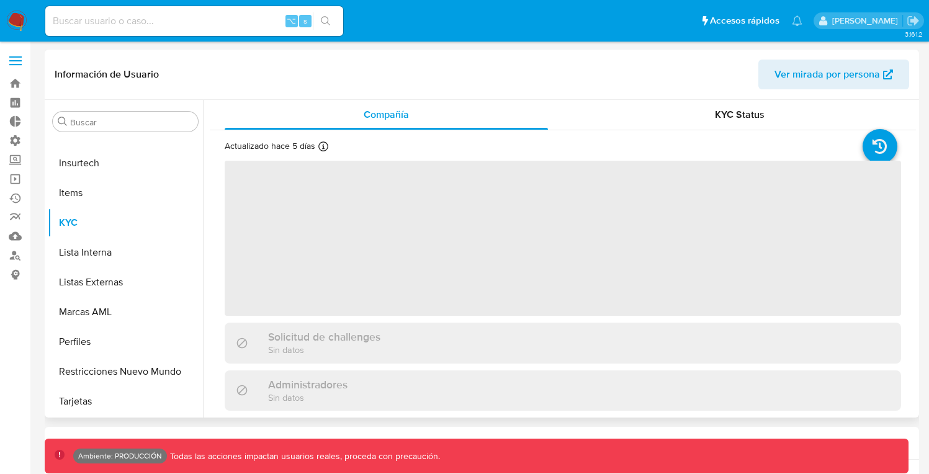
select select "10"
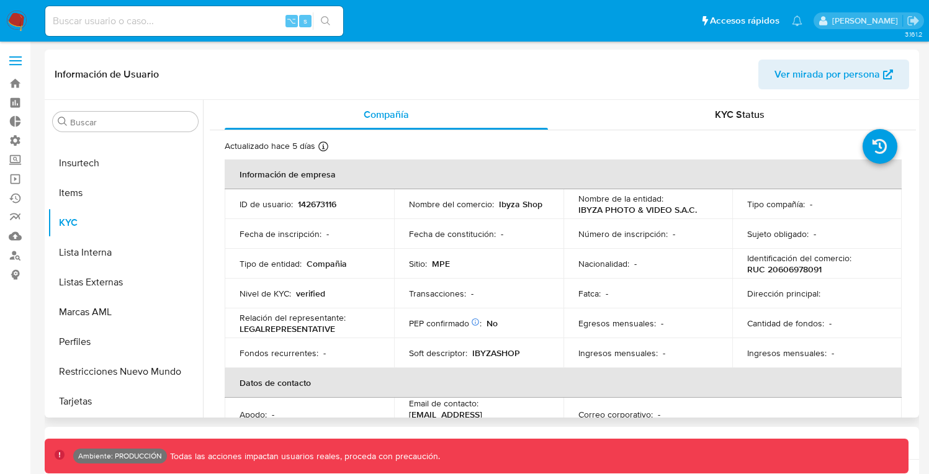
click at [307, 204] on p "142673116" at bounding box center [317, 204] width 38 height 11
copy p "142673116"
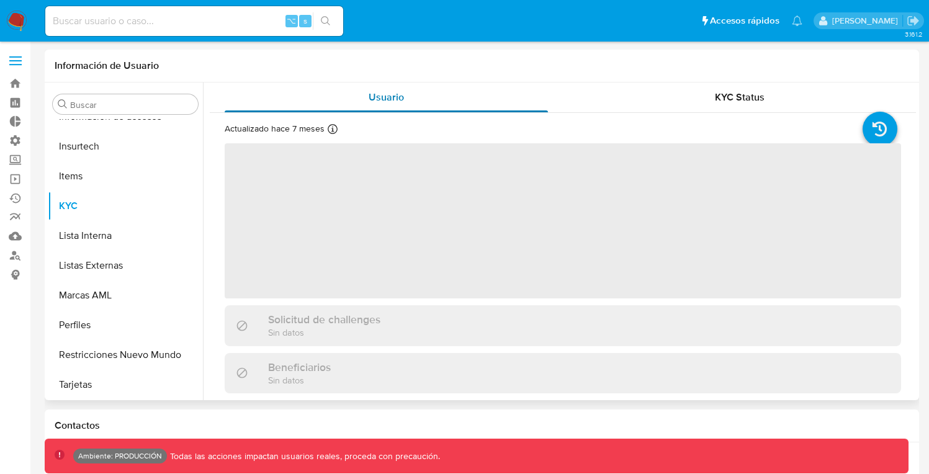
scroll to position [584, 0]
select select "10"
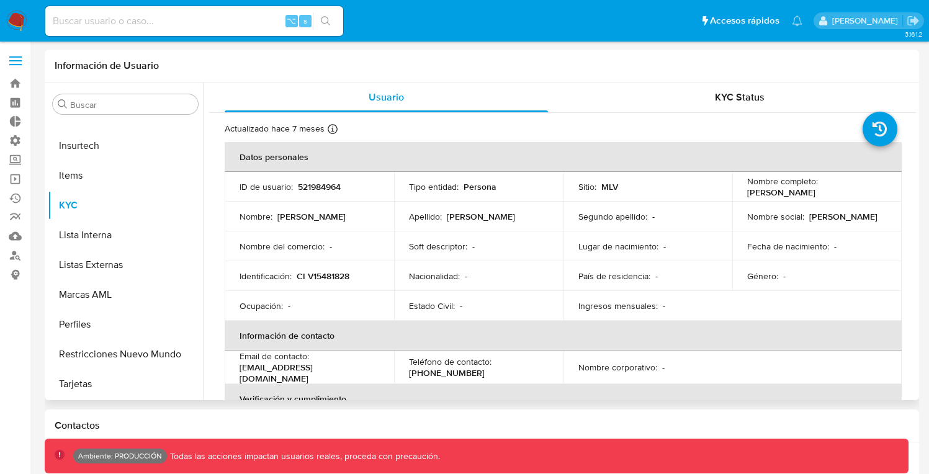
click at [312, 186] on p "521984964" at bounding box center [319, 186] width 43 height 11
click at [313, 186] on p "521984964" at bounding box center [319, 186] width 43 height 11
copy p "521984964"
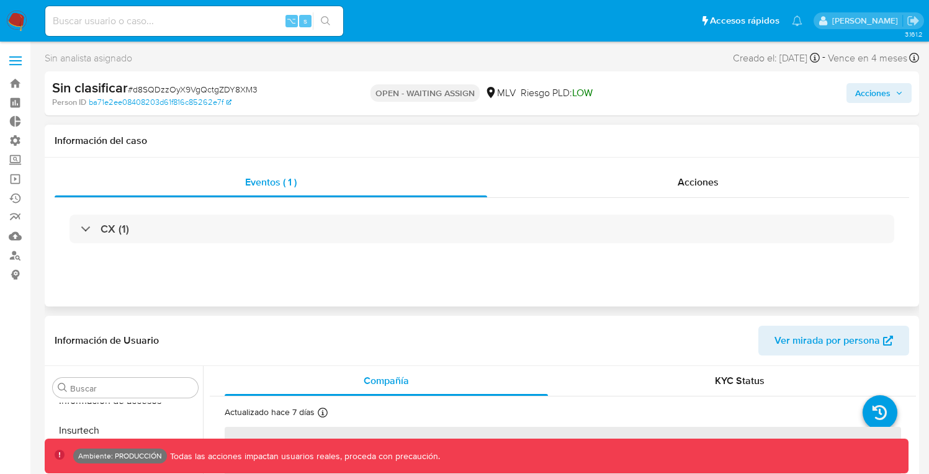
scroll to position [584, 0]
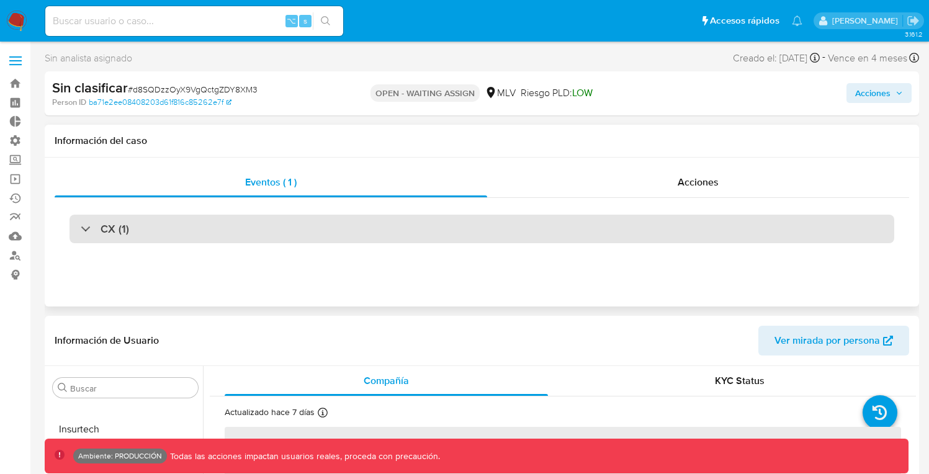
select select "10"
click at [89, 231] on div "CX (1)" at bounding box center [105, 229] width 48 height 14
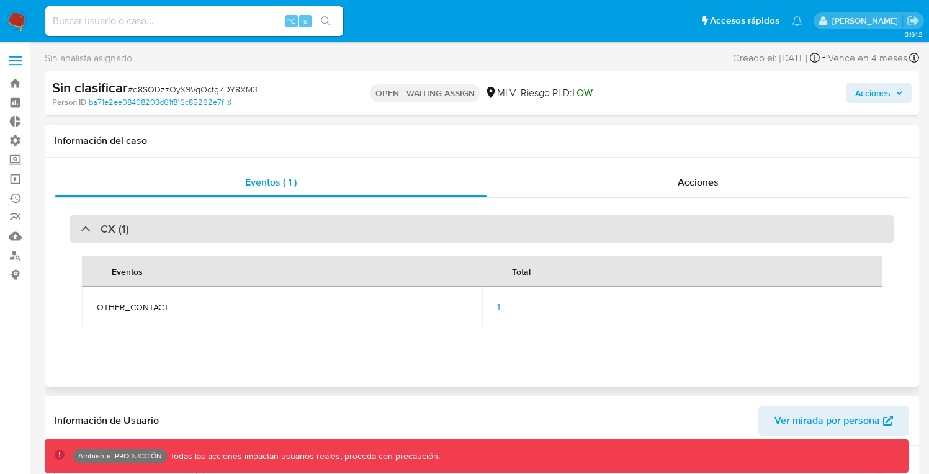
click at [81, 228] on div at bounding box center [81, 228] width 0 height 0
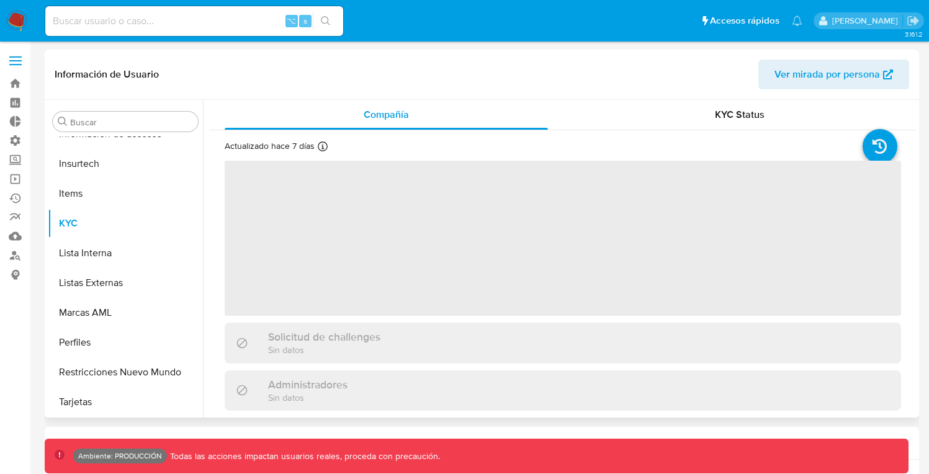
scroll to position [584, 0]
select select "10"
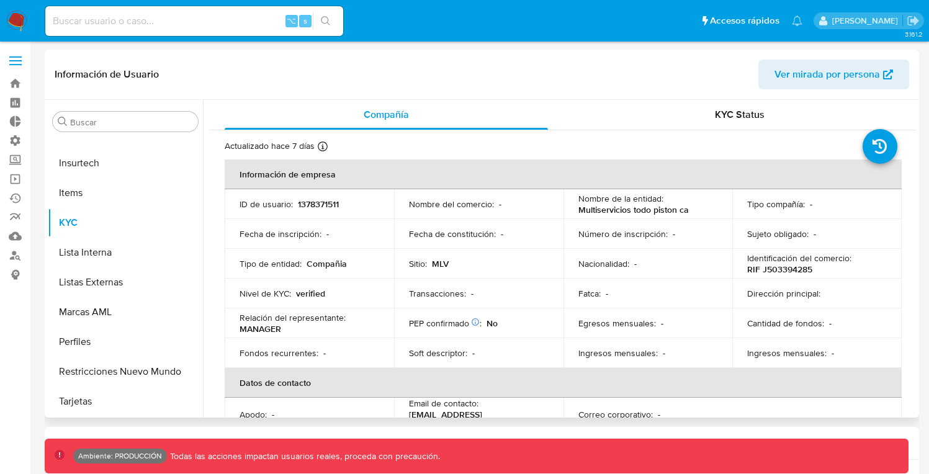
click at [329, 202] on p "1378371511" at bounding box center [318, 204] width 41 height 11
copy p "1378371511"
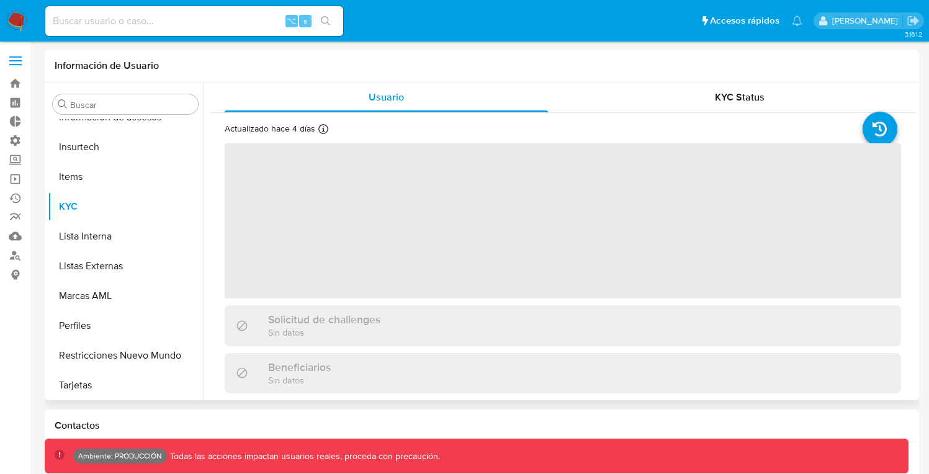
scroll to position [584, 0]
select select "10"
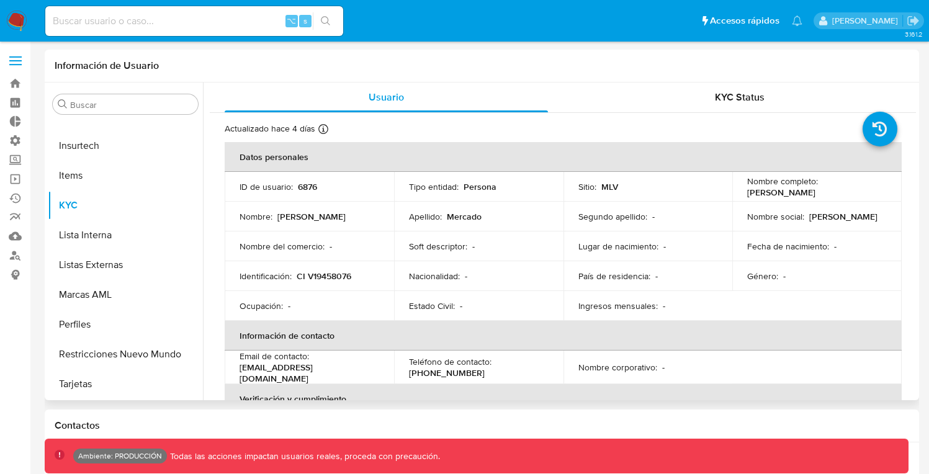
click at [305, 189] on p "6876" at bounding box center [307, 186] width 19 height 11
copy p "6876"
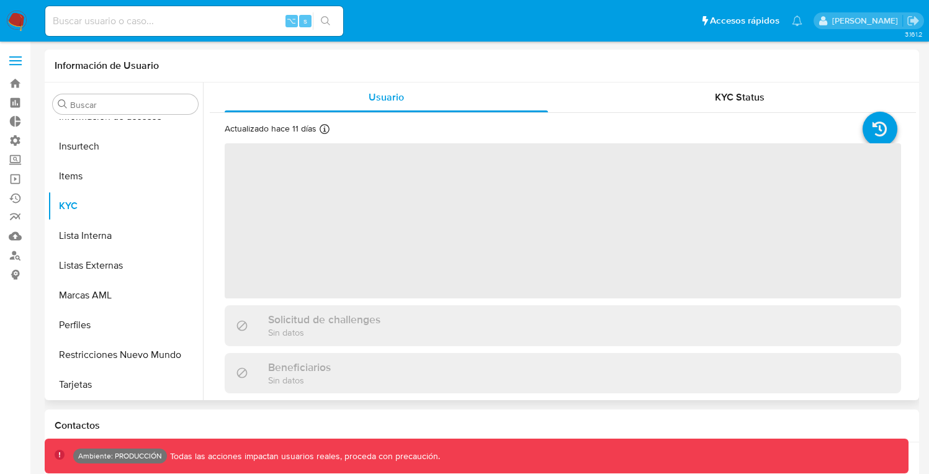
scroll to position [584, 0]
select select "10"
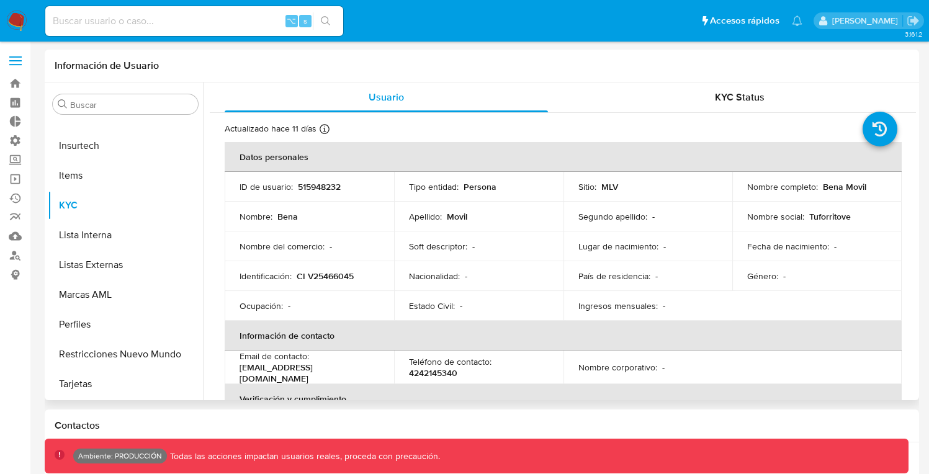
click at [314, 185] on p "515948232" at bounding box center [319, 186] width 43 height 11
copy p "515948232"
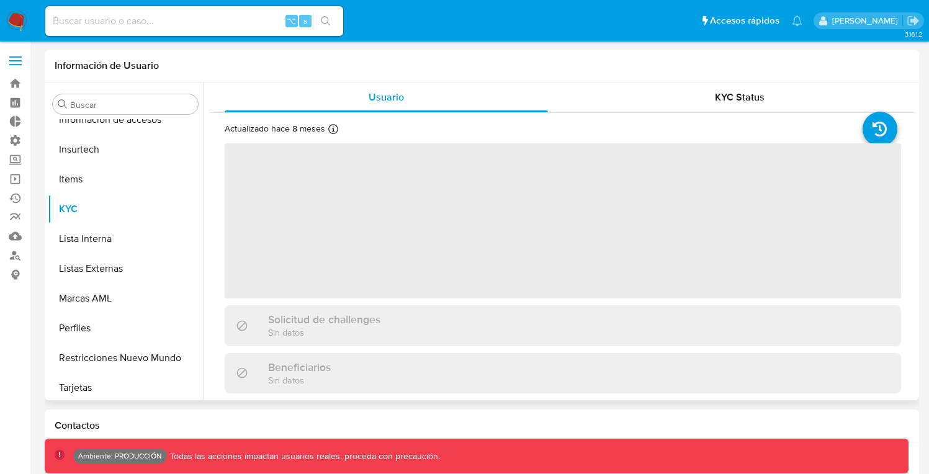
scroll to position [584, 0]
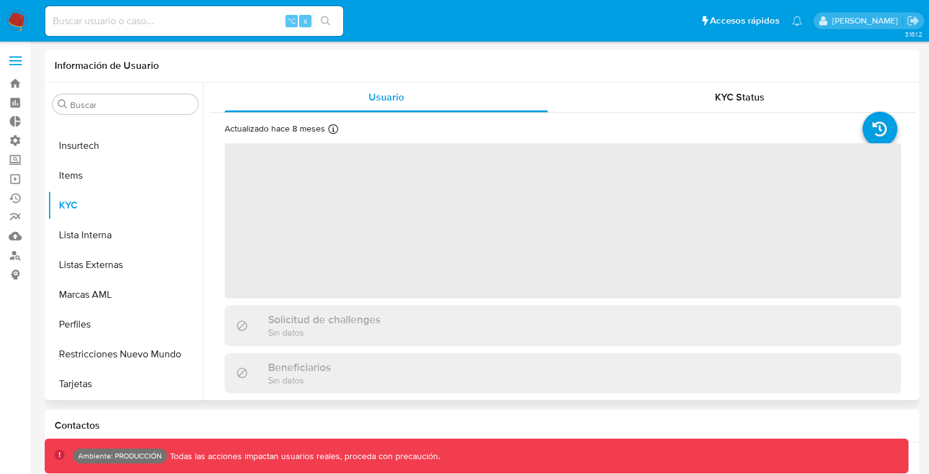
select select "10"
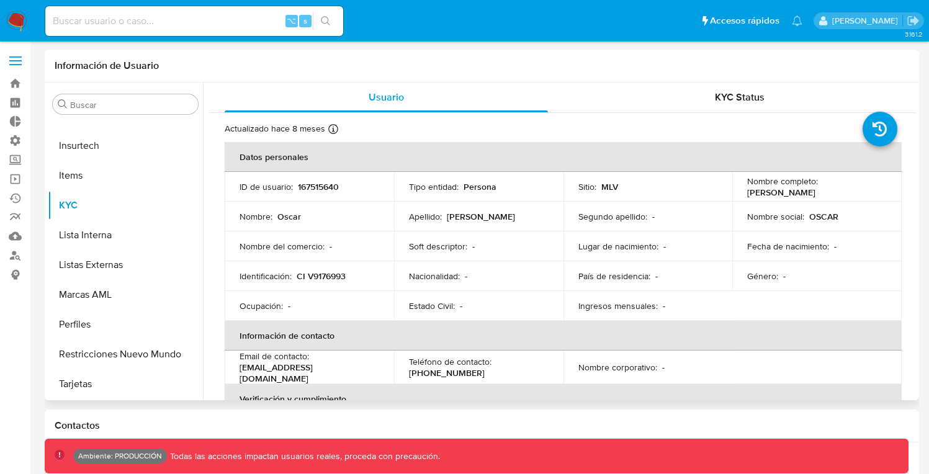
click at [316, 187] on p "167515640" at bounding box center [318, 186] width 41 height 11
copy p "167515640"
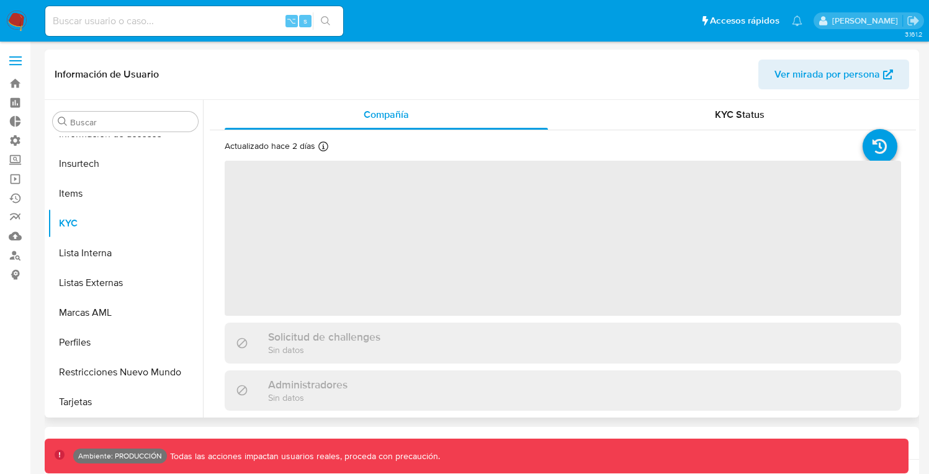
scroll to position [584, 0]
select select "10"
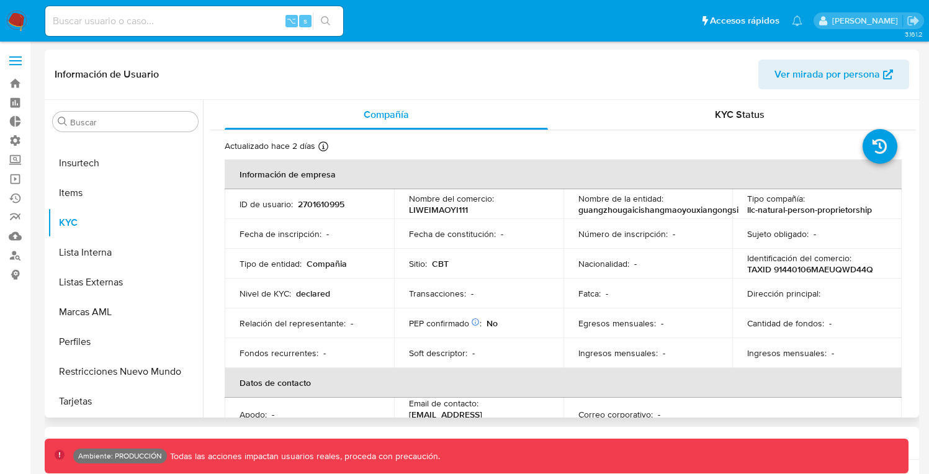
click at [314, 206] on p "2701610995" at bounding box center [321, 204] width 47 height 11
copy p "2701610995"
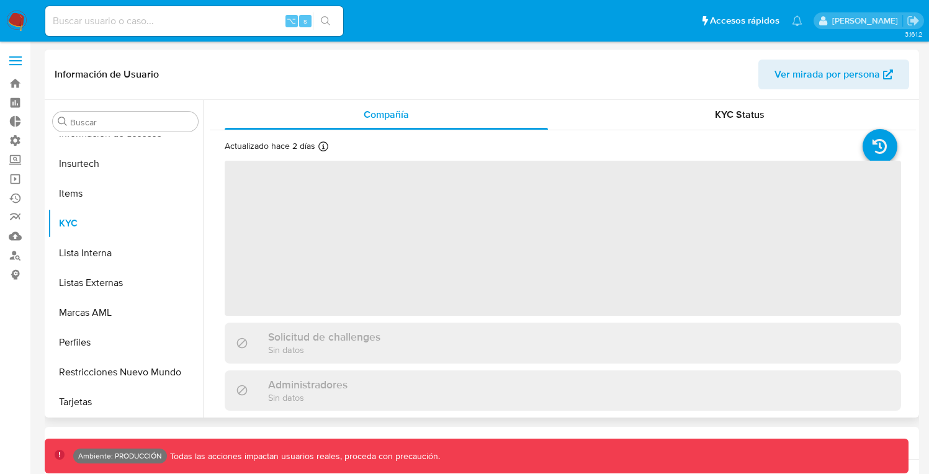
scroll to position [584, 0]
select select "10"
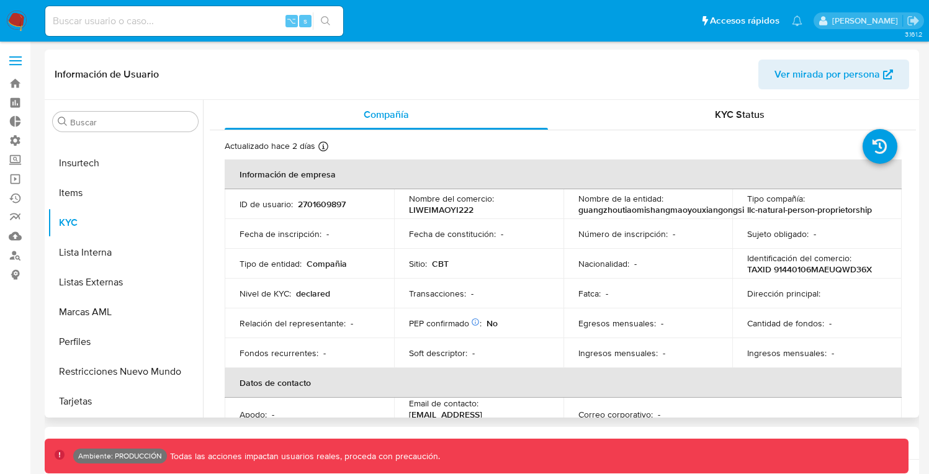
click at [317, 204] on p "2701609897" at bounding box center [322, 204] width 48 height 11
copy p "2701609897"
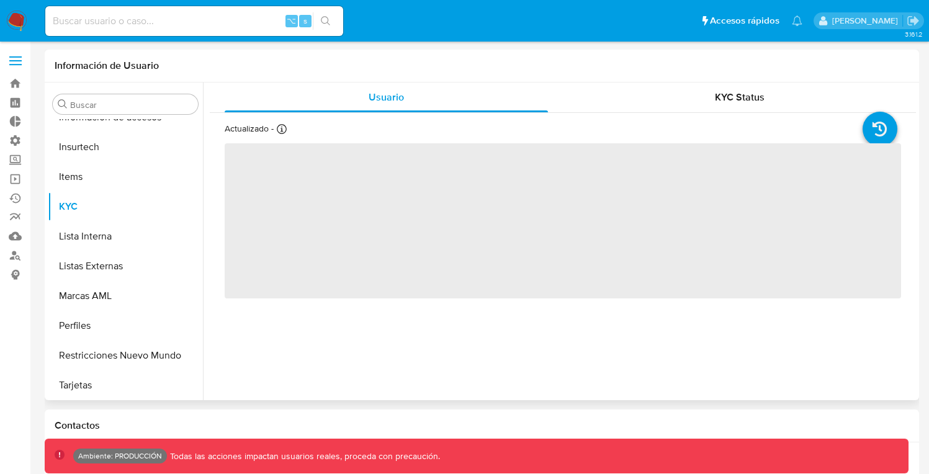
scroll to position [584, 0]
select select "10"
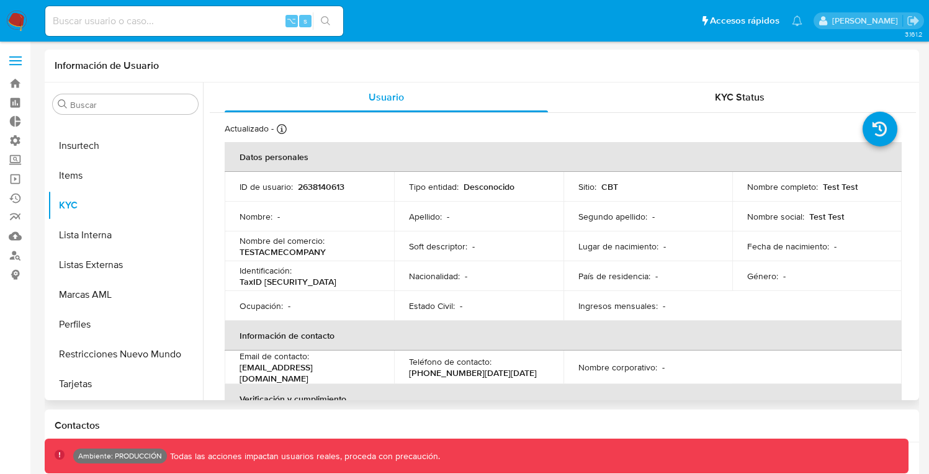
click at [331, 188] on p "2638140613" at bounding box center [321, 186] width 47 height 11
copy p "2638140613"
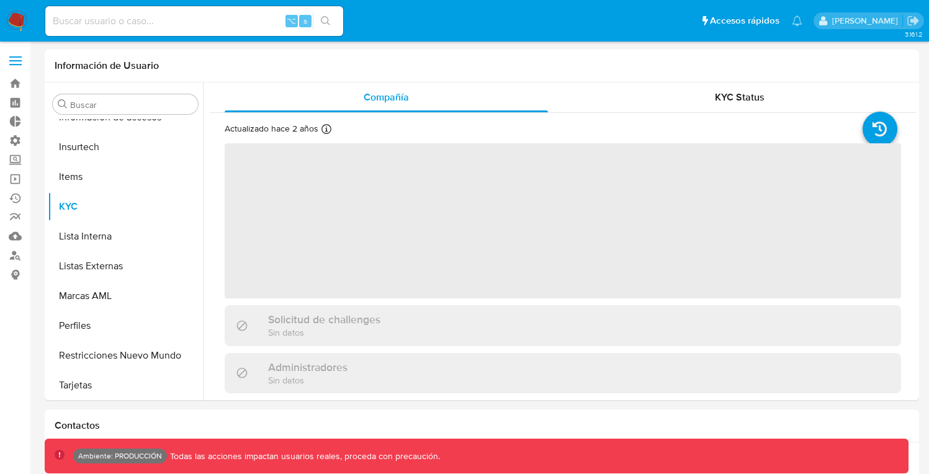
scroll to position [584, 0]
select select "10"
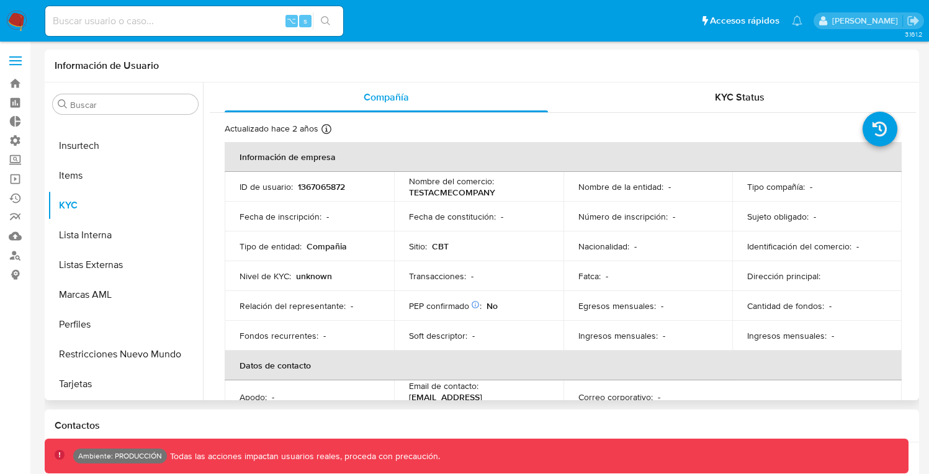
click at [336, 191] on p "1367065872" at bounding box center [321, 186] width 47 height 11
copy p "1367065872"
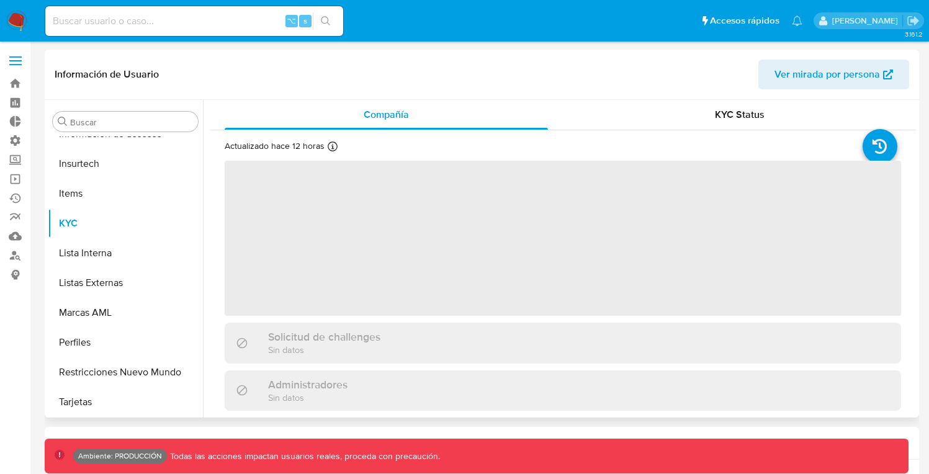
scroll to position [584, 0]
select select "10"
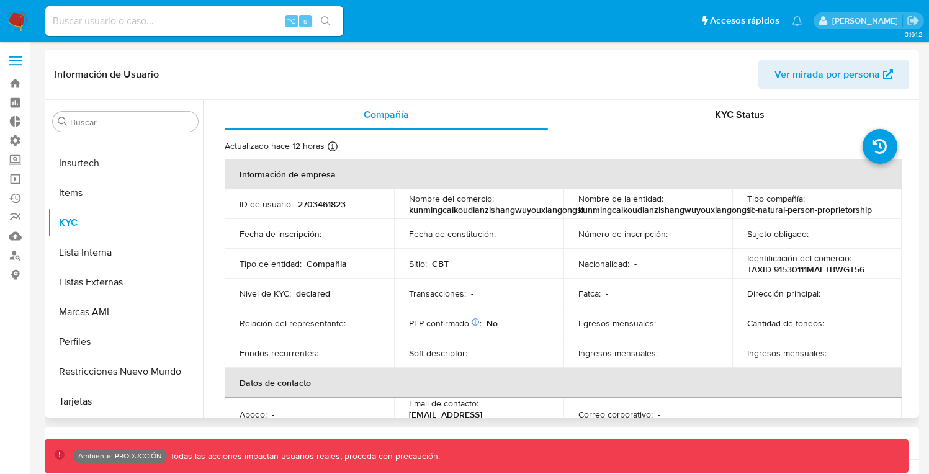
click at [320, 204] on p "2703461823" at bounding box center [322, 204] width 48 height 11
copy p "2703461823"
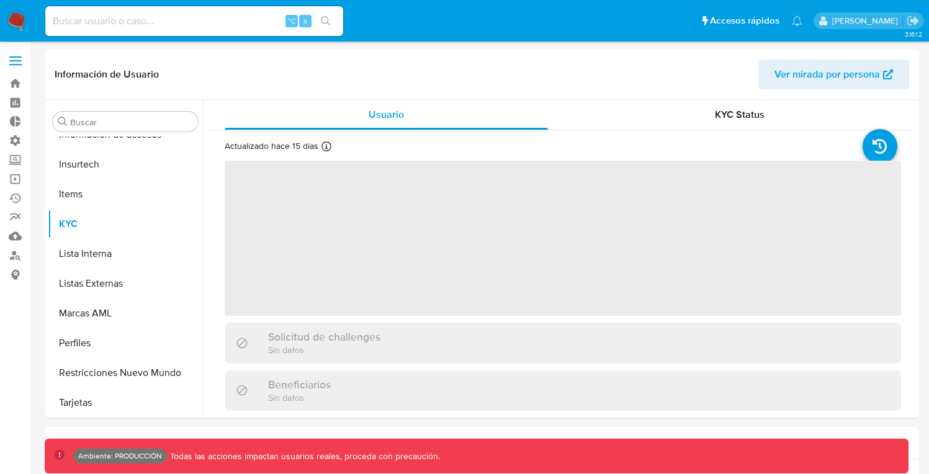
scroll to position [584, 0]
select select "10"
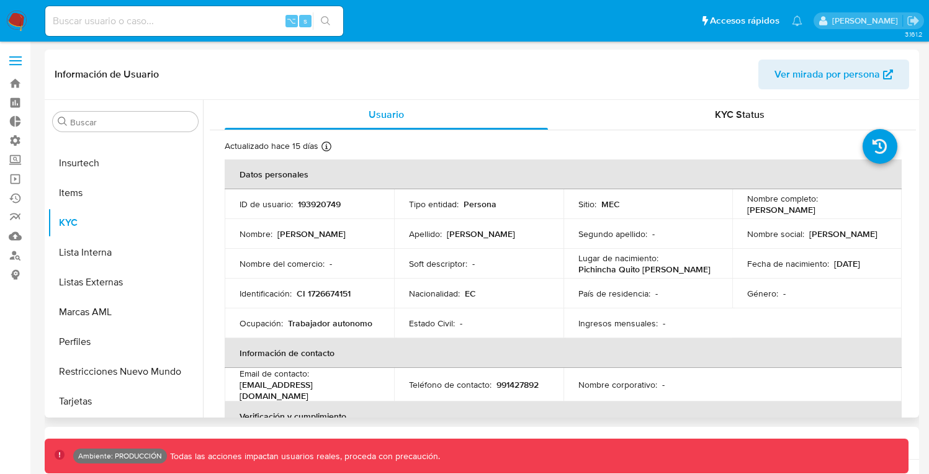
click at [313, 207] on p "193920749" at bounding box center [319, 204] width 43 height 11
copy p "193920749"
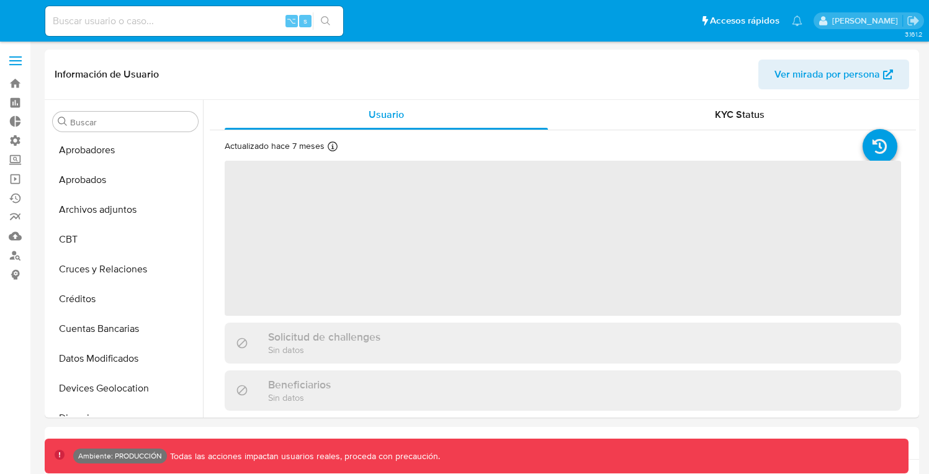
select select "10"
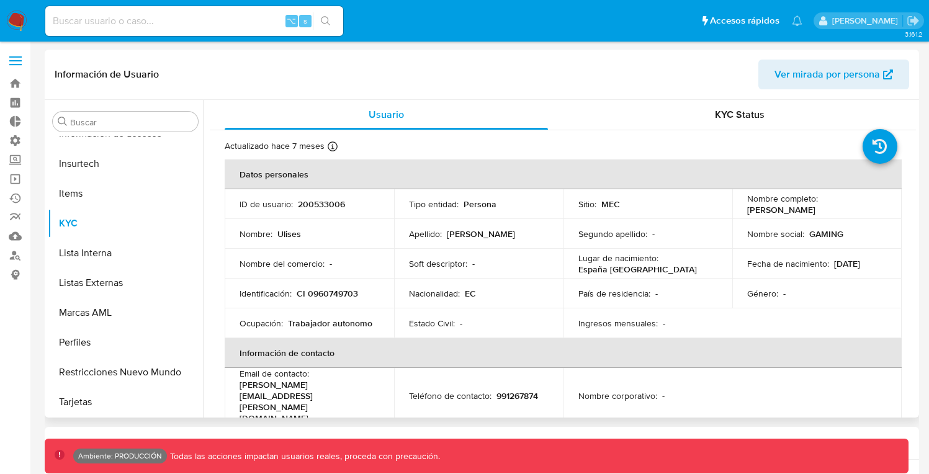
scroll to position [584, 0]
click at [327, 204] on p "200533006" at bounding box center [321, 204] width 47 height 11
copy p "200533006"
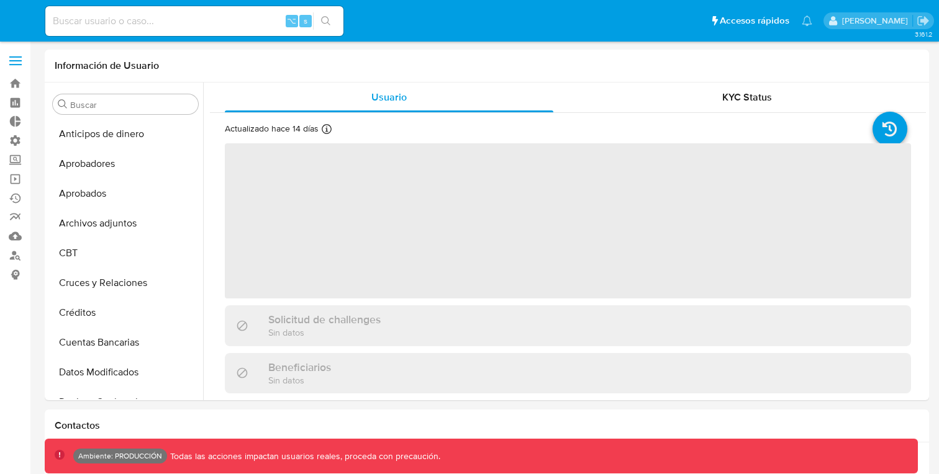
select select "10"
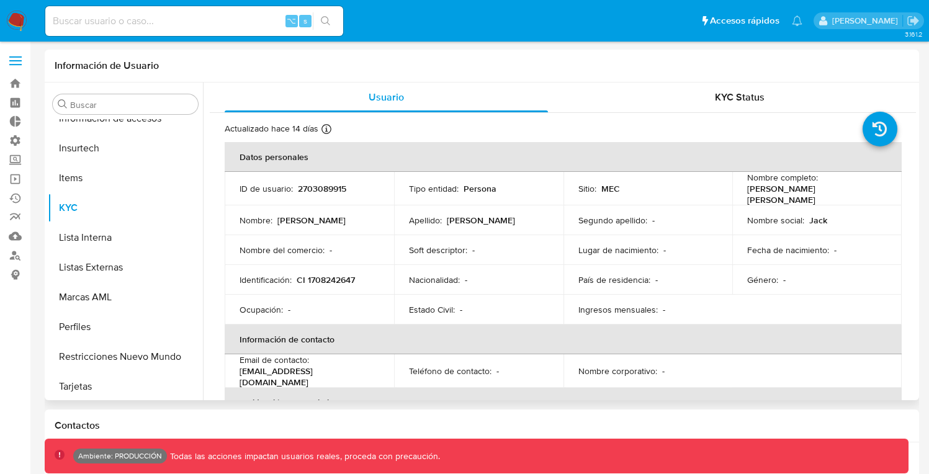
scroll to position [584, 0]
click at [315, 187] on p "2703089915" at bounding box center [322, 188] width 48 height 11
copy p "2703089915"
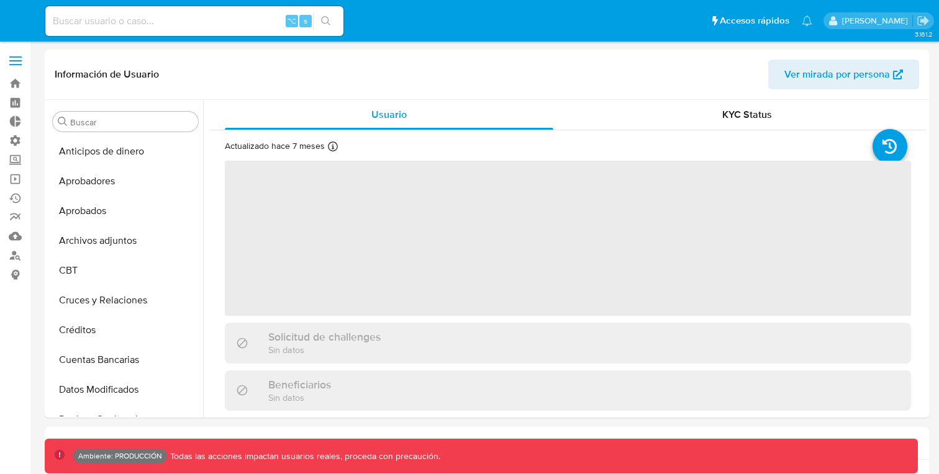
select select "10"
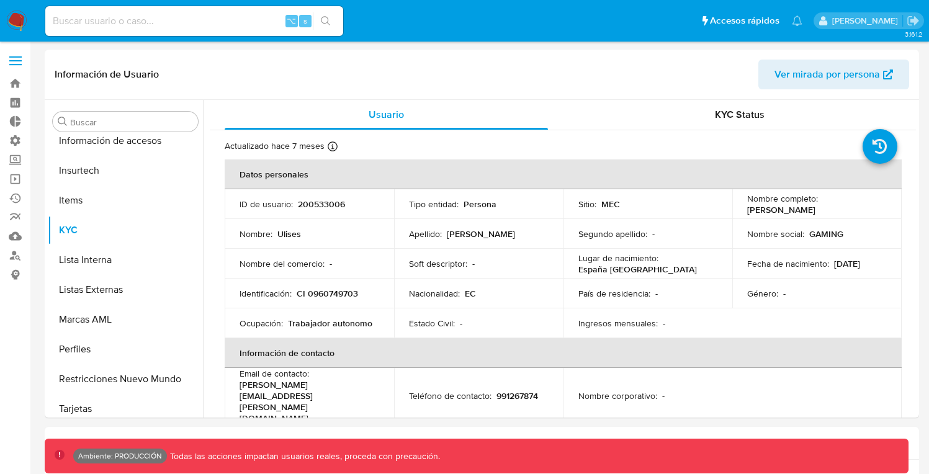
scroll to position [584, 0]
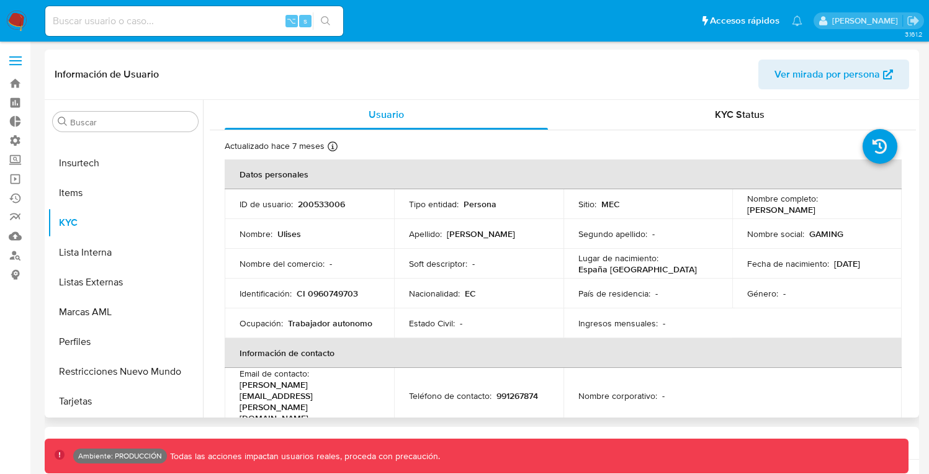
click at [316, 204] on p "200533006" at bounding box center [321, 204] width 47 height 11
click at [315, 204] on p "200533006" at bounding box center [321, 204] width 47 height 11
copy p "200533006"
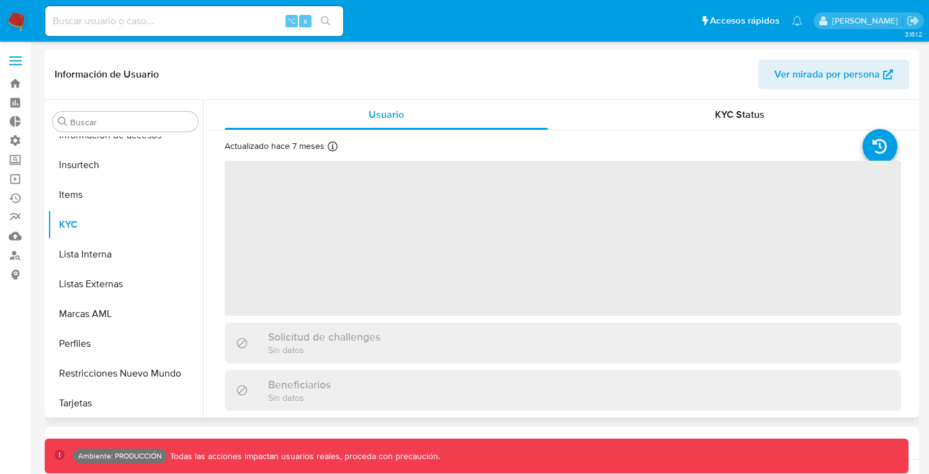
scroll to position [584, 0]
select select "10"
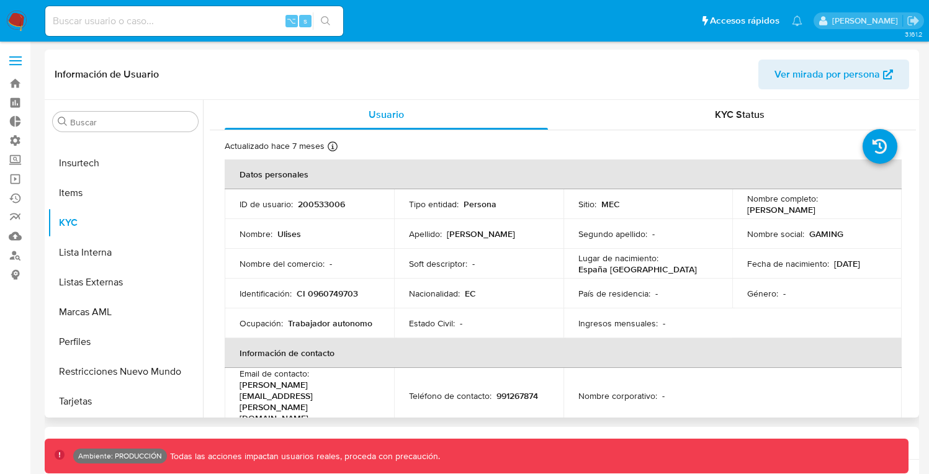
click at [325, 202] on p "200533006" at bounding box center [321, 204] width 47 height 11
copy p "200533006"
